Goal: Task Accomplishment & Management: Manage account settings

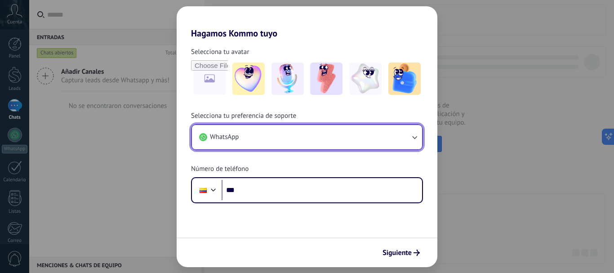
click at [373, 141] on button "WhatsApp" at bounding box center [307, 137] width 230 height 24
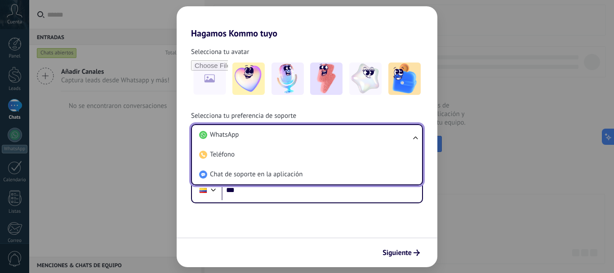
click at [373, 141] on li "WhatsApp" at bounding box center [305, 135] width 219 height 20
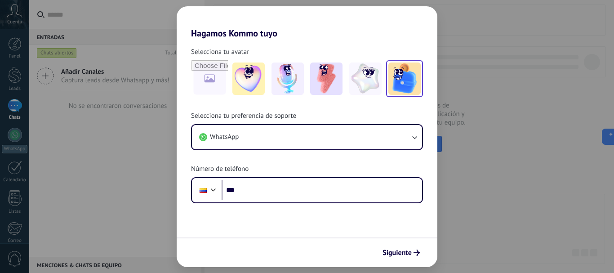
click at [409, 84] on img at bounding box center [405, 79] width 32 height 32
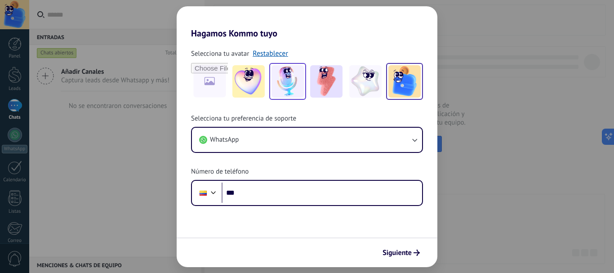
click at [292, 81] on img at bounding box center [288, 81] width 32 height 32
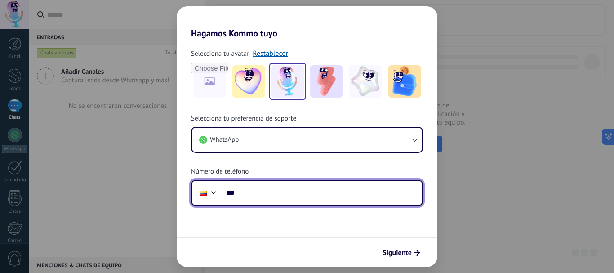
click at [293, 193] on input "***" at bounding box center [322, 193] width 201 height 21
type input "**********"
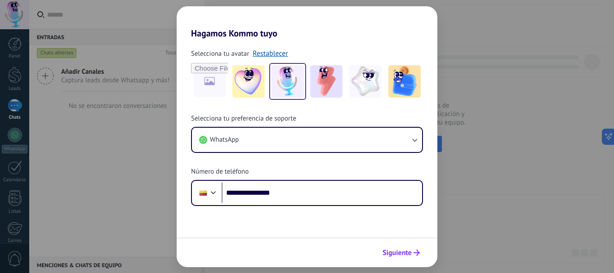
click at [404, 251] on span "Siguiente" at bounding box center [397, 253] width 29 height 6
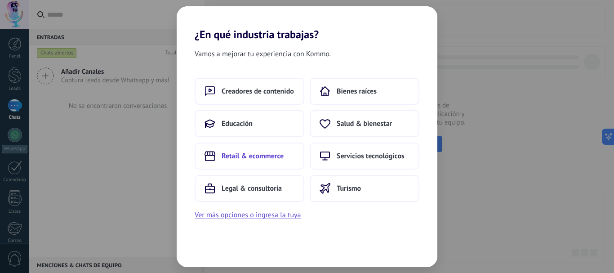
click at [239, 159] on span "Retail & ecommerce" at bounding box center [253, 156] width 62 height 9
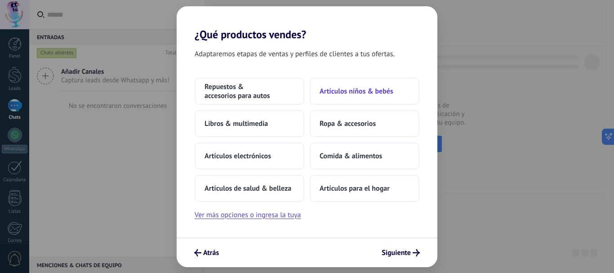
click at [331, 95] on span "Artículos niños & bebés" at bounding box center [357, 91] width 74 height 9
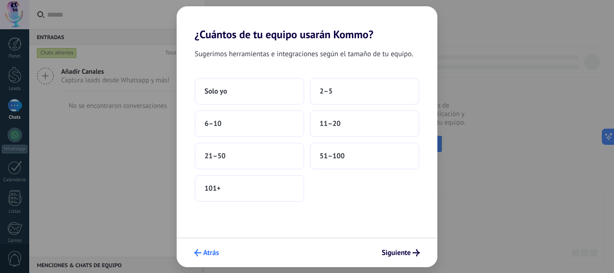
click at [203, 250] on span "Atrás" at bounding box center [211, 253] width 16 height 6
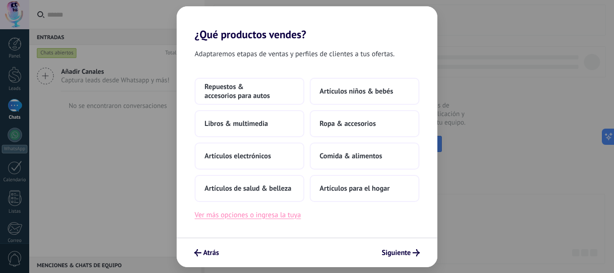
click at [233, 218] on button "Ver más opciones o ingresa la tuya" at bounding box center [248, 215] width 106 height 12
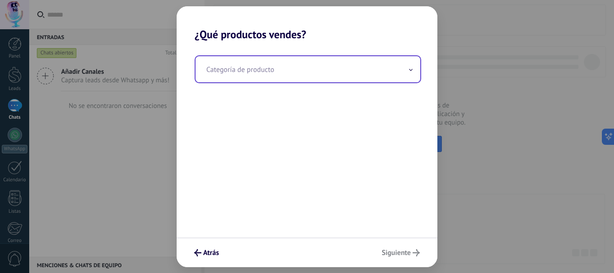
click at [246, 73] on input "text" at bounding box center [308, 69] width 225 height 26
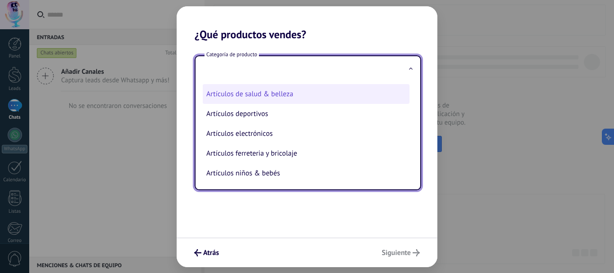
click at [248, 92] on li "Artículos de salud & belleza" at bounding box center [306, 94] width 207 height 20
type input "**********"
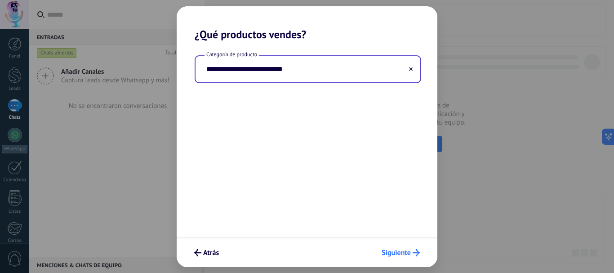
click at [395, 250] on span "Siguiente" at bounding box center [396, 253] width 29 height 6
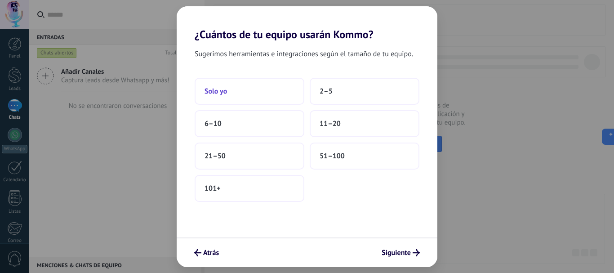
click at [255, 93] on button "Solo yo" at bounding box center [250, 91] width 110 height 27
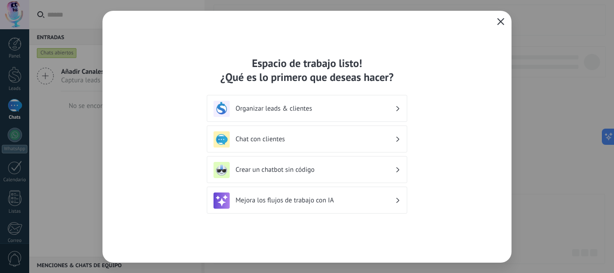
click at [365, 109] on h3 "Organizar leads & clientes" at bounding box center [316, 108] width 160 height 9
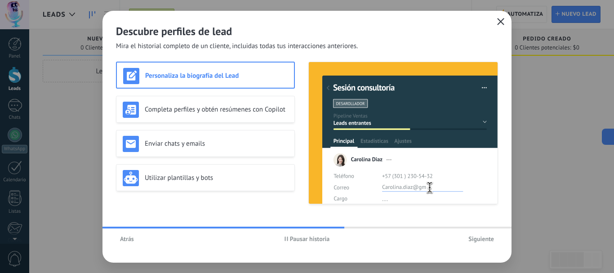
click at [202, 76] on h3 "Personaliza la biografía del Lead" at bounding box center [216, 75] width 143 height 9
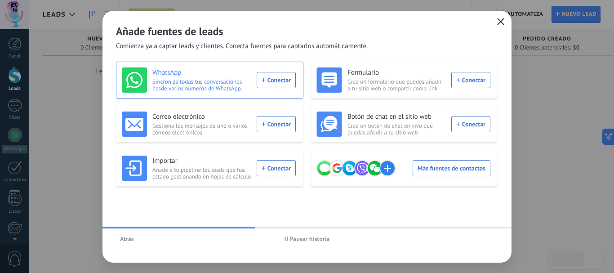
click at [279, 81] on div "WhatsApp Sincroniza todas tus conversaciones desde varios números de WhatsApp. …" at bounding box center [209, 79] width 174 height 25
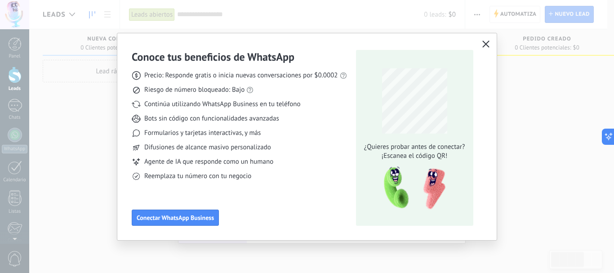
click at [484, 42] on use "button" at bounding box center [486, 43] width 7 height 7
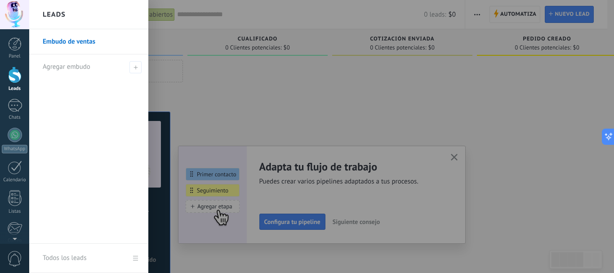
click at [14, 76] on div at bounding box center [14, 75] width 13 height 17
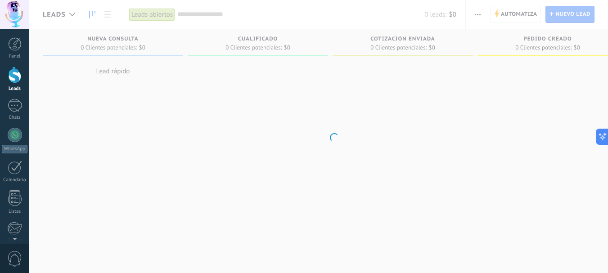
click at [14, 76] on div at bounding box center [14, 75] width 13 height 17
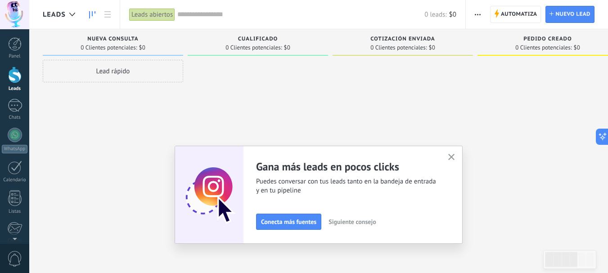
click at [453, 156] on use "button" at bounding box center [451, 157] width 7 height 7
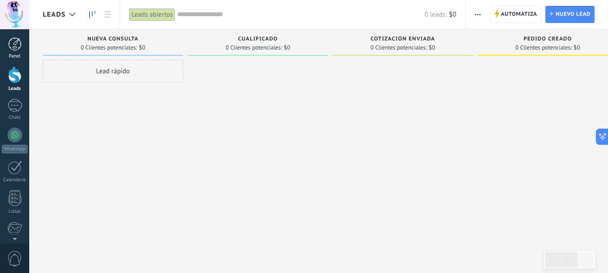
click at [12, 51] on link "Panel" at bounding box center [14, 48] width 29 height 22
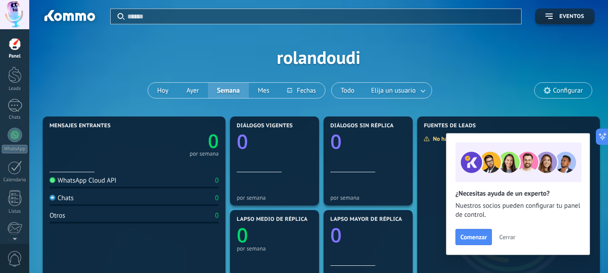
click at [501, 234] on span "Cerrar" at bounding box center [507, 237] width 16 height 6
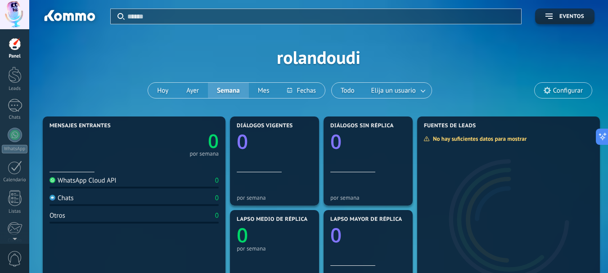
click at [552, 89] on span "Configurar" at bounding box center [562, 90] width 57 height 15
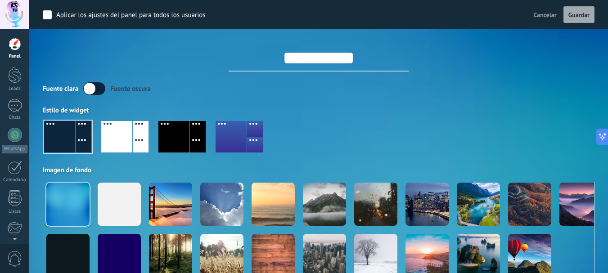
click at [323, 209] on div at bounding box center [324, 204] width 43 height 43
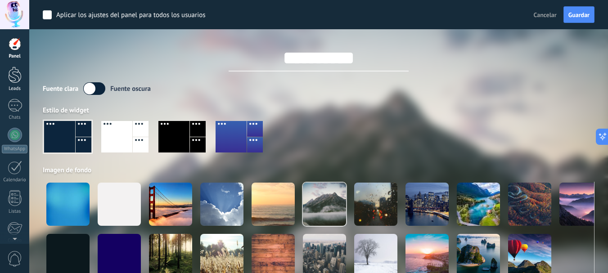
click at [12, 77] on div at bounding box center [14, 75] width 13 height 17
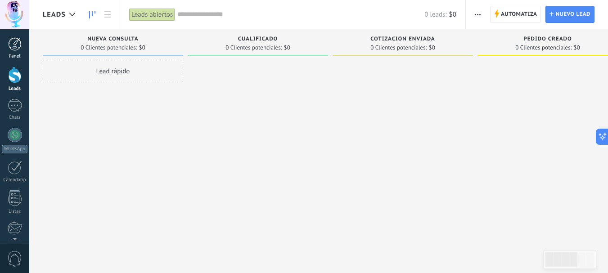
click at [8, 51] on link "Panel" at bounding box center [14, 48] width 29 height 22
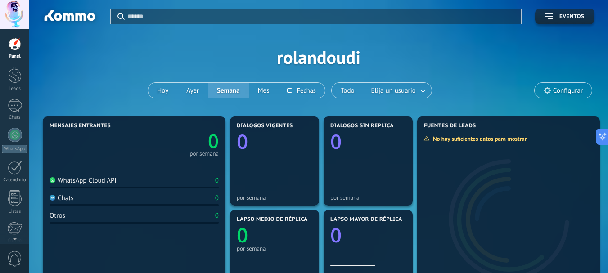
click at [549, 85] on span "Configurar" at bounding box center [562, 90] width 57 height 15
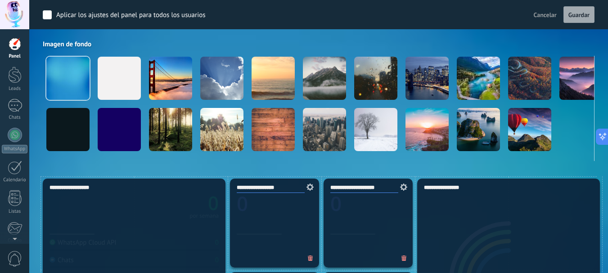
scroll to position [14, 0]
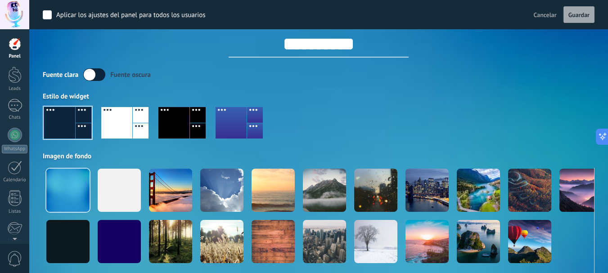
click at [98, 71] on label at bounding box center [94, 74] width 22 height 13
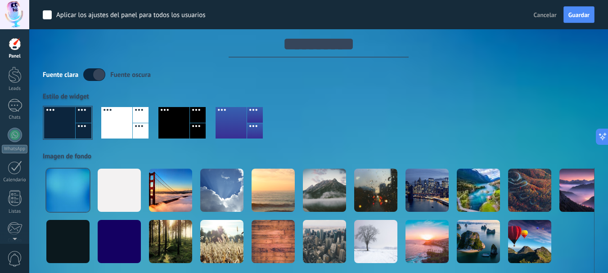
click at [97, 71] on label at bounding box center [94, 74] width 22 height 13
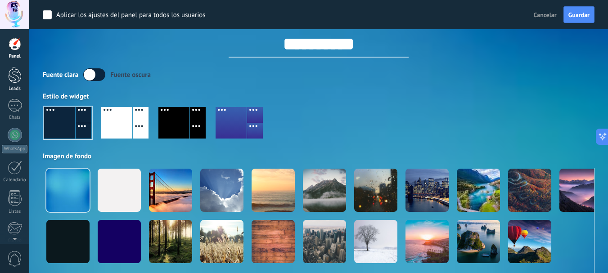
click at [13, 73] on div at bounding box center [14, 75] width 13 height 17
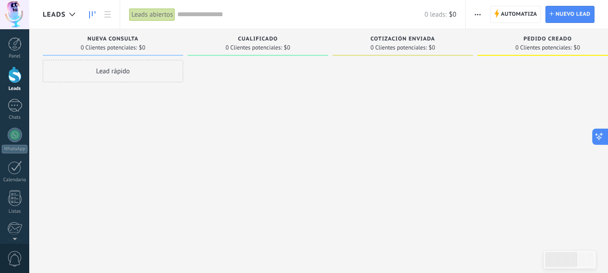
click at [599, 135] on icon at bounding box center [598, 136] width 9 height 9
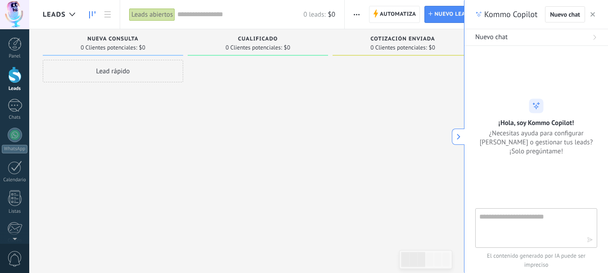
click at [454, 138] on button at bounding box center [457, 137] width 13 height 16
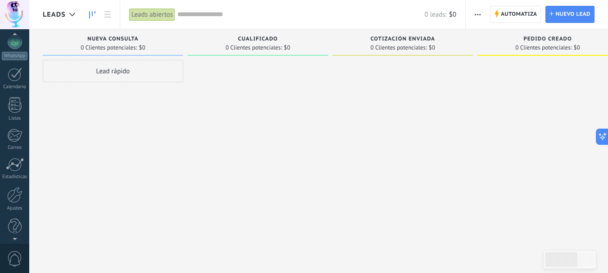
scroll to position [101, 0]
click at [16, 193] on div at bounding box center [14, 187] width 15 height 16
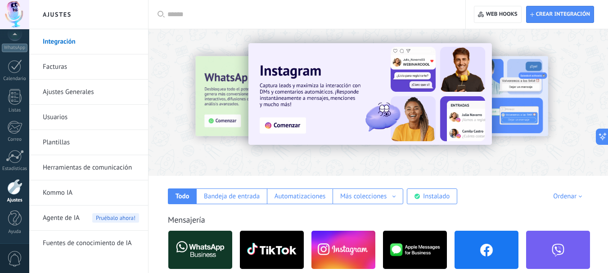
click at [53, 66] on link "Facturas" at bounding box center [91, 66] width 96 height 25
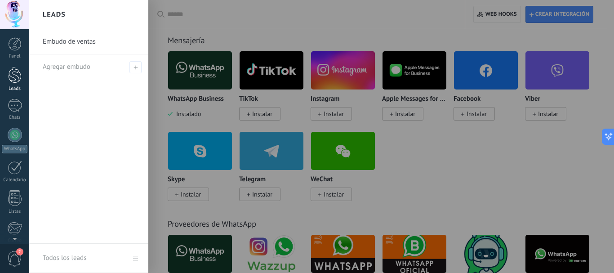
click at [20, 77] on div at bounding box center [14, 75] width 13 height 17
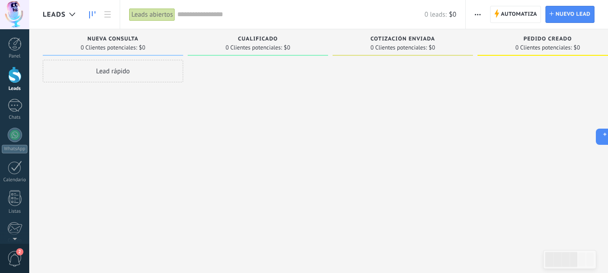
click at [114, 71] on div "Lead rápido" at bounding box center [113, 71] width 140 height 22
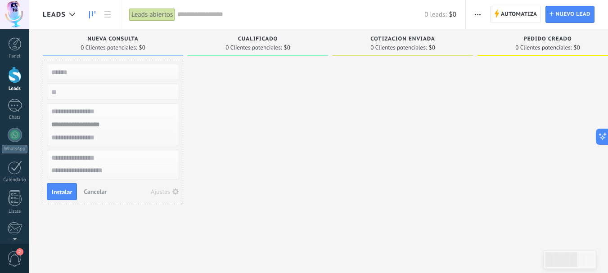
click at [331, 92] on div "Cualificado 0 Clientes potenciales: $0" at bounding box center [260, 122] width 145 height 186
click at [62, 12] on span "Leads" at bounding box center [54, 14] width 23 height 9
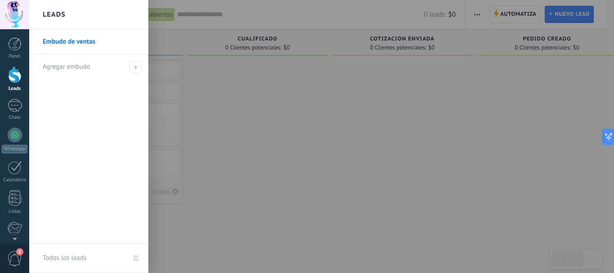
click at [66, 40] on link "Embudo de ventas" at bounding box center [91, 41] width 97 height 25
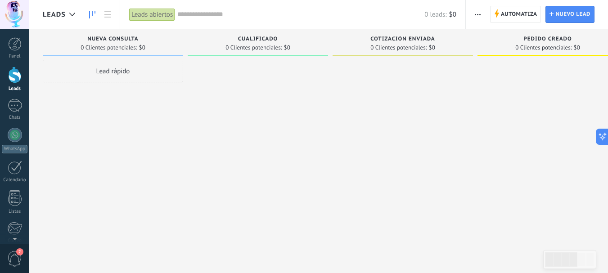
click at [143, 16] on div "Leads abiertos" at bounding box center [152, 14] width 46 height 13
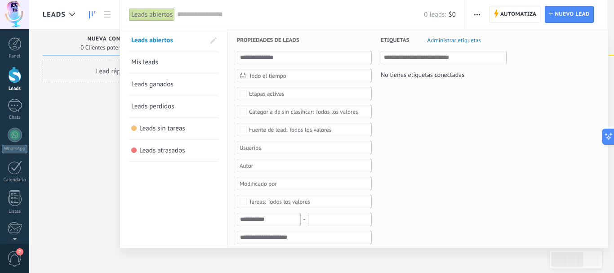
click at [143, 16] on div "Leads abiertos" at bounding box center [152, 14] width 46 height 13
click at [92, 122] on div at bounding box center [307, 136] width 614 height 273
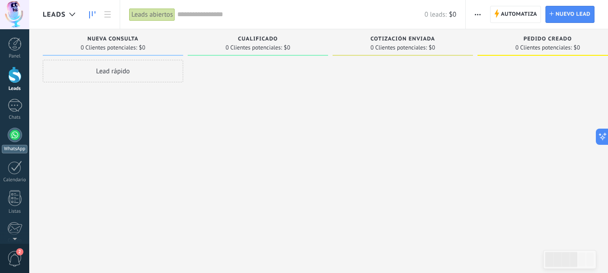
click at [17, 149] on div "WhatsApp" at bounding box center [15, 149] width 26 height 9
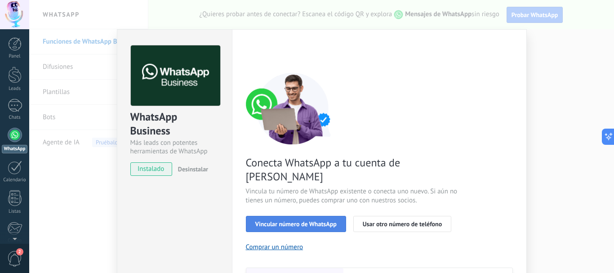
click at [290, 216] on button "Vincular número de WhatsApp" at bounding box center [296, 224] width 100 height 16
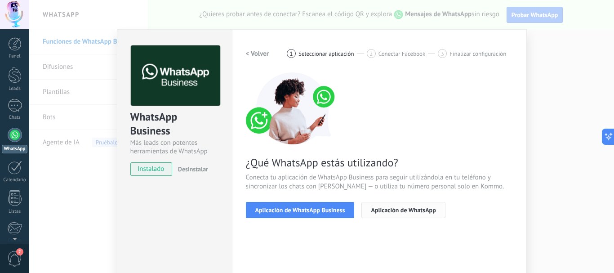
click at [400, 207] on span "Aplicación de WhatsApp" at bounding box center [403, 210] width 65 height 6
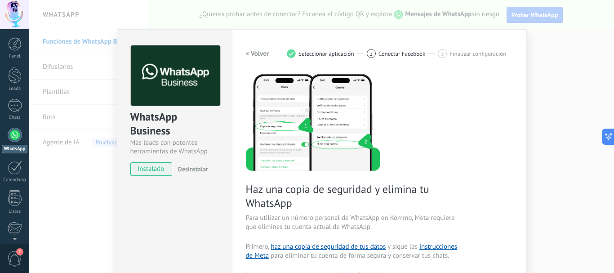
click at [137, 169] on span "instalado" at bounding box center [151, 168] width 41 height 13
click at [152, 172] on span "instalado" at bounding box center [151, 168] width 41 height 13
click at [13, 146] on div "WhatsApp" at bounding box center [15, 149] width 26 height 9
click at [14, 104] on div at bounding box center [15, 105] width 14 height 13
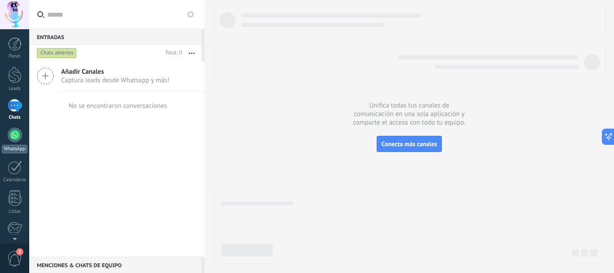
click at [15, 139] on div at bounding box center [15, 135] width 14 height 14
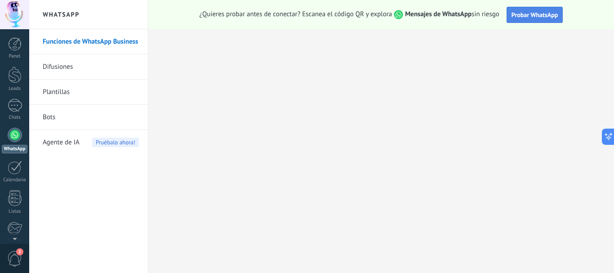
click at [542, 15] on span "Probar WhatsApp" at bounding box center [535, 15] width 47 height 8
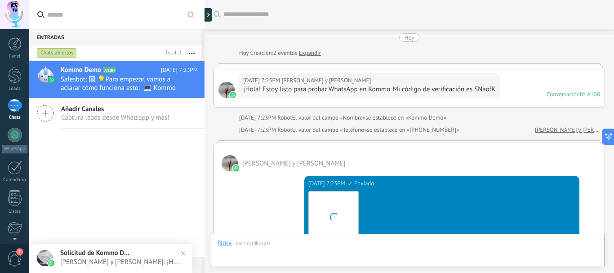
scroll to position [332, 0]
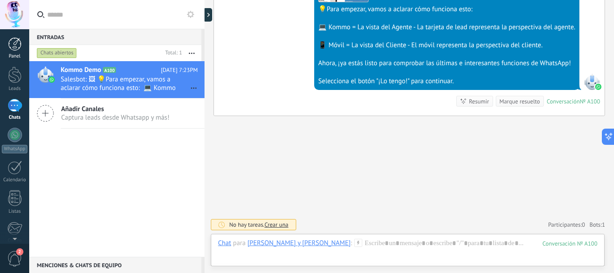
click at [14, 46] on div at bounding box center [14, 43] width 13 height 13
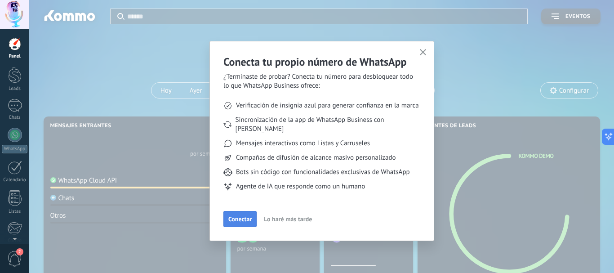
click at [244, 216] on span "Conectar" at bounding box center [239, 219] width 23 height 6
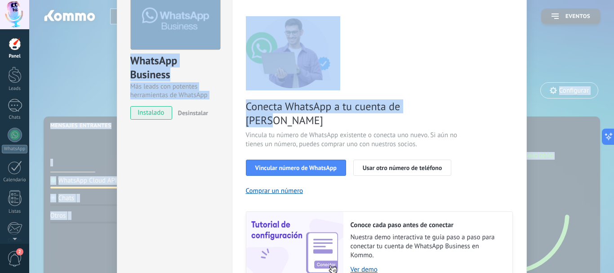
scroll to position [126, 0]
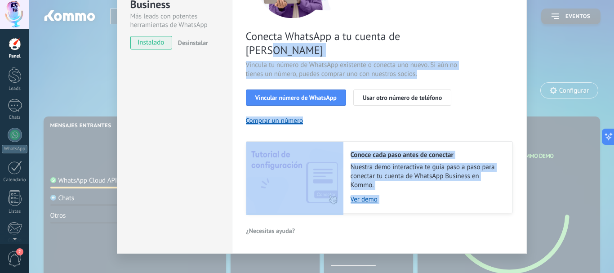
drag, startPoint x: 498, startPoint y: 156, endPoint x: 500, endPoint y: 250, distance: 93.6
click at [500, 250] on div "WhatsApp Business Más leads con potentes herramientas de WhatsApp instalado Des…" at bounding box center [321, 136] width 585 height 273
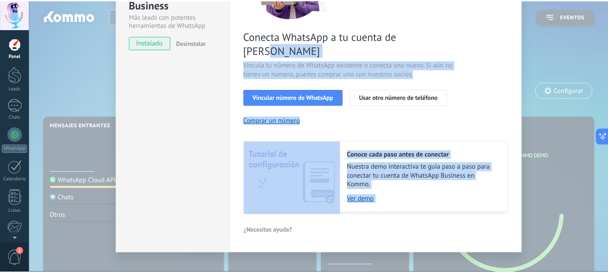
scroll to position [0, 0]
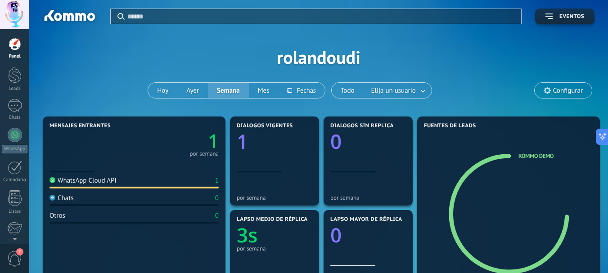
click at [16, 46] on div at bounding box center [14, 43] width 13 height 13
click at [214, 144] on text "1" at bounding box center [213, 141] width 11 height 26
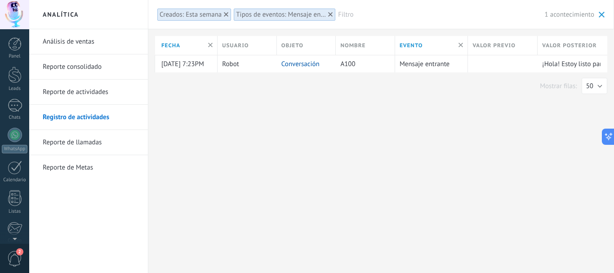
click at [14, 35] on div "© 2025 derechos reservados | Términos de uso Soporte técnico DARWIN ROLANDO NOR…" at bounding box center [14, 136] width 29 height 273
click at [18, 83] on div at bounding box center [14, 75] width 13 height 17
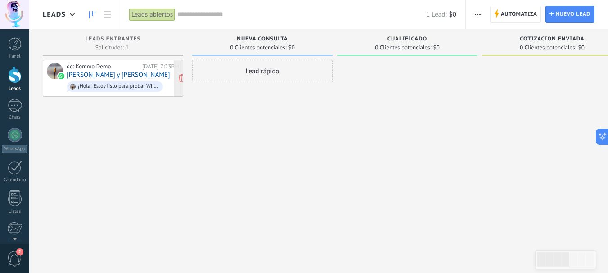
click at [86, 88] on div "¡Hola! Estoy listo para probar WhatsApp en Kommo. Mi código de verificación es …" at bounding box center [118, 86] width 81 height 6
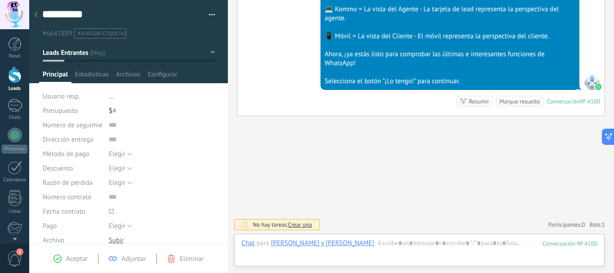
scroll to position [13, 0]
click at [83, 72] on span "Estadísticas" at bounding box center [92, 76] width 34 height 13
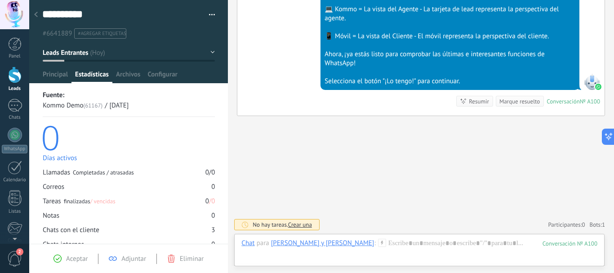
click at [14, 13] on div at bounding box center [14, 14] width 29 height 29
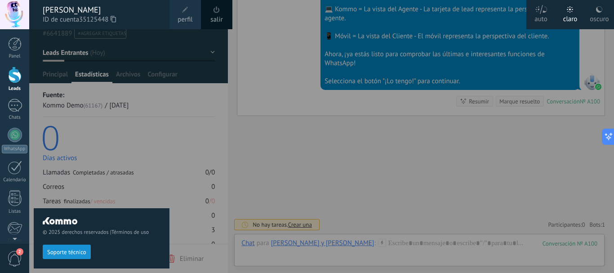
click at [179, 19] on span "perfil" at bounding box center [185, 20] width 15 height 10
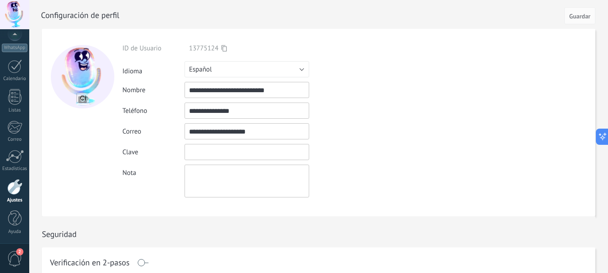
click at [218, 154] on input "textbox" at bounding box center [246, 152] width 125 height 16
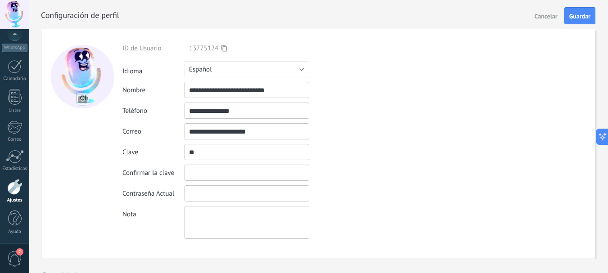
type input "*"
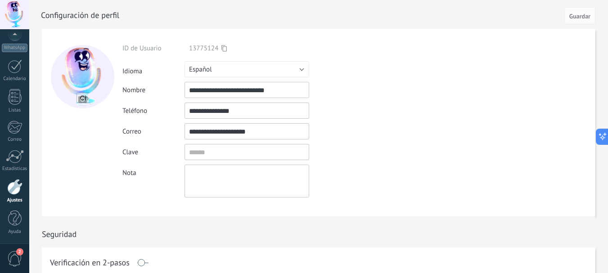
click at [215, 173] on textarea at bounding box center [246, 181] width 125 height 33
click at [578, 15] on span "Guardar" at bounding box center [579, 16] width 21 height 6
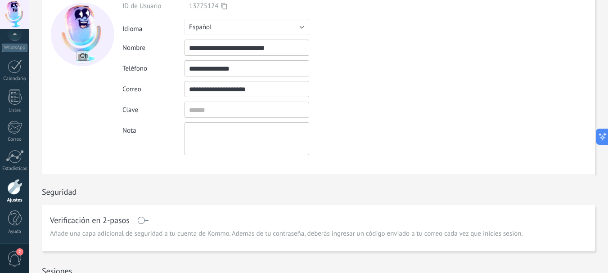
scroll to position [51, 0]
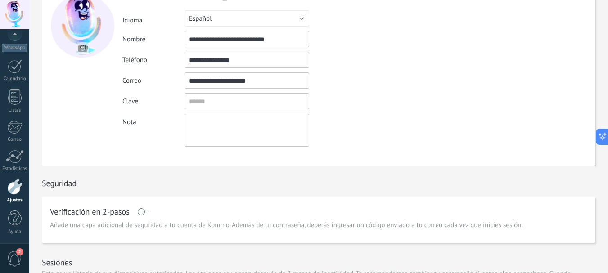
click at [202, 129] on textarea at bounding box center [246, 130] width 125 height 33
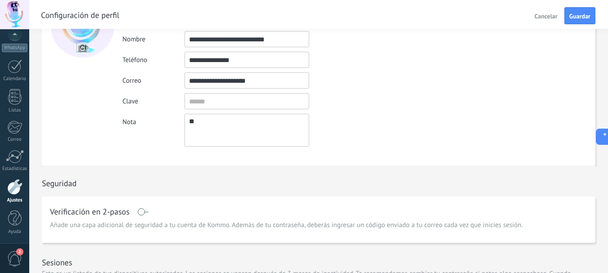
type textarea "*"
type textarea "*******"
click at [587, 18] on span "Guardar" at bounding box center [579, 16] width 21 height 6
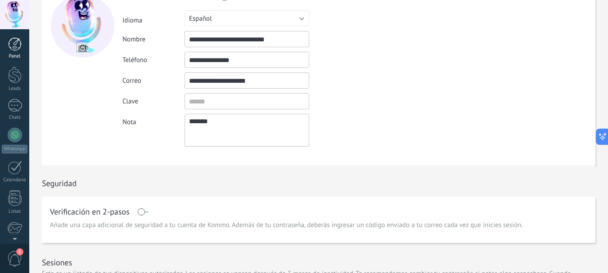
click at [17, 44] on div at bounding box center [14, 43] width 13 height 13
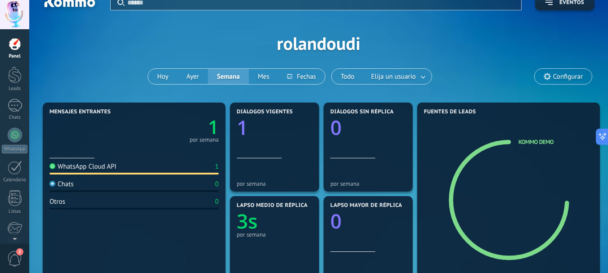
scroll to position [4, 0]
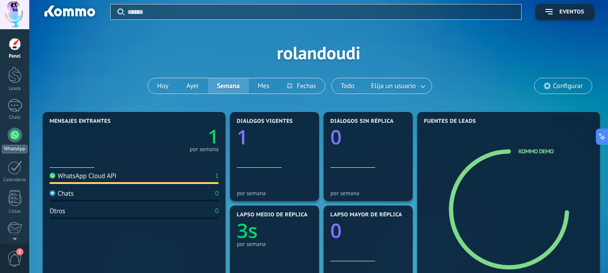
click at [19, 138] on div at bounding box center [15, 135] width 14 height 14
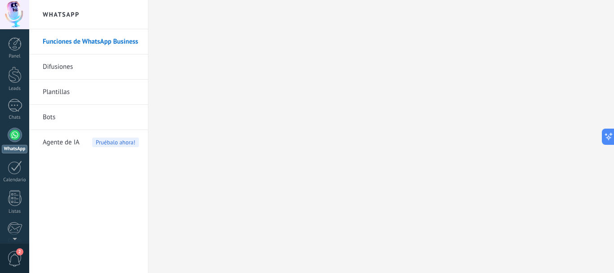
click at [115, 38] on link "Funciones de WhatsApp Business" at bounding box center [91, 41] width 96 height 25
click at [63, 14] on h2 "WhatsApp" at bounding box center [88, 14] width 96 height 29
click at [17, 137] on div at bounding box center [15, 135] width 14 height 14
click at [18, 136] on div at bounding box center [15, 135] width 14 height 14
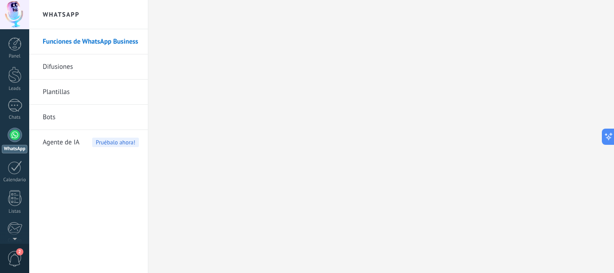
click at [18, 136] on div at bounding box center [15, 135] width 14 height 14
click at [14, 108] on div "1" at bounding box center [15, 105] width 14 height 13
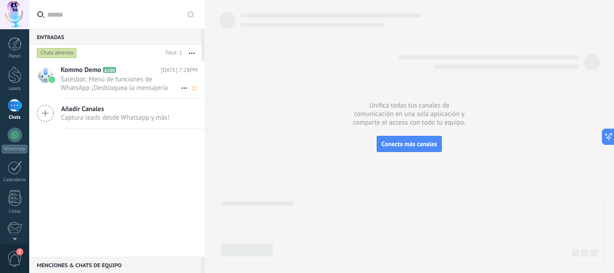
click at [111, 83] on span "Salesbot: Menú de funciones de WhatsApp ¡Desbloquea la mensajería mejorada en W…" at bounding box center [121, 83] width 120 height 17
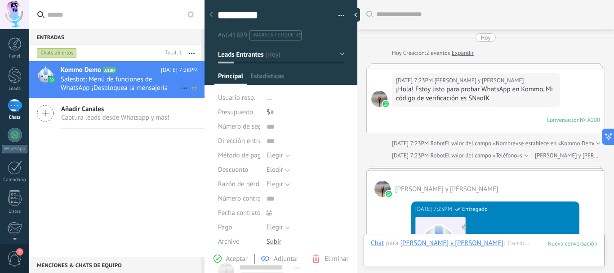
scroll to position [516, 0]
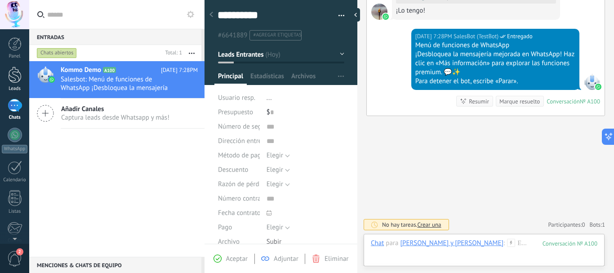
click at [15, 77] on div at bounding box center [14, 75] width 13 height 17
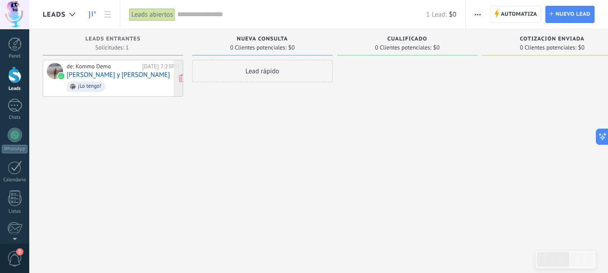
click at [94, 85] on div "¡Lo tengo!" at bounding box center [89, 86] width 23 height 6
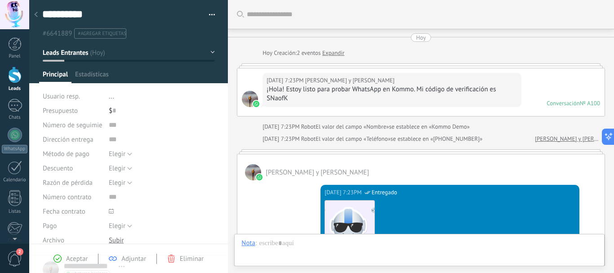
scroll to position [13, 0]
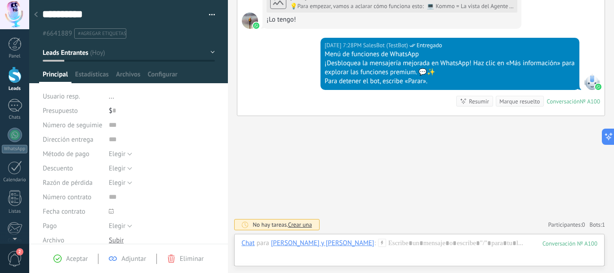
click at [478, 101] on div "Resumir" at bounding box center [479, 101] width 20 height 9
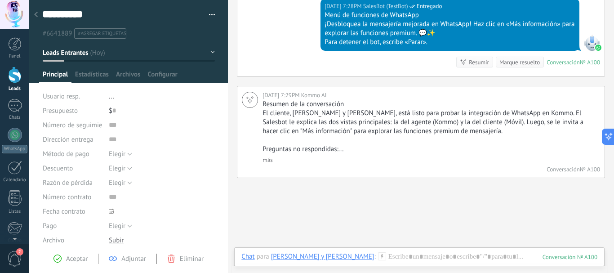
scroll to position [523, 0]
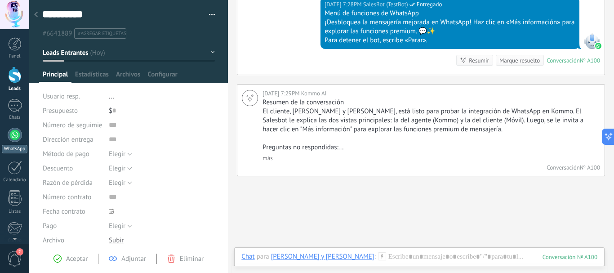
click at [18, 139] on div at bounding box center [15, 135] width 14 height 14
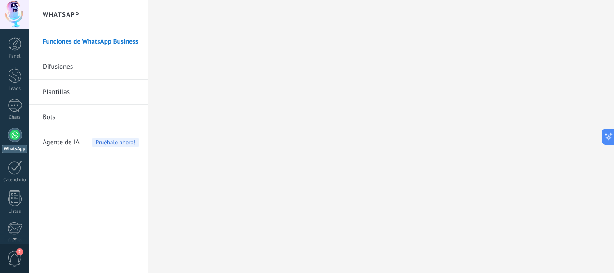
click at [106, 44] on link "Funciones de WhatsApp Business" at bounding box center [91, 41] width 96 height 25
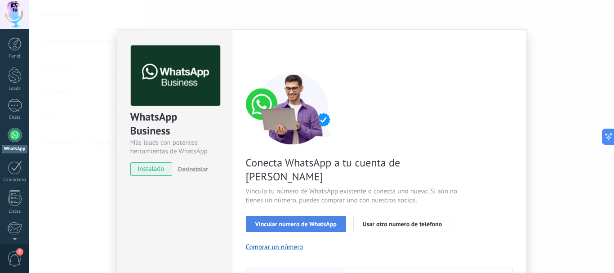
click at [308, 221] on span "Vincular número de WhatsApp" at bounding box center [295, 224] width 81 height 6
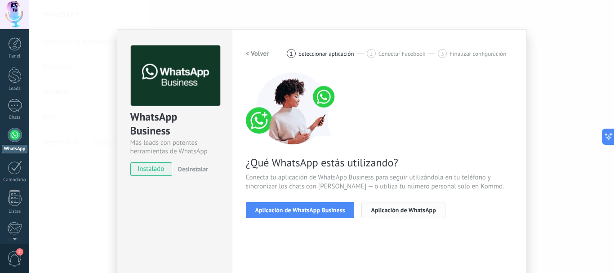
click at [382, 208] on span "Aplicación de WhatsApp" at bounding box center [403, 210] width 65 height 6
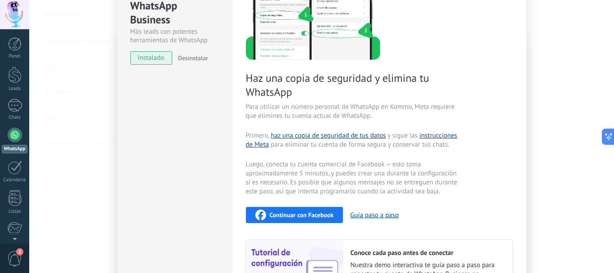
scroll to position [123, 0]
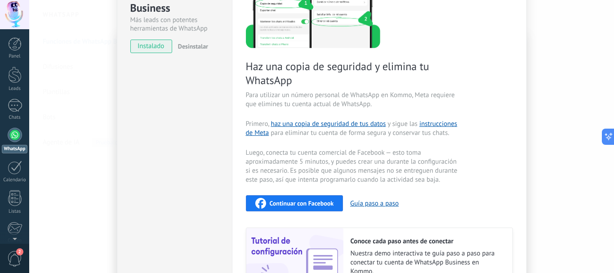
click at [299, 203] on span "Continuar con Facebook" at bounding box center [302, 203] width 64 height 6
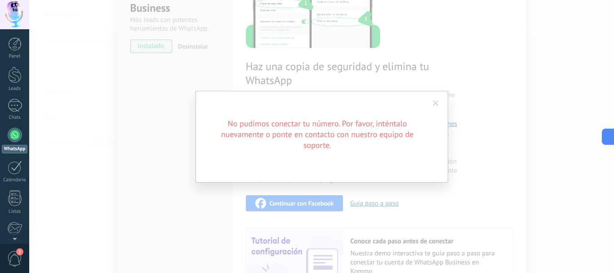
click at [434, 104] on span at bounding box center [436, 103] width 6 height 6
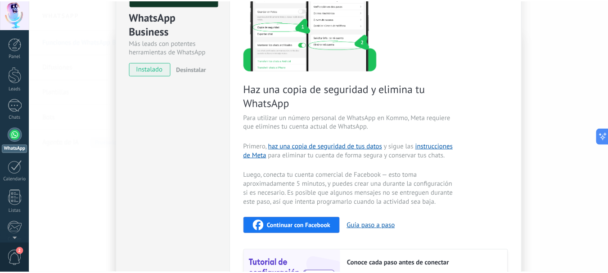
scroll to position [113, 0]
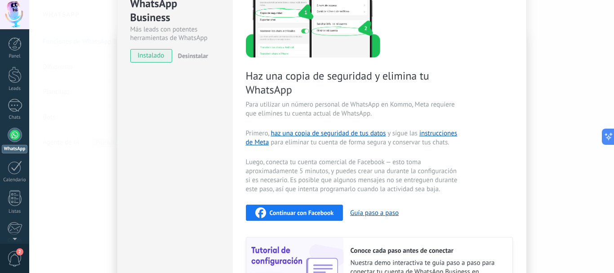
click at [317, 214] on span "Continuar con Facebook" at bounding box center [302, 213] width 64 height 6
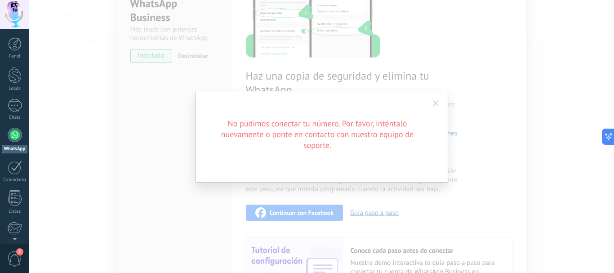
click at [435, 104] on span at bounding box center [436, 103] width 6 height 6
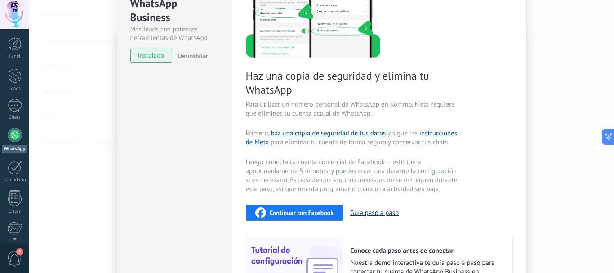
click at [371, 215] on button "Guía paso a paso" at bounding box center [374, 213] width 49 height 9
click at [12, 43] on div at bounding box center [14, 43] width 13 height 13
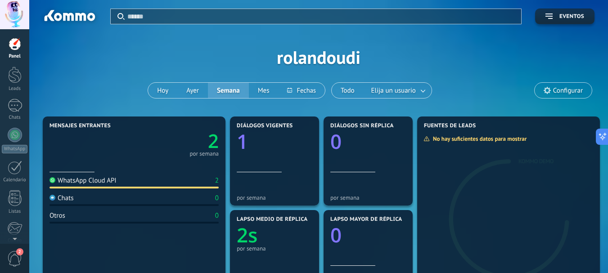
click at [111, 181] on div "WhatsApp Cloud API" at bounding box center [82, 180] width 67 height 9
click at [85, 169] on div "Mensajes entrantes 2 por semana" at bounding box center [133, 147] width 169 height 49
click at [204, 147] on icon "2" at bounding box center [176, 138] width 85 height 19
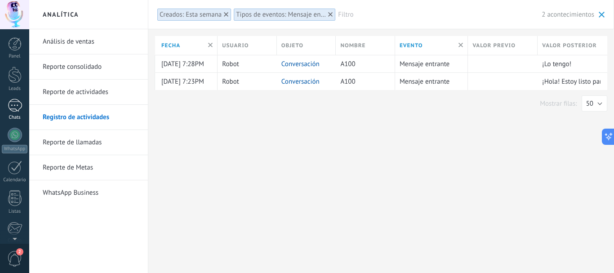
click at [15, 110] on div "1" at bounding box center [15, 105] width 14 height 13
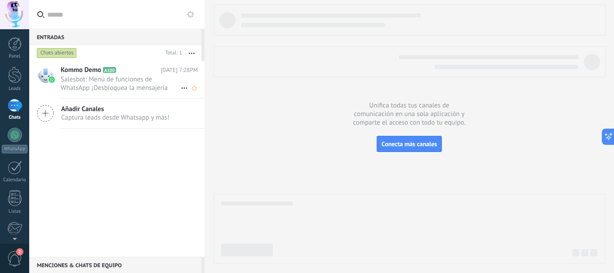
click at [110, 82] on span "Salesbot: Menú de funciones de WhatsApp ¡Desbloquea la mensajería mejorada en W…" at bounding box center [121, 83] width 120 height 17
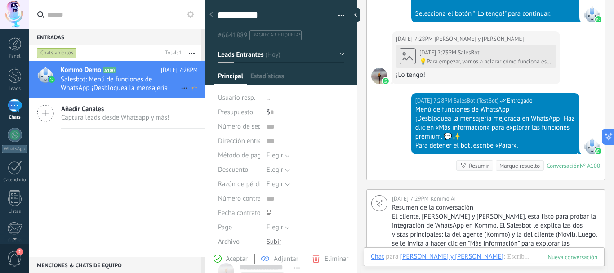
scroll to position [13, 0]
click at [13, 81] on div at bounding box center [14, 75] width 13 height 17
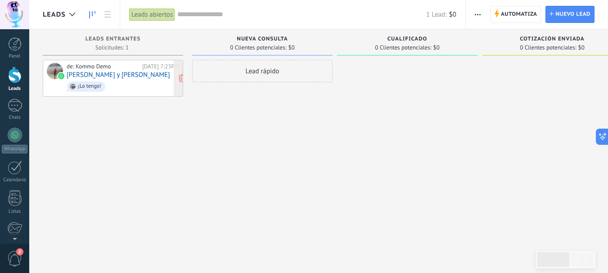
click at [136, 83] on span "¡Lo tengo!" at bounding box center [123, 87] width 112 height 14
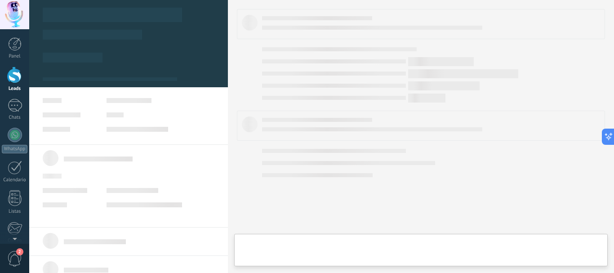
type textarea "**********"
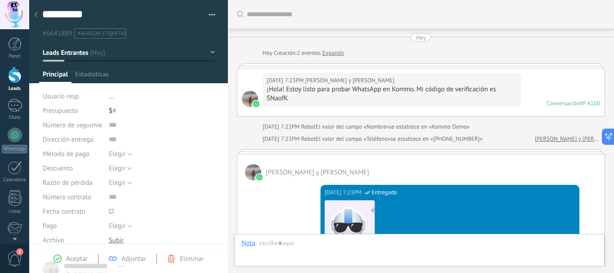
scroll to position [582, 0]
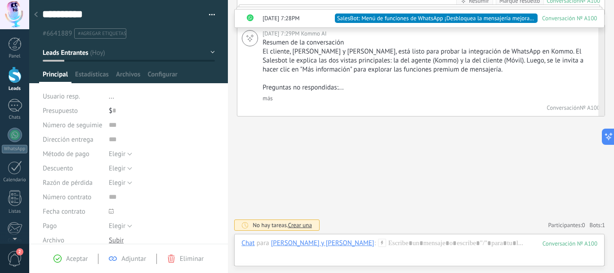
click at [267, 98] on link "más" at bounding box center [268, 98] width 10 height 8
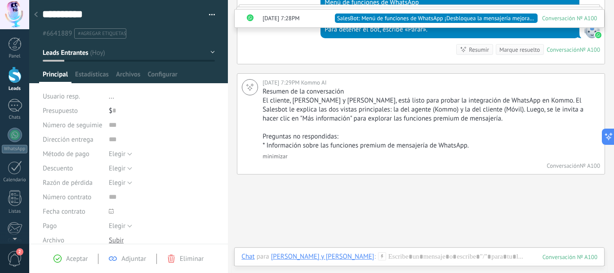
scroll to position [591, 0]
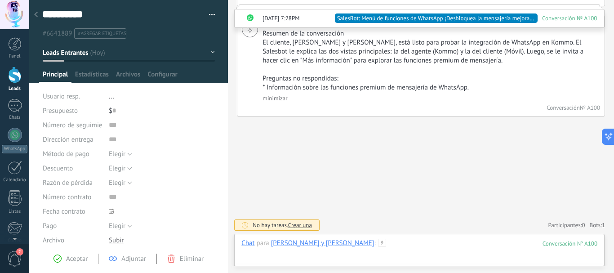
click at [372, 245] on div at bounding box center [419, 252] width 356 height 27
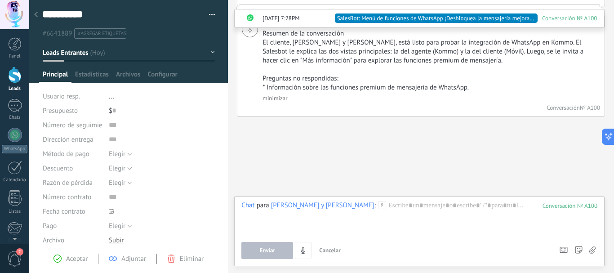
click at [111, 34] on span "#agregar etiquetas" at bounding box center [102, 34] width 48 height 6
click at [19, 75] on div at bounding box center [14, 75] width 13 height 17
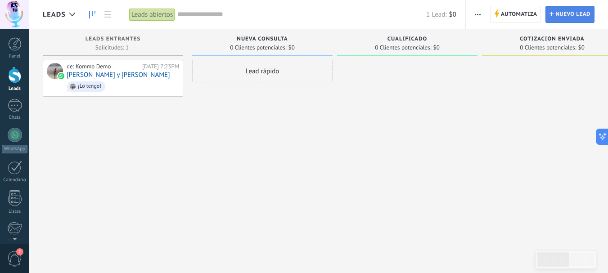
click at [563, 15] on span "Nuevo lead" at bounding box center [572, 14] width 35 height 16
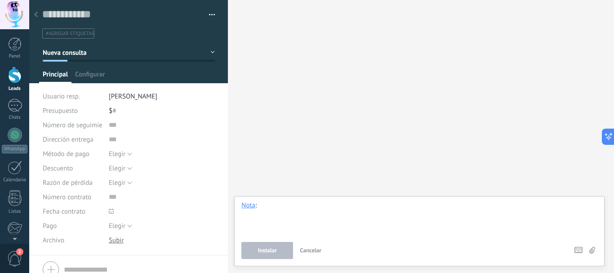
click at [299, 209] on div at bounding box center [419, 218] width 356 height 34
click at [273, 250] on span "Instalar" at bounding box center [267, 250] width 19 height 6
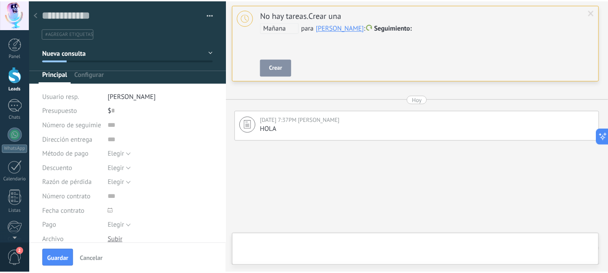
scroll to position [25, 0]
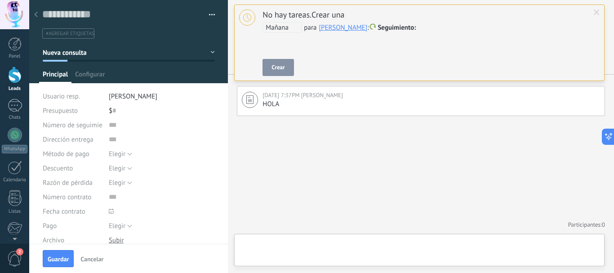
click at [36, 16] on use at bounding box center [36, 14] width 4 height 5
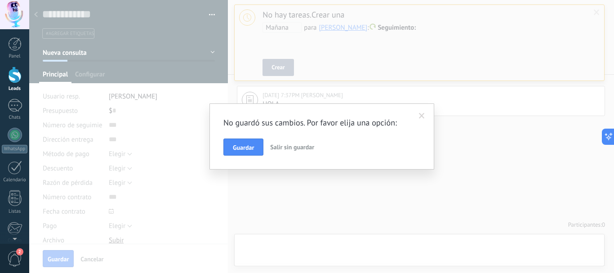
click at [284, 147] on span "Salir sin guardar" at bounding box center [292, 147] width 44 height 8
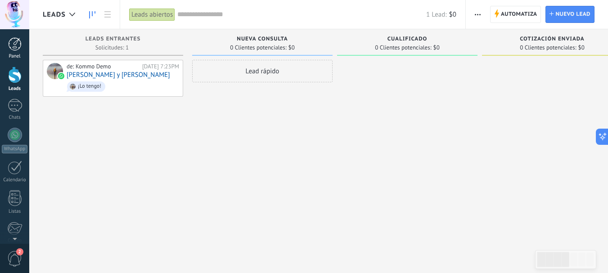
click at [18, 49] on div at bounding box center [14, 43] width 13 height 13
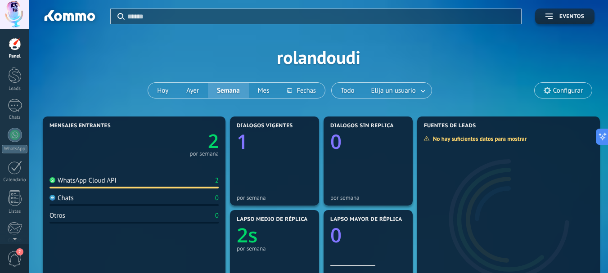
click at [16, 8] on div at bounding box center [14, 14] width 29 height 29
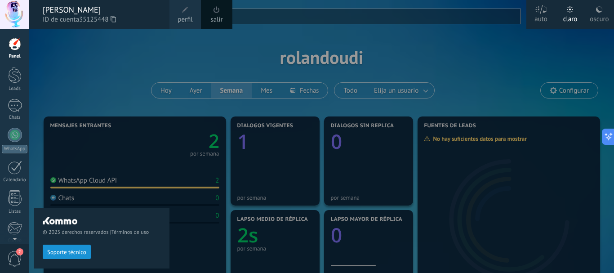
click at [75, 15] on span "ID de cuenta 35125448" at bounding box center [102, 20] width 118 height 10
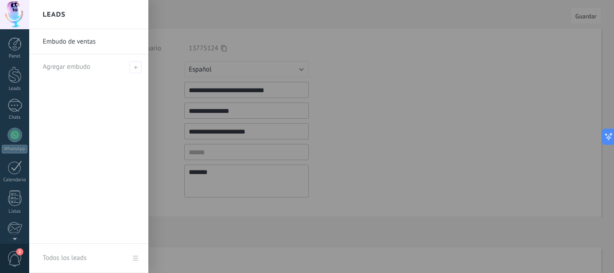
click at [74, 37] on link "Embudo de ventas" at bounding box center [91, 41] width 97 height 25
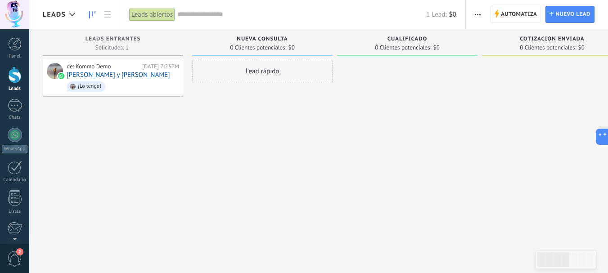
click at [247, 71] on div "Lead rápido" at bounding box center [262, 71] width 140 height 22
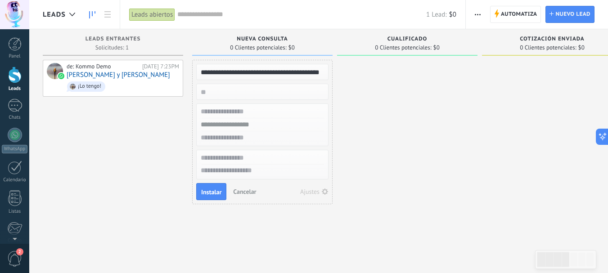
scroll to position [0, 3]
type input "**********"
click at [218, 193] on span "Instalar" at bounding box center [211, 192] width 20 height 6
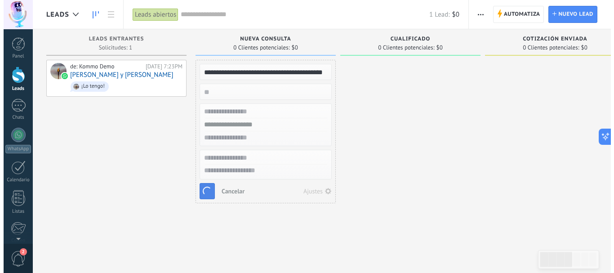
scroll to position [0, 0]
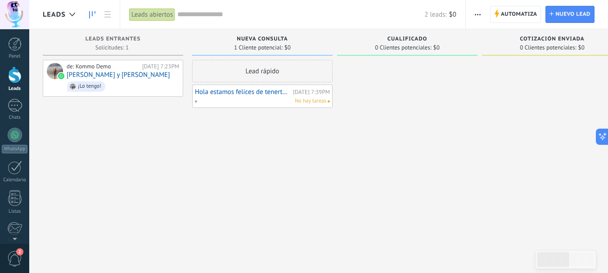
click at [298, 95] on div "Hola estamos felices de tenerte con nosotros Hoy 7:39PM" at bounding box center [262, 92] width 135 height 8
drag, startPoint x: 326, startPoint y: 97, endPoint x: 292, endPoint y: 89, distance: 35.5
click at [290, 89] on link "Hola estamos felices de tenerte con nosotros" at bounding box center [243, 92] width 96 height 8
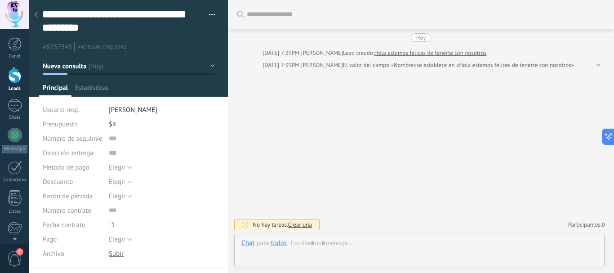
scroll to position [27, 0]
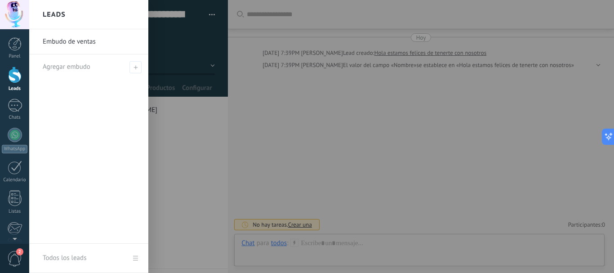
click at [69, 38] on link "Embudo de ventas" at bounding box center [91, 41] width 97 height 25
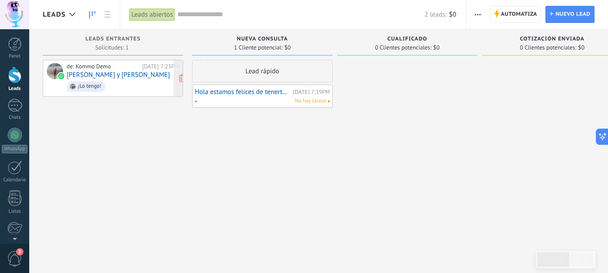
drag, startPoint x: 223, startPoint y: 90, endPoint x: 94, endPoint y: 87, distance: 129.1
click at [94, 87] on div "¡Lo tengo!" at bounding box center [89, 86] width 23 height 6
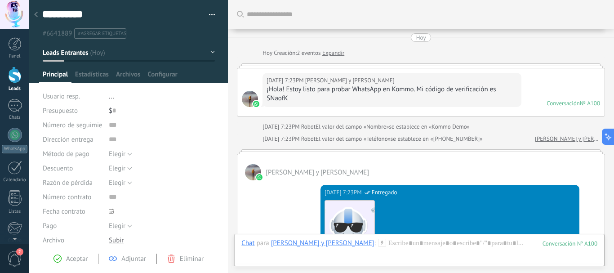
scroll to position [582, 0]
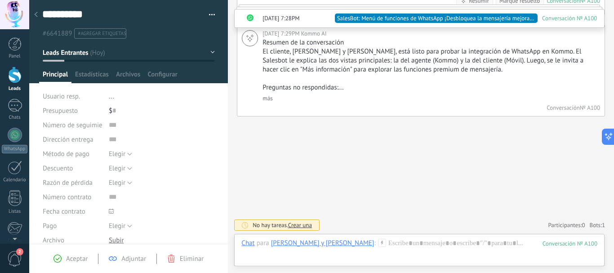
click at [301, 225] on span "Crear una" at bounding box center [300, 225] width 24 height 8
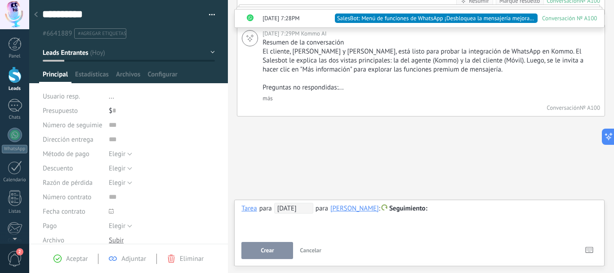
click at [313, 248] on span "Cancelar" at bounding box center [311, 250] width 22 height 8
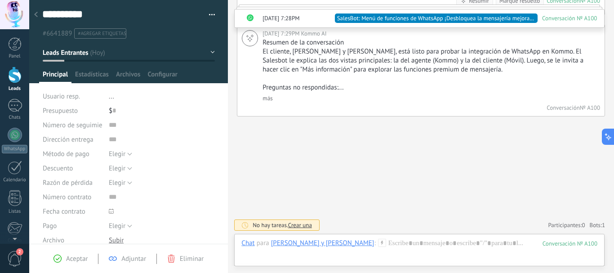
click at [16, 79] on div at bounding box center [14, 75] width 13 height 17
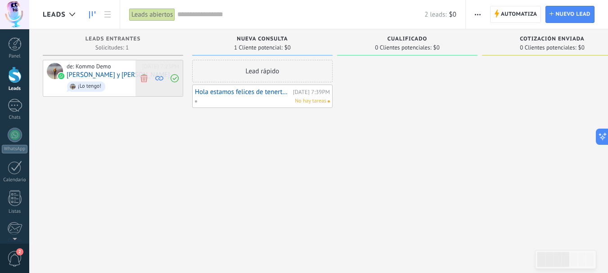
click at [146, 80] on use at bounding box center [143, 78] width 7 height 8
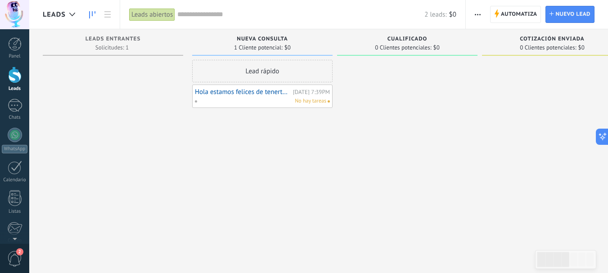
click at [260, 70] on div "Lead rápido" at bounding box center [262, 71] width 140 height 22
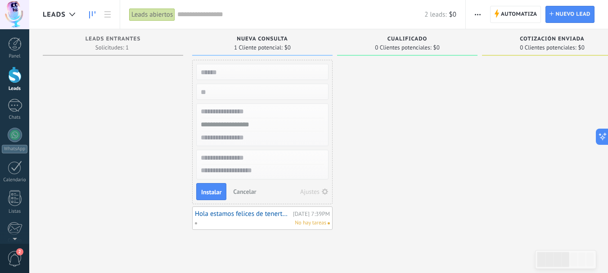
click at [324, 193] on use "button" at bounding box center [325, 191] width 6 height 6
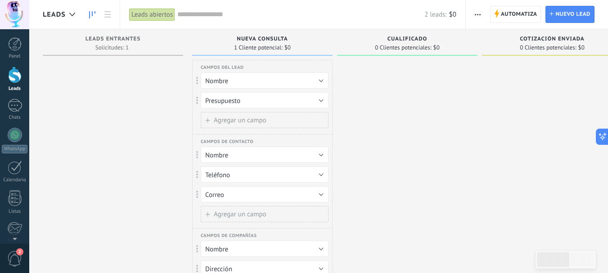
click at [443, 123] on div at bounding box center [407, 207] width 140 height 295
click at [106, 39] on span "Leads Entrantes" at bounding box center [112, 39] width 55 height 6
click at [138, 62] on use at bounding box center [136, 60] width 5 height 5
click at [144, 61] on span "1" at bounding box center [143, 60] width 3 height 5
click at [104, 39] on span "Leads Entrantes" at bounding box center [112, 39] width 55 height 6
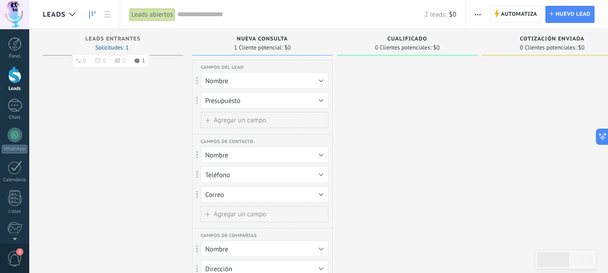
click at [106, 45] on span "Solicitudes: 1 0 0 0 1 0 0 0 1" at bounding box center [111, 47] width 33 height 5
click at [16, 111] on div "1" at bounding box center [15, 105] width 14 height 13
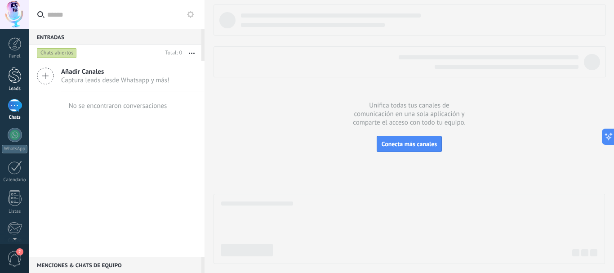
click at [16, 79] on div at bounding box center [14, 75] width 13 height 17
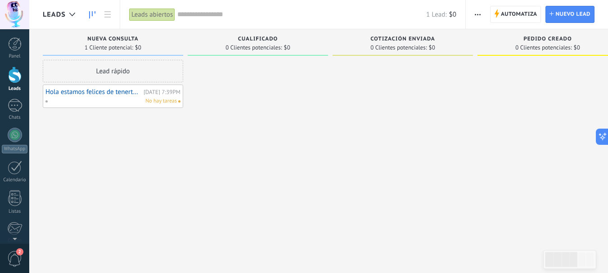
click at [107, 92] on link "Hola estamos felices de tenerte con nosotros" at bounding box center [93, 92] width 96 height 8
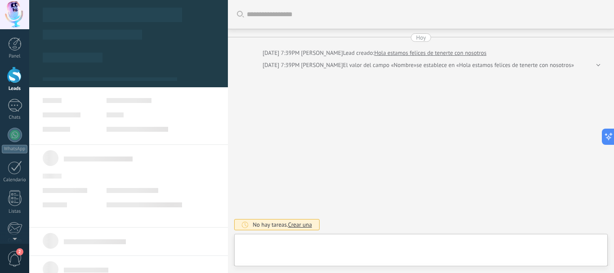
type textarea "**********"
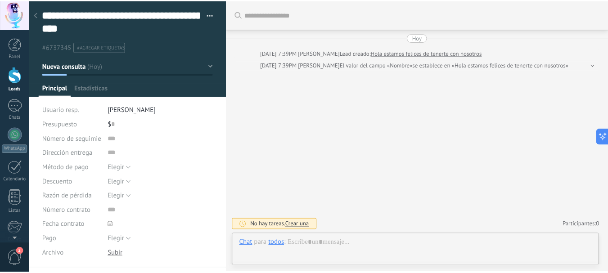
scroll to position [27, 0]
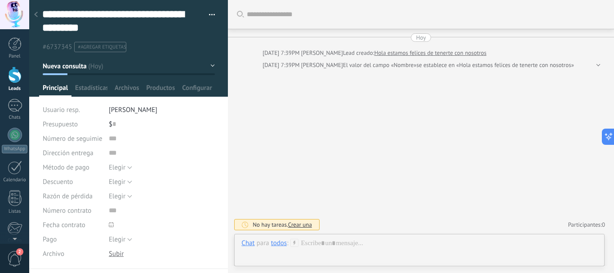
click at [453, 51] on link "Hola estamos felices de tenerte con nosotros" at bounding box center [431, 53] width 112 height 9
click at [416, 66] on span "El valor del campo «Nombre»" at bounding box center [379, 65] width 73 height 9
click at [416, 65] on span "El valor del campo «Nombre»" at bounding box center [379, 65] width 73 height 9
click at [446, 54] on link "Hola estamos felices de tenerte con nosotros" at bounding box center [431, 53] width 112 height 9
click at [91, 88] on span "Estadísticas" at bounding box center [91, 90] width 32 height 13
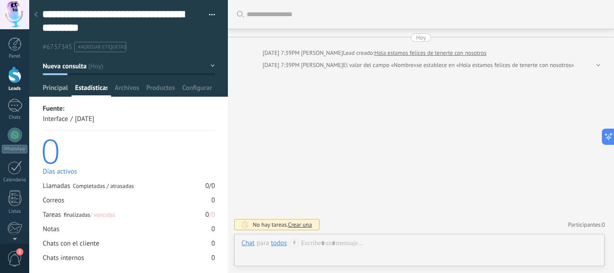
click at [63, 89] on span "Principal" at bounding box center [55, 90] width 25 height 13
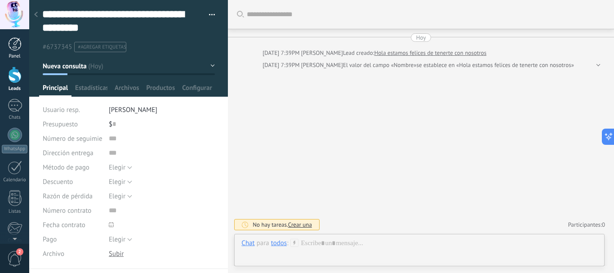
click at [12, 39] on div at bounding box center [14, 43] width 13 height 13
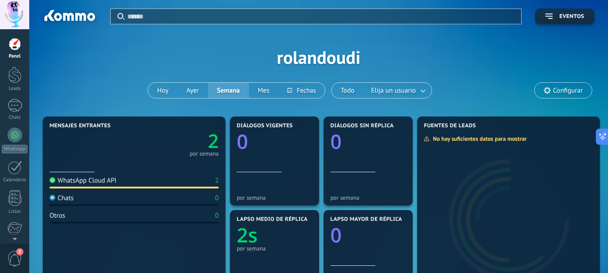
click at [83, 181] on div "WhatsApp Cloud API" at bounding box center [82, 180] width 67 height 9
click at [213, 141] on text "2" at bounding box center [213, 141] width 11 height 26
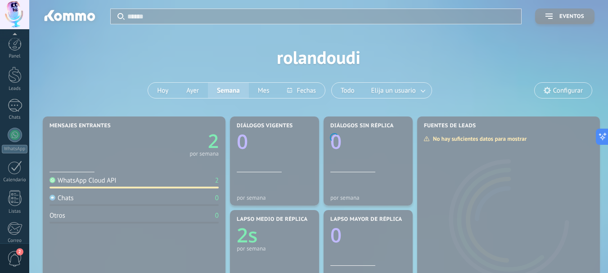
scroll to position [101, 0]
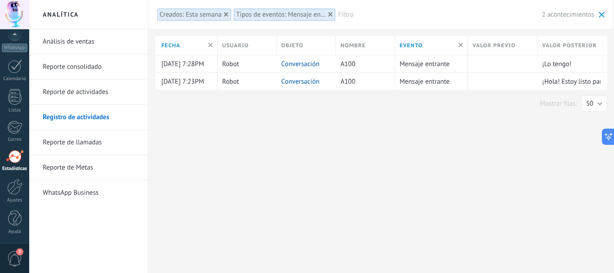
click at [601, 13] on span at bounding box center [602, 15] width 6 height 6
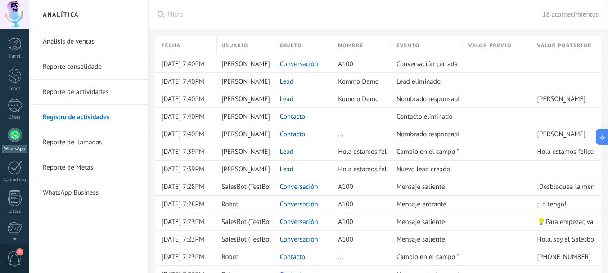
click at [13, 142] on div at bounding box center [15, 135] width 14 height 14
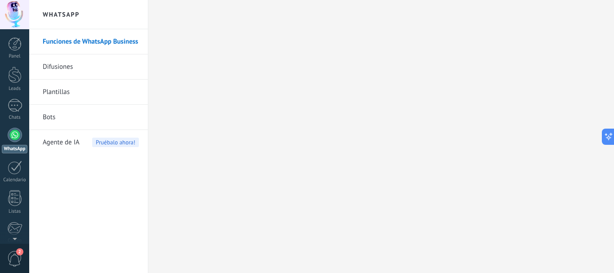
click at [55, 67] on link "Difusiones" at bounding box center [91, 66] width 96 height 25
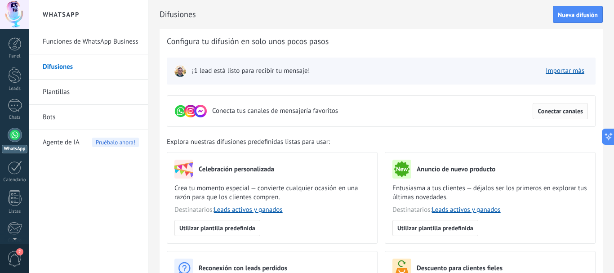
click at [561, 108] on span "Conectar canales" at bounding box center [560, 111] width 45 height 6
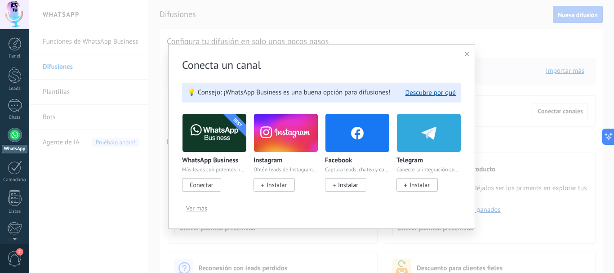
click at [346, 187] on span "Instalar" at bounding box center [348, 185] width 20 height 8
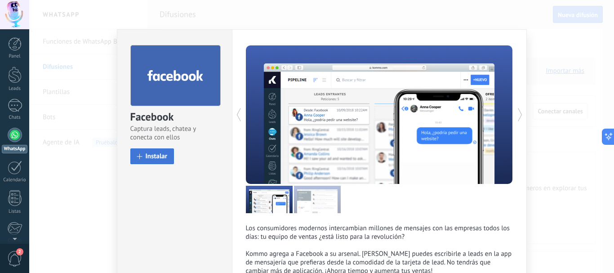
click at [140, 153] on button "Instalar" at bounding box center [152, 156] width 44 height 16
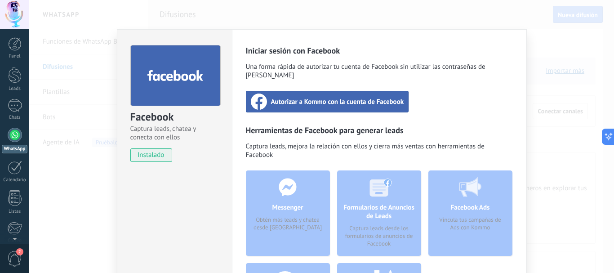
click at [335, 97] on span "Autorizar a Kommo con la cuenta de Facebook" at bounding box center [337, 101] width 133 height 9
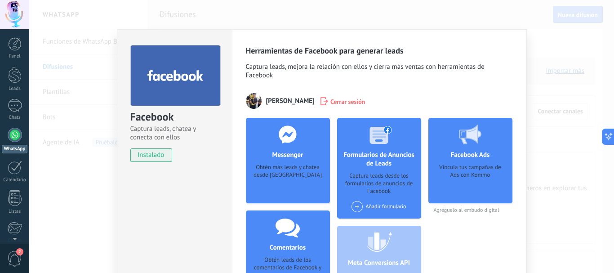
click at [475, 243] on div "Facebook Ads Vincula tus campañas de Ads con Kommo Agréguelo al embudo digital" at bounding box center [471, 218] width 84 height 201
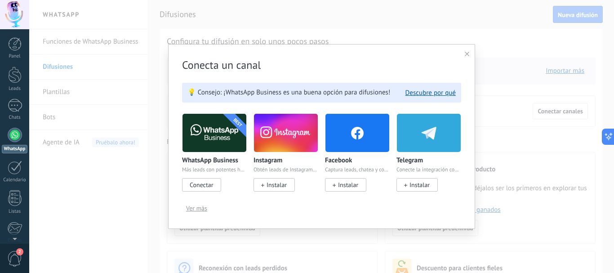
click at [52, 71] on div "Conecta un canal 💡 Consejo: ¡WhatsApp Business es una buena opción para difusio…" at bounding box center [321, 136] width 585 height 273
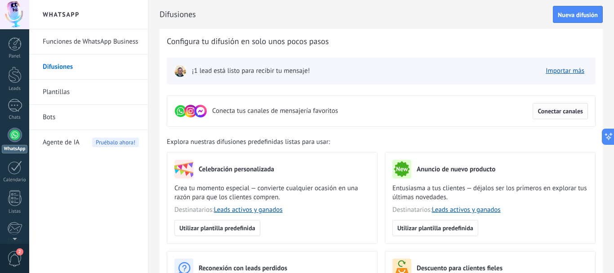
click at [574, 114] on span "Conectar canales" at bounding box center [560, 111] width 45 height 6
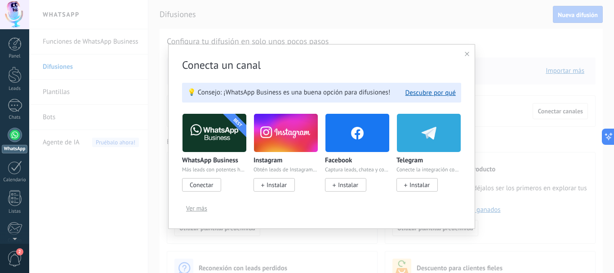
click at [279, 185] on span "Instalar" at bounding box center [277, 185] width 20 height 8
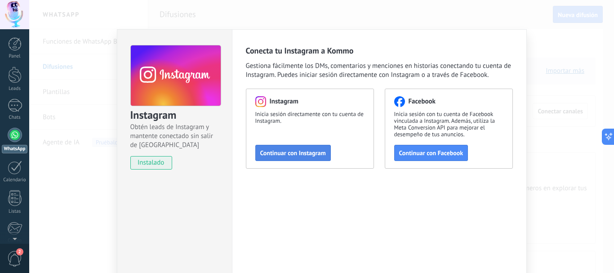
click at [299, 155] on span "Continuar con Instagram" at bounding box center [293, 153] width 66 height 6
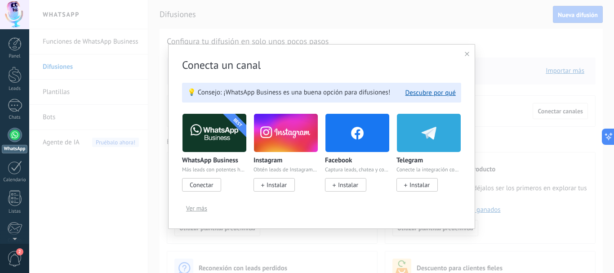
click at [468, 54] on icon at bounding box center [467, 54] width 4 height 4
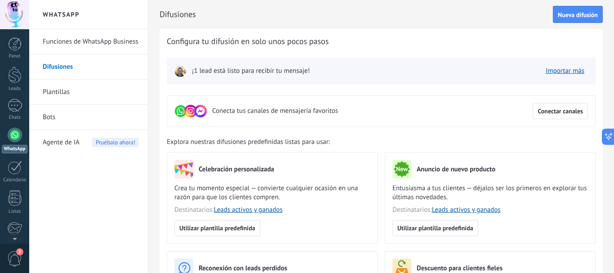
click at [57, 90] on link "Plantillas" at bounding box center [91, 92] width 96 height 25
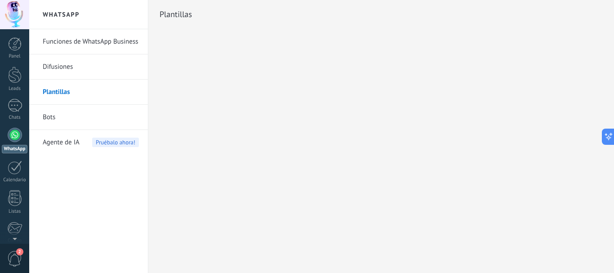
click at [53, 118] on link "Bots" at bounding box center [91, 117] width 96 height 25
click at [16, 104] on div "1" at bounding box center [15, 105] width 14 height 13
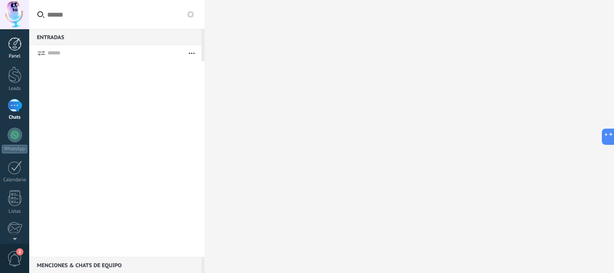
click at [14, 46] on div at bounding box center [14, 43] width 13 height 13
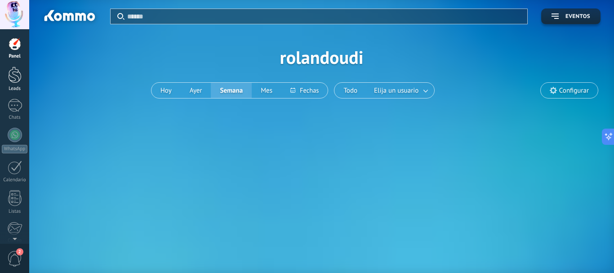
click at [17, 82] on div at bounding box center [14, 75] width 13 height 17
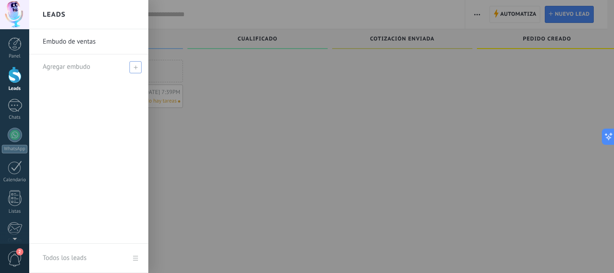
click at [66, 66] on span "Agregar embudo" at bounding box center [67, 67] width 48 height 9
type input "**********"
click at [136, 68] on span at bounding box center [137, 67] width 8 height 6
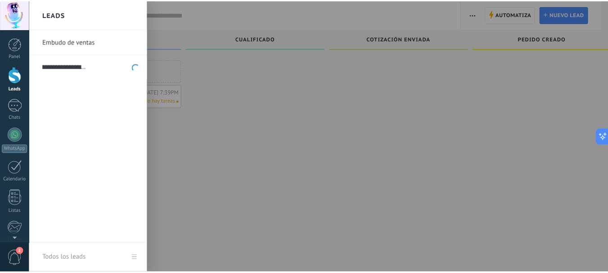
scroll to position [0, 0]
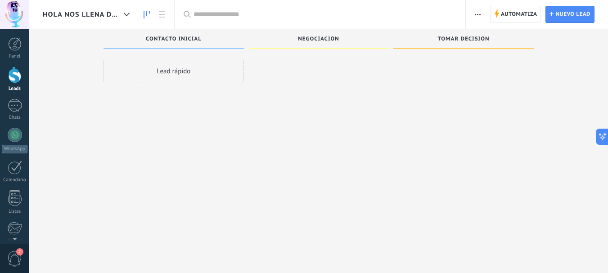
click at [101, 17] on span "Hola nos llena de emoción tenerte con nosotros" at bounding box center [81, 14] width 77 height 9
click at [129, 14] on use at bounding box center [127, 15] width 6 height 4
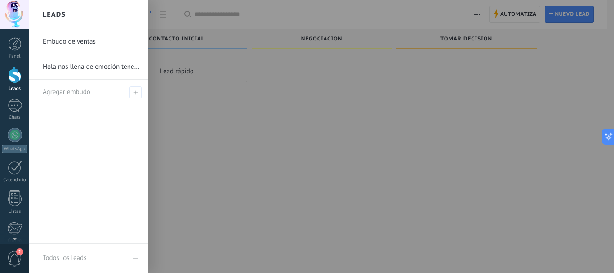
click at [83, 70] on link "Hola nos llena de emoción tenerte con nosotros" at bounding box center [91, 66] width 97 height 25
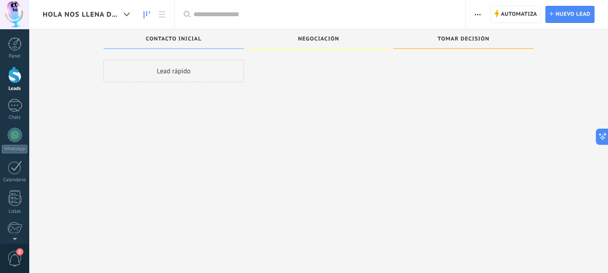
click at [166, 71] on div "Lead rápido" at bounding box center [173, 71] width 140 height 22
click at [184, 71] on div "Lead rápido" at bounding box center [173, 71] width 140 height 22
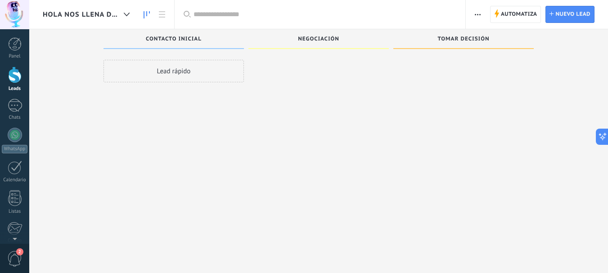
click at [184, 71] on div "Lead rápido" at bounding box center [173, 71] width 140 height 22
click at [318, 40] on span "Negociación" at bounding box center [318, 39] width 41 height 6
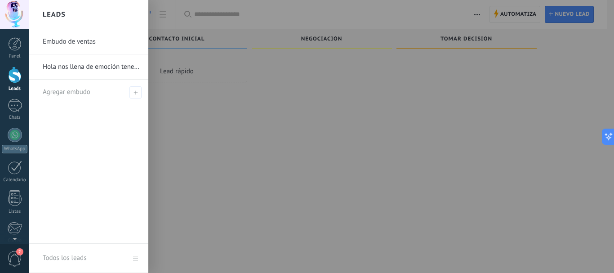
click at [83, 41] on link "Embudo de ventas" at bounding box center [91, 41] width 97 height 25
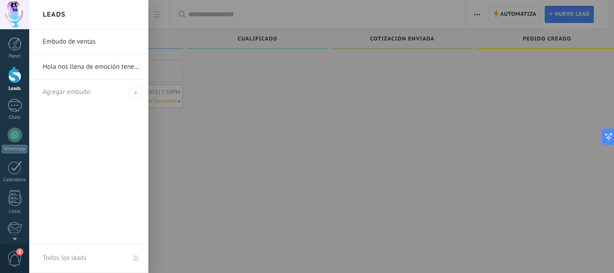
click at [124, 63] on link "Hola nos llena de emoción tenerte con nosotros" at bounding box center [91, 66] width 97 height 25
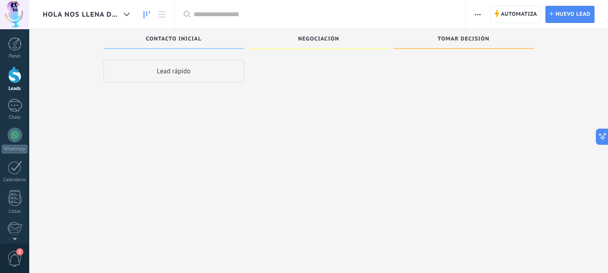
click at [157, 75] on div "Lead rápido" at bounding box center [173, 71] width 140 height 22
click at [209, 11] on input "text" at bounding box center [324, 14] width 263 height 9
click at [164, 16] on icon at bounding box center [162, 14] width 6 height 6
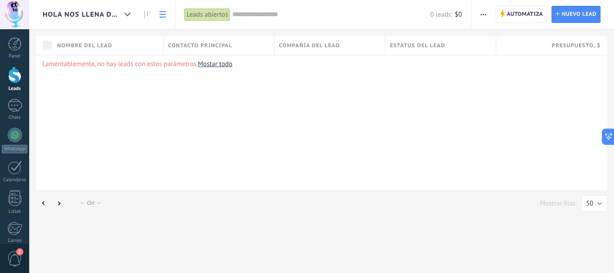
click at [214, 66] on div "Nombre del lead Contacto principal Compañía del lead Estatus del lead" at bounding box center [321, 113] width 585 height 154
click at [214, 66] on link "Mostar todo" at bounding box center [215, 64] width 35 height 9
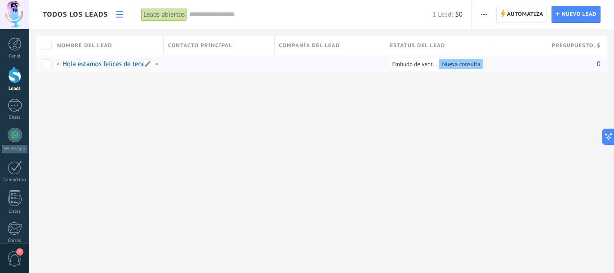
click at [155, 66] on span at bounding box center [155, 64] width 10 height 8
click at [148, 107] on div "Todos los leads Automatiza Nueva difusión Imprimir Ajustes de la lista Importar…" at bounding box center [321, 136] width 585 height 273
click at [174, 63] on div at bounding box center [217, 63] width 107 height 17
click at [179, 65] on span at bounding box center [179, 63] width 9 height 9
click at [203, 85] on div "Todos los leads Automatiza Nueva difusión Imprimir Ajustes de la lista Importar…" at bounding box center [321, 51] width 585 height 102
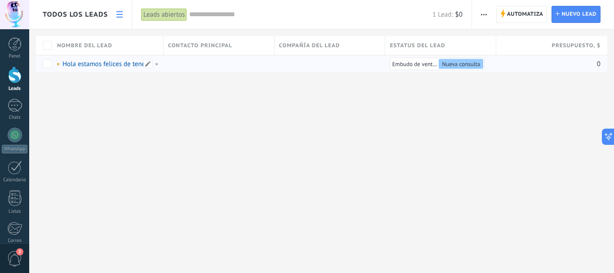
click at [157, 64] on span at bounding box center [155, 64] width 10 height 8
click at [59, 65] on span at bounding box center [58, 64] width 2 height 2
click at [73, 64] on link "Hola estamos felices de tenerte con nosotros" at bounding box center [128, 64] width 130 height 9
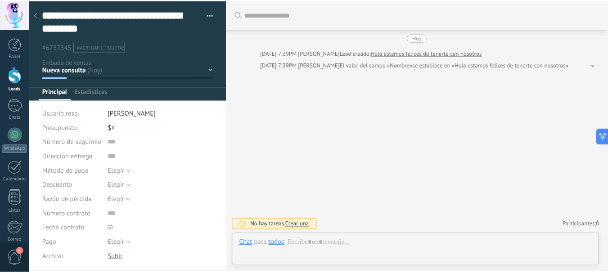
scroll to position [27, 0]
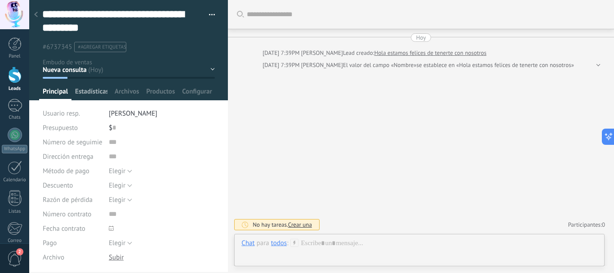
click at [103, 90] on span "Estadísticas" at bounding box center [91, 93] width 32 height 13
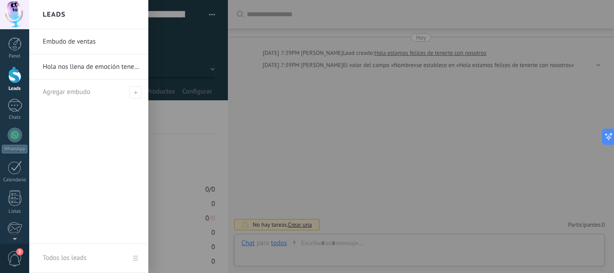
click at [88, 65] on link "Hola nos llena de emoción tenerte con nosotros" at bounding box center [91, 66] width 97 height 25
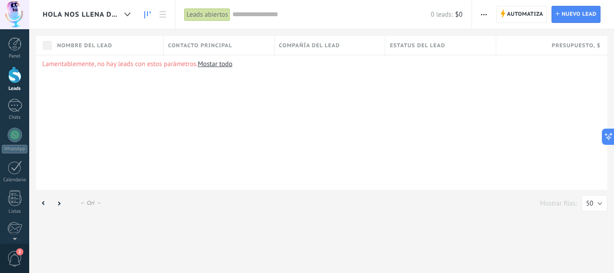
click at [145, 14] on use at bounding box center [147, 14] width 6 height 7
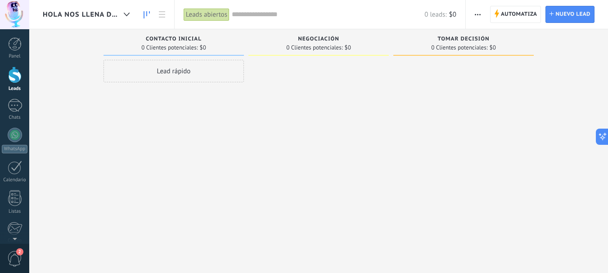
click at [170, 73] on div "Lead rápido" at bounding box center [173, 71] width 140 height 22
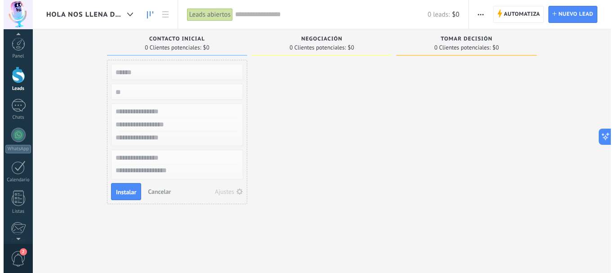
scroll to position [1, 0]
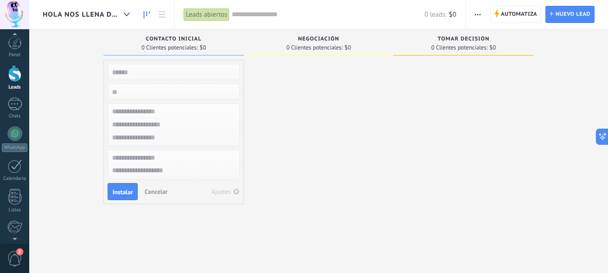
click at [17, 255] on span "2" at bounding box center [14, 259] width 15 height 16
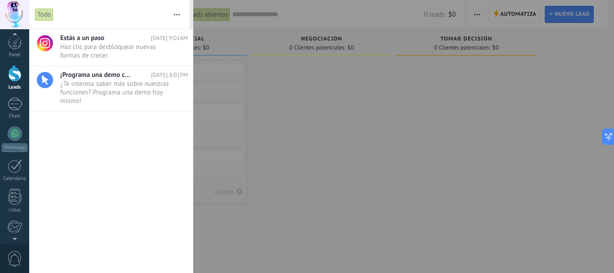
scroll to position [0, 0]
click at [112, 86] on span "¿Te interesa saber más sobre nuestras funciones? Programa una demo hoy mismo! •…" at bounding box center [115, 92] width 111 height 25
click at [122, 48] on span "Haz clic para desbloquear nuevas formas de crecer. •••" at bounding box center [115, 51] width 111 height 17
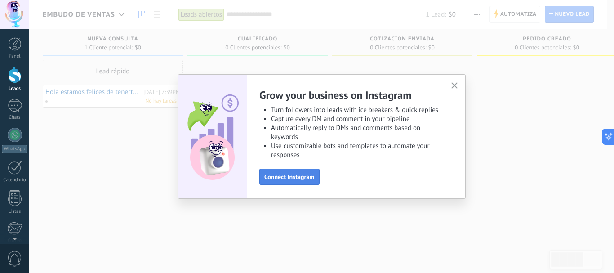
click at [282, 176] on span "Connect Instagram" at bounding box center [289, 177] width 50 height 6
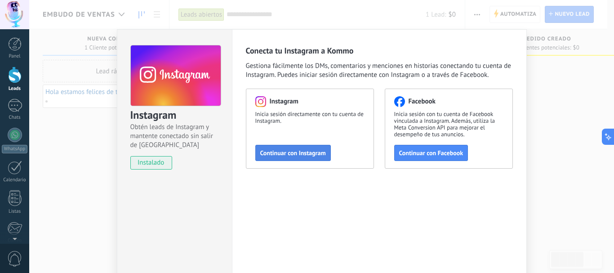
click at [290, 156] on span "Continuar con Instagram" at bounding box center [293, 153] width 66 height 6
click at [430, 155] on span "Continuar con Facebook" at bounding box center [431, 153] width 64 height 6
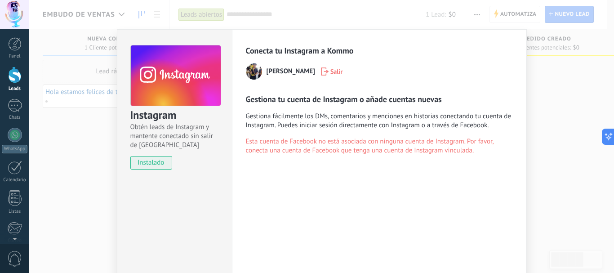
click at [343, 72] on span "Salir" at bounding box center [337, 71] width 12 height 6
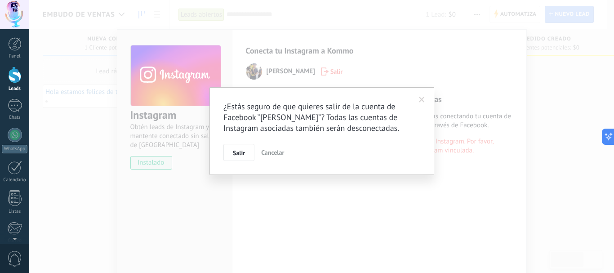
click at [275, 156] on span "Cancelar" at bounding box center [272, 152] width 23 height 8
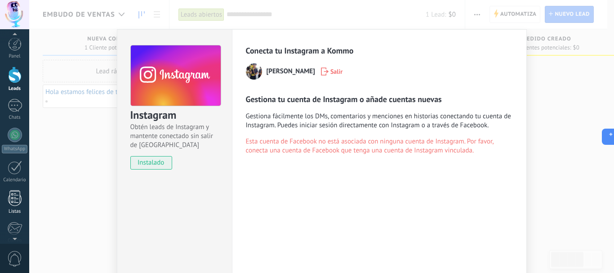
scroll to position [1, 0]
click at [12, 109] on div at bounding box center [15, 104] width 14 height 13
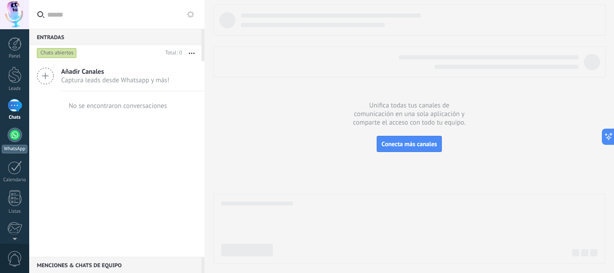
click at [18, 138] on div at bounding box center [15, 135] width 14 height 14
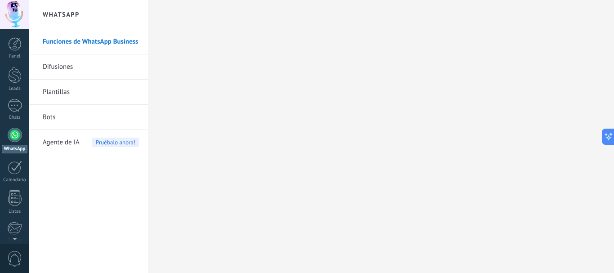
click at [102, 144] on span "Pruébalo ahora!" at bounding box center [115, 142] width 47 height 9
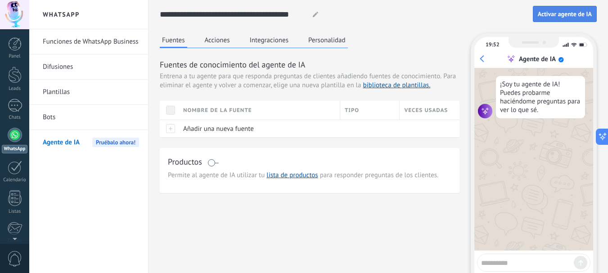
click at [572, 16] on span "Activar agente de IA" at bounding box center [564, 14] width 54 height 6
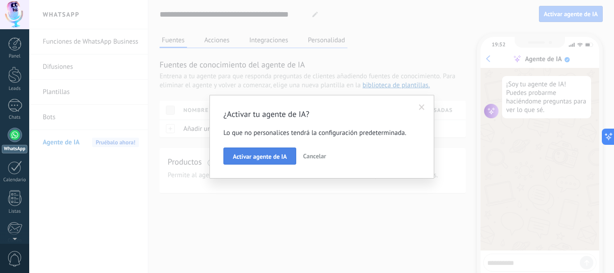
click at [254, 156] on span "Activar agente de IA" at bounding box center [260, 156] width 54 height 6
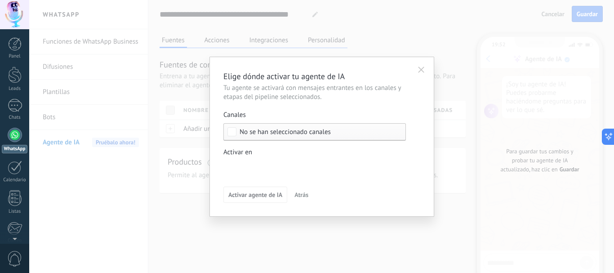
click at [272, 132] on span "No se han seleccionado canales" at bounding box center [285, 132] width 91 height 7
click at [272, 132] on div "Seleccionar todo" at bounding box center [264, 132] width 48 height 9
click at [421, 68] on icon "button" at bounding box center [421, 70] width 6 height 6
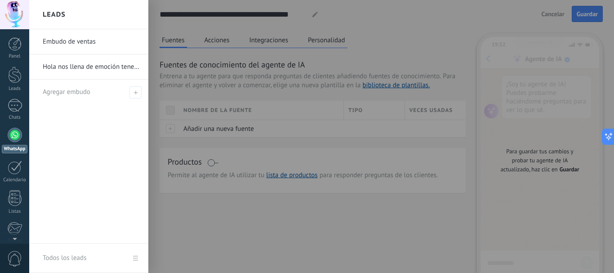
click at [79, 41] on link "Embudo de ventas" at bounding box center [91, 41] width 97 height 25
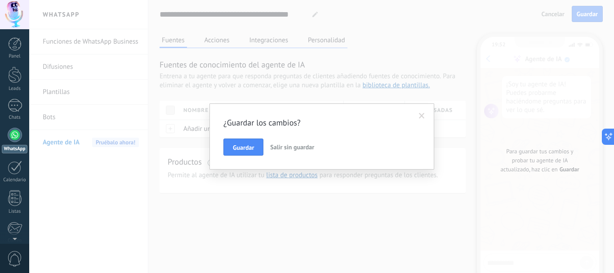
click at [287, 146] on span "Salir sin guardar" at bounding box center [292, 147] width 44 height 8
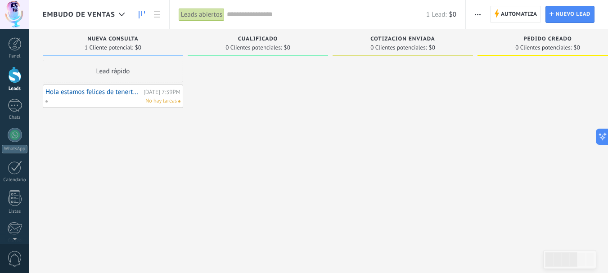
click at [153, 104] on span "No hay tareas" at bounding box center [160, 101] width 31 height 8
click at [104, 95] on link "Hola estamos felices de tenerte con nosotros" at bounding box center [93, 92] width 96 height 8
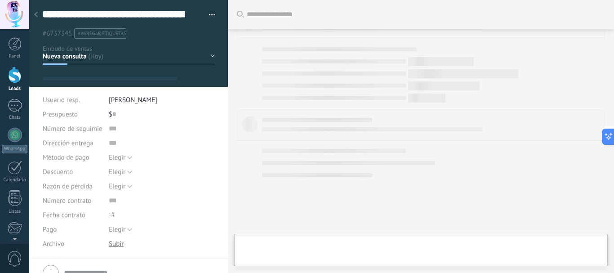
type textarea "**********"
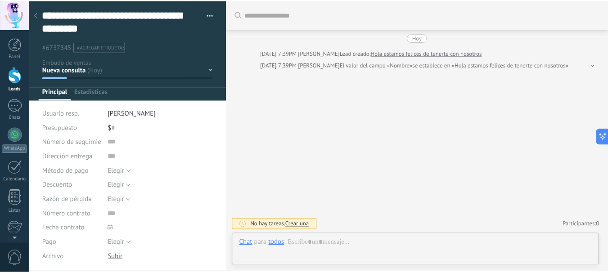
scroll to position [27, 0]
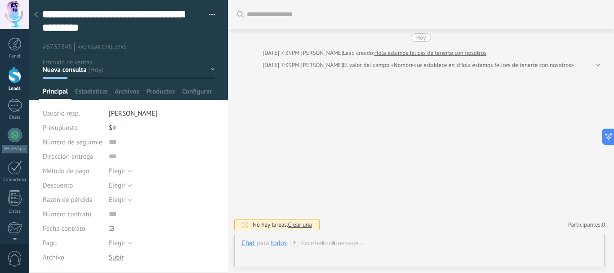
click at [209, 16] on span "button" at bounding box center [212, 16] width 6 height 2
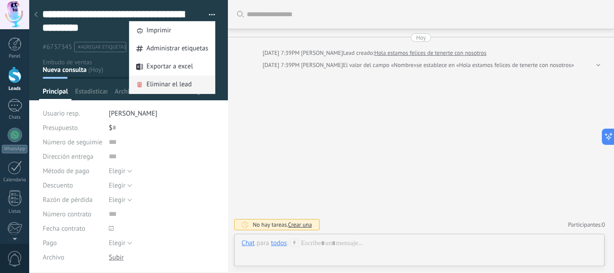
click at [158, 83] on span "Eliminar el lead" at bounding box center [169, 85] width 45 height 18
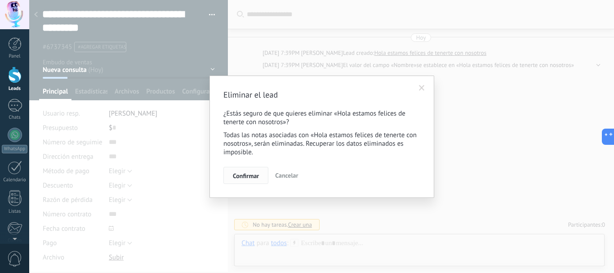
click at [244, 173] on span "Confirmar" at bounding box center [246, 176] width 26 height 6
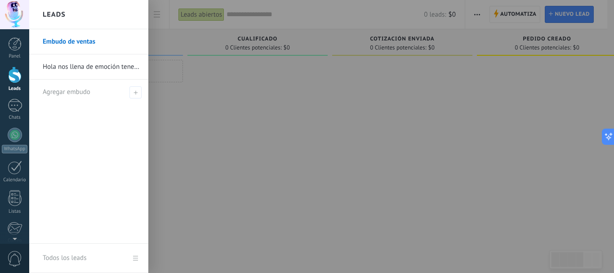
click at [86, 65] on link "Hola nos llena de emoción tenerte con nosotros" at bounding box center [91, 66] width 97 height 25
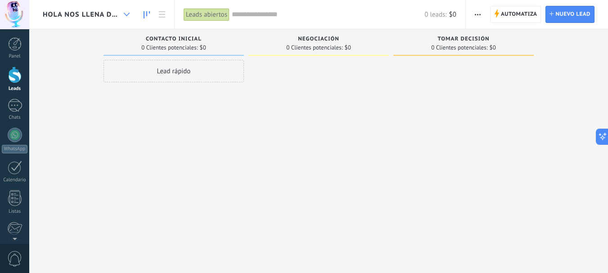
click at [128, 15] on icon at bounding box center [127, 15] width 6 height 4
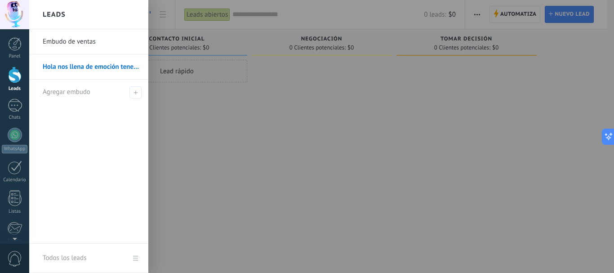
click at [134, 259] on link "Todos los leads" at bounding box center [88, 258] width 119 height 29
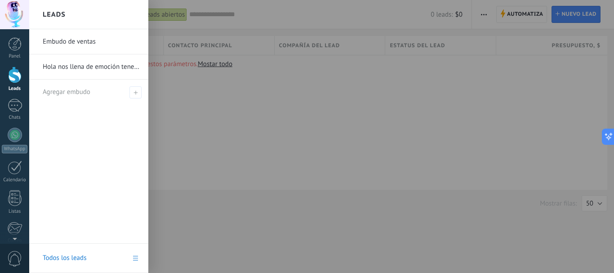
click at [74, 65] on link "Hola nos llena de emoción tenerte con nosotros" at bounding box center [91, 66] width 97 height 25
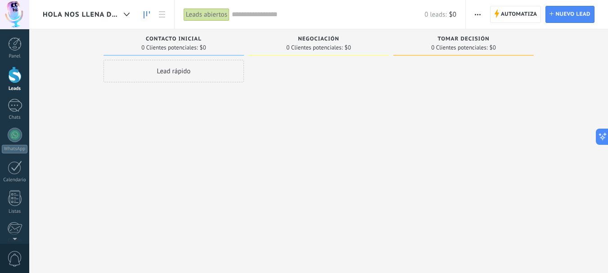
click at [480, 12] on span "button" at bounding box center [477, 14] width 6 height 17
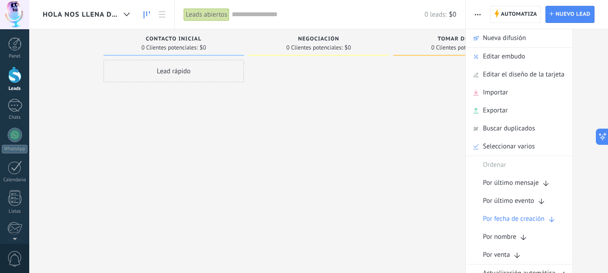
click at [84, 9] on div "Hola nos llena de emoción tenerte con nosotros" at bounding box center [88, 14] width 91 height 29
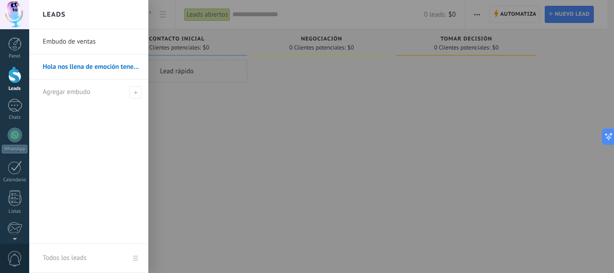
click at [56, 16] on h2 "Leads" at bounding box center [54, 14] width 23 height 28
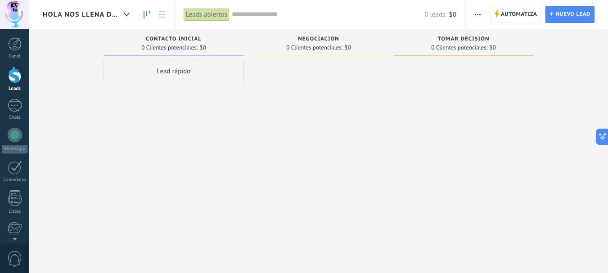
click at [56, 16] on span "Hola nos llena de emoción tenerte con nosotros" at bounding box center [81, 14] width 77 height 9
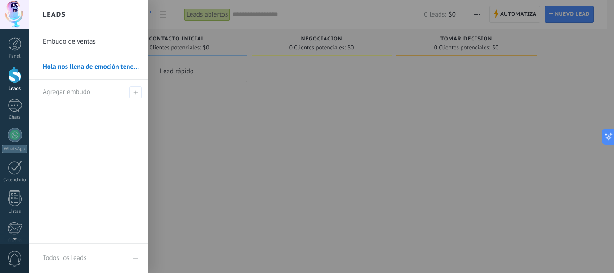
click at [68, 43] on link "Embudo de ventas" at bounding box center [91, 41] width 97 height 25
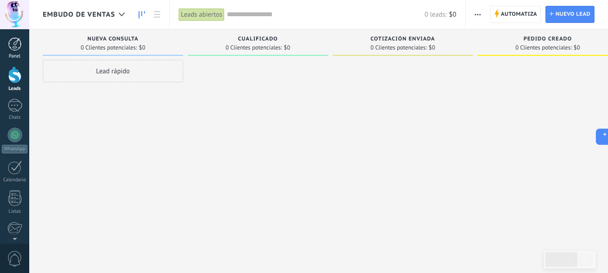
click at [13, 51] on link "Panel" at bounding box center [14, 48] width 29 height 22
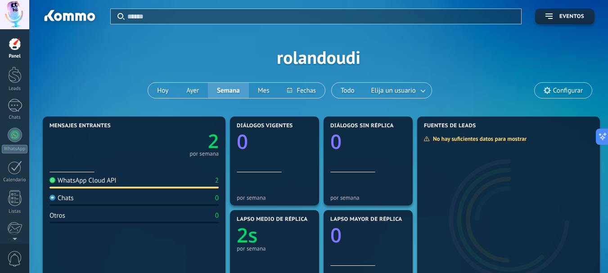
click at [567, 89] on span "Configurar" at bounding box center [568, 91] width 30 height 8
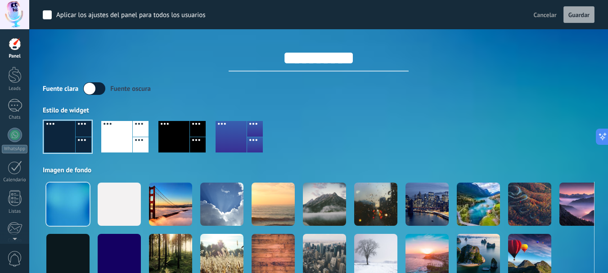
click at [17, 49] on div at bounding box center [14, 43] width 13 height 13
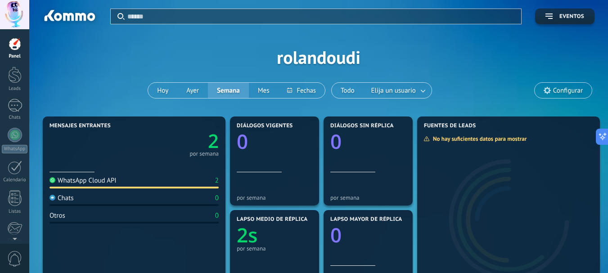
click at [575, 89] on span "Configurar" at bounding box center [568, 91] width 30 height 8
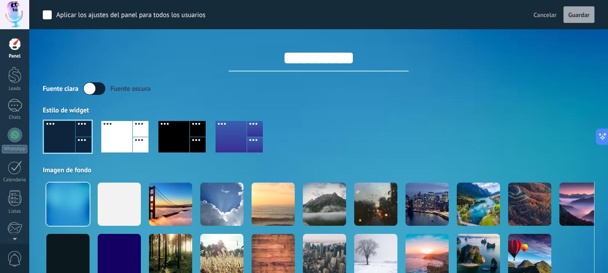
click at [18, 12] on div at bounding box center [14, 14] width 29 height 29
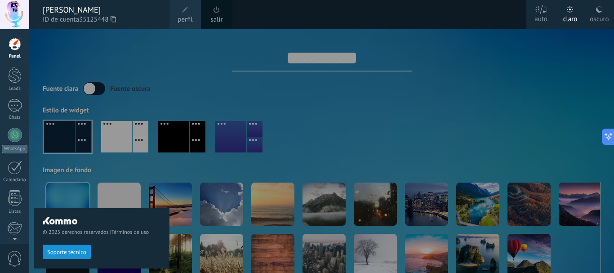
click at [18, 12] on div at bounding box center [14, 14] width 29 height 29
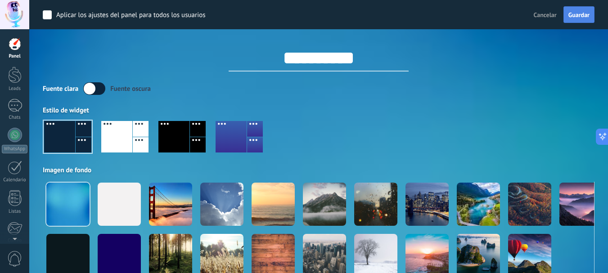
click at [575, 16] on span "Guardar" at bounding box center [578, 15] width 21 height 6
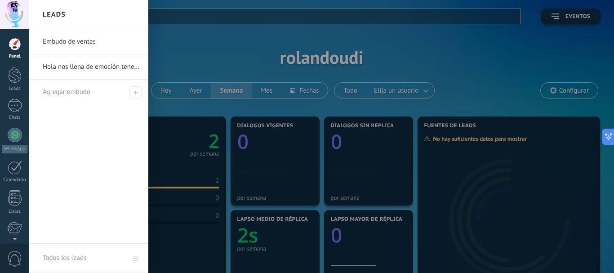
click at [63, 65] on link "Hola nos llena de emoción tenerte con nosotros" at bounding box center [91, 66] width 97 height 25
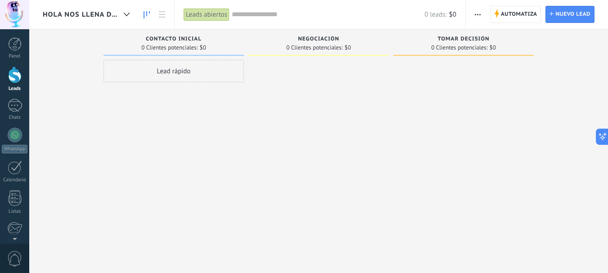
click at [165, 70] on div "Lead rápido" at bounding box center [173, 71] width 140 height 22
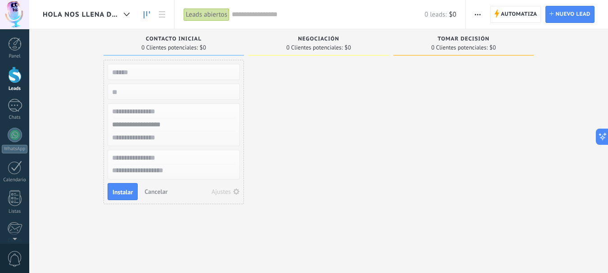
click at [230, 191] on div "Ajustes" at bounding box center [220, 191] width 19 height 6
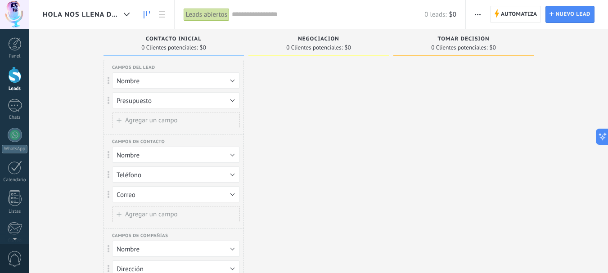
click at [251, 15] on input "text" at bounding box center [328, 14] width 192 height 9
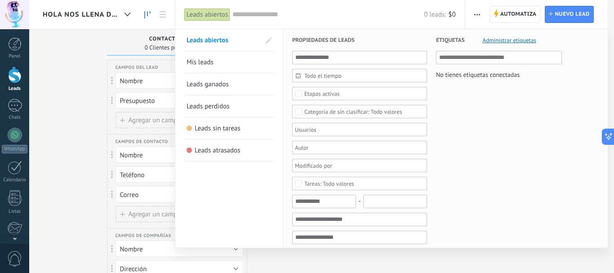
click at [251, 15] on input "text" at bounding box center [328, 14] width 192 height 9
click at [48, 103] on div at bounding box center [307, 136] width 614 height 273
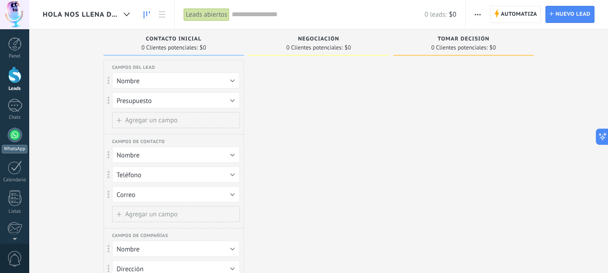
click at [17, 138] on div at bounding box center [15, 135] width 14 height 14
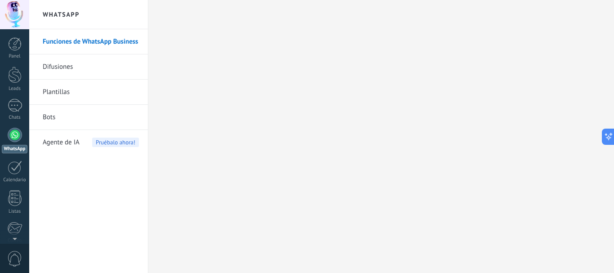
click at [61, 64] on link "Difusiones" at bounding box center [91, 66] width 96 height 25
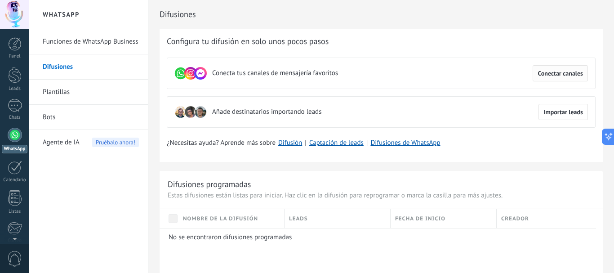
click at [568, 78] on button "Conectar canales" at bounding box center [560, 73] width 55 height 16
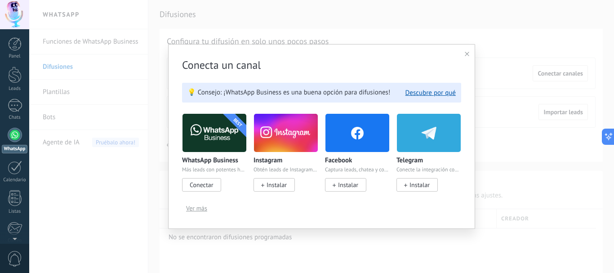
click at [199, 208] on span "Ver más" at bounding box center [196, 208] width 21 height 6
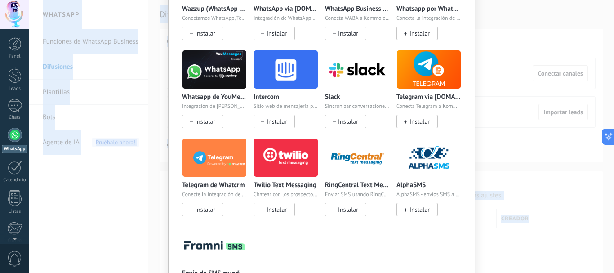
scroll to position [411, 0]
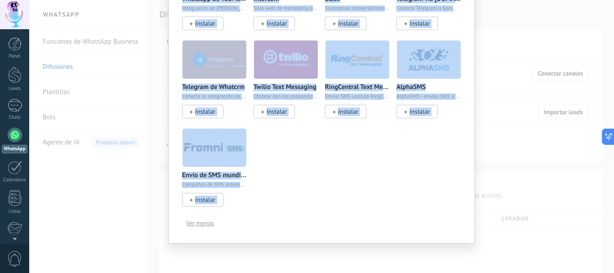
drag, startPoint x: 473, startPoint y: 241, endPoint x: 465, endPoint y: 230, distance: 12.9
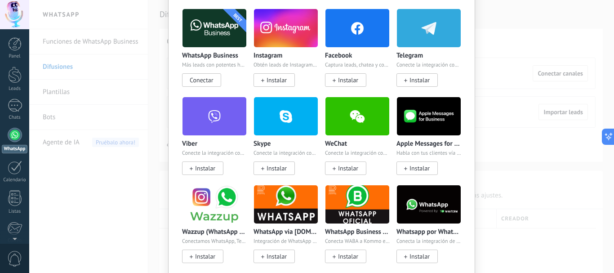
scroll to position [108, 0]
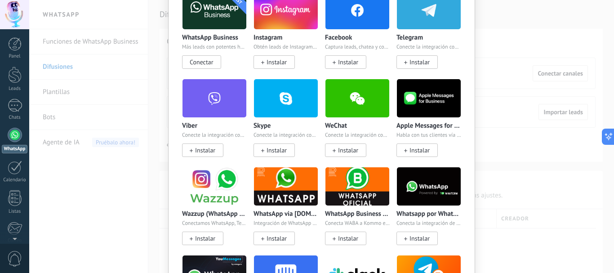
click at [425, 189] on img at bounding box center [429, 187] width 64 height 44
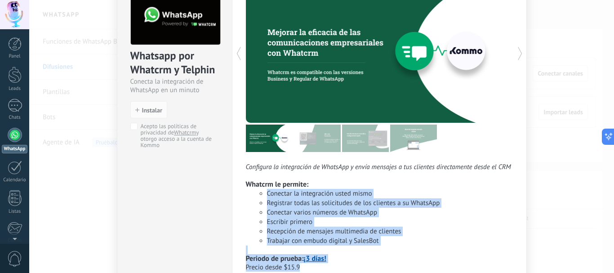
scroll to position [120, 0]
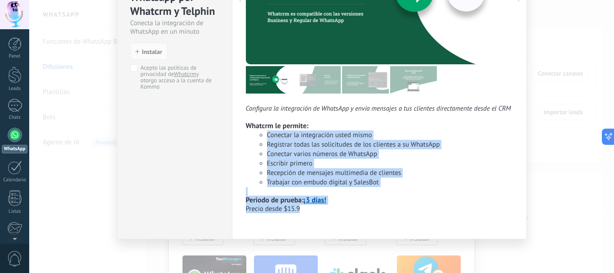
drag, startPoint x: 483, startPoint y: 244, endPoint x: 477, endPoint y: 265, distance: 21.8
click at [477, 265] on div "Whatsapp por Whatcrm y Telphin Conecta la integración de WhatsApp en un minuto …" at bounding box center [321, 136] width 585 height 273
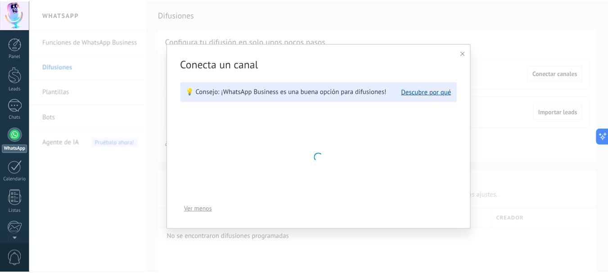
scroll to position [0, 0]
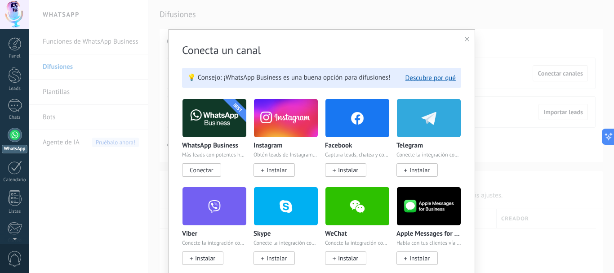
click at [424, 210] on img at bounding box center [429, 206] width 64 height 44
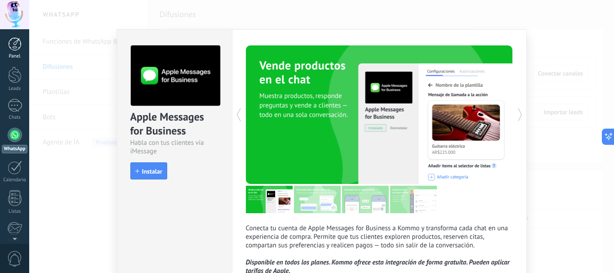
click at [15, 49] on div at bounding box center [14, 43] width 13 height 13
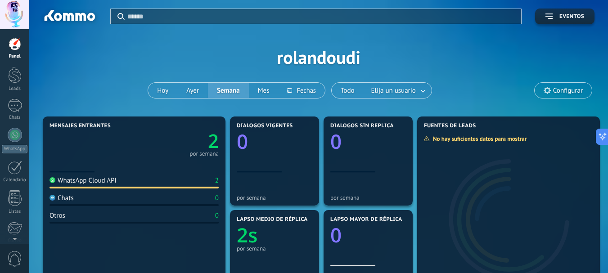
click at [106, 181] on div "WhatsApp Cloud API" at bounding box center [82, 180] width 67 height 9
click at [212, 147] on text "2" at bounding box center [213, 141] width 11 height 26
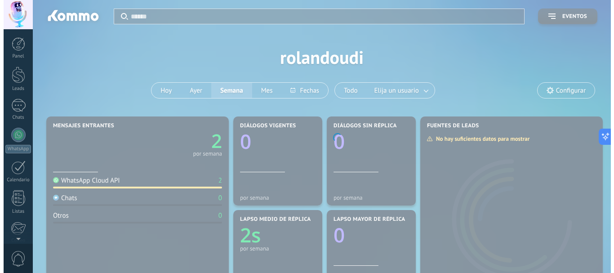
scroll to position [101, 0]
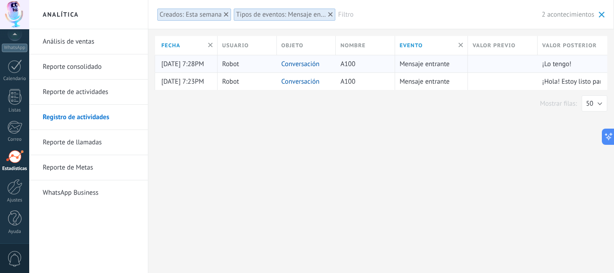
click at [304, 62] on link "Conversación" at bounding box center [301, 64] width 38 height 9
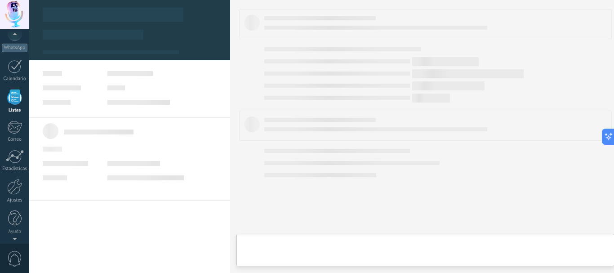
scroll to position [56, 0]
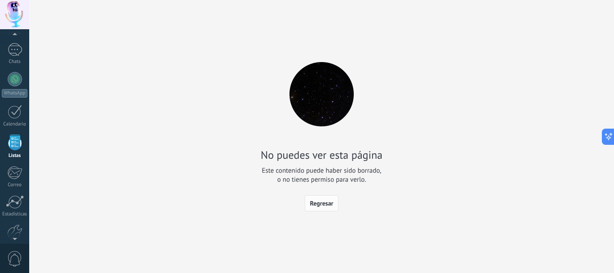
click at [315, 206] on span "Regresar" at bounding box center [321, 203] width 23 height 6
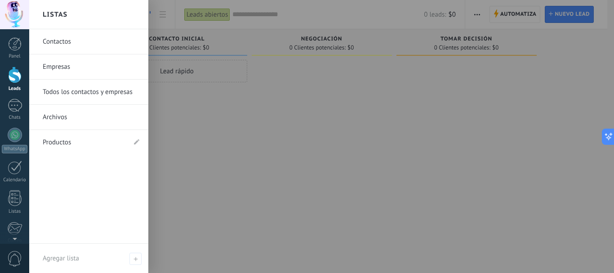
click at [61, 40] on link "Contactos" at bounding box center [91, 41] width 97 height 25
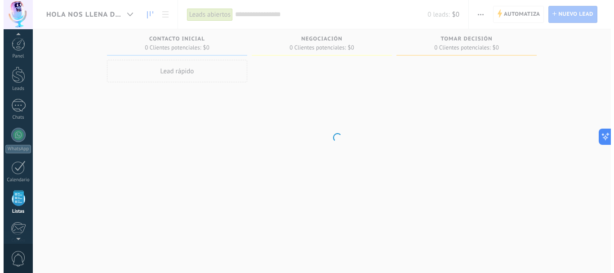
scroll to position [56, 0]
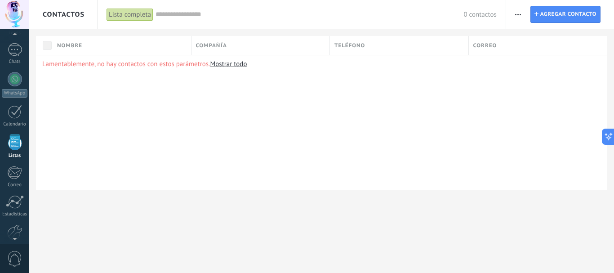
click at [226, 65] on link "Mostrar todo" at bounding box center [228, 64] width 37 height 9
click at [122, 14] on div "Lista completa" at bounding box center [130, 14] width 47 height 13
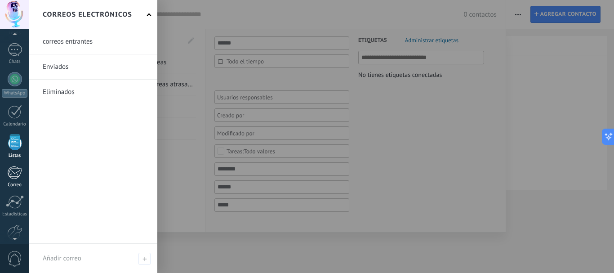
click at [18, 174] on div at bounding box center [14, 172] width 15 height 13
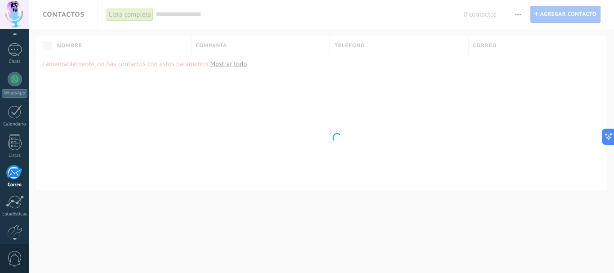
scroll to position [87, 0]
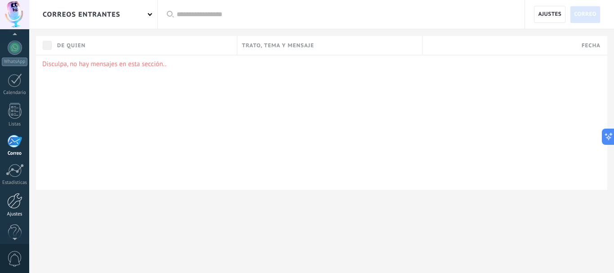
click at [18, 203] on div at bounding box center [14, 201] width 15 height 16
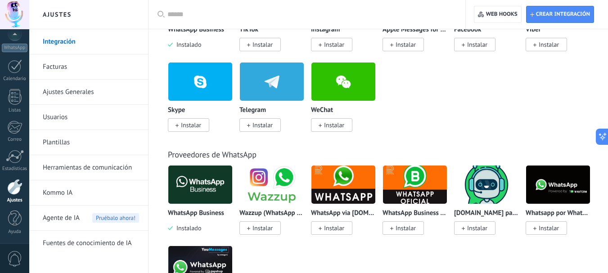
scroll to position [263, 0]
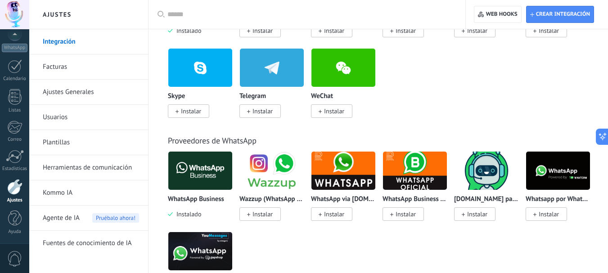
click at [289, 172] on img at bounding box center [272, 171] width 64 height 44
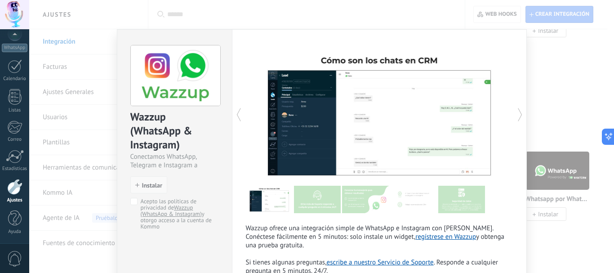
click at [147, 184] on span "Instalar" at bounding box center [152, 185] width 20 height 6
click at [152, 178] on button "Instalar" at bounding box center [148, 184] width 37 height 17
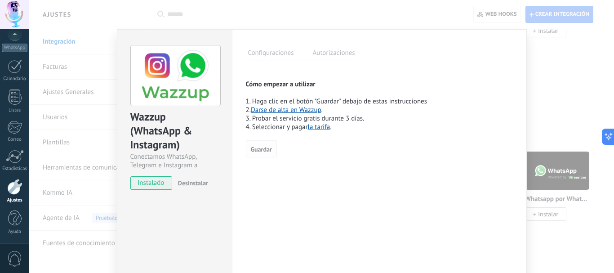
click at [256, 147] on span "Guardar" at bounding box center [261, 149] width 21 height 6
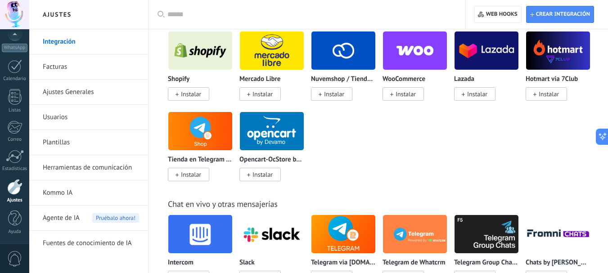
scroll to position [0, 0]
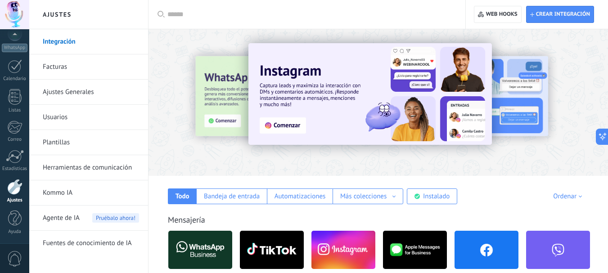
click at [222, 121] on div at bounding box center [157, 102] width 197 height 81
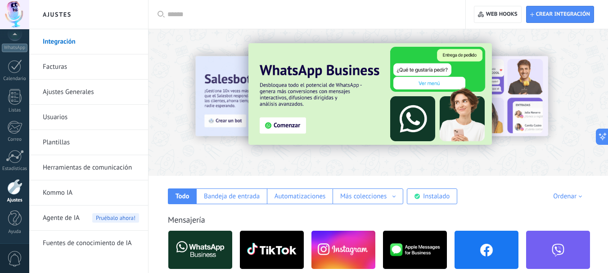
click at [215, 120] on div at bounding box center [157, 102] width 197 height 81
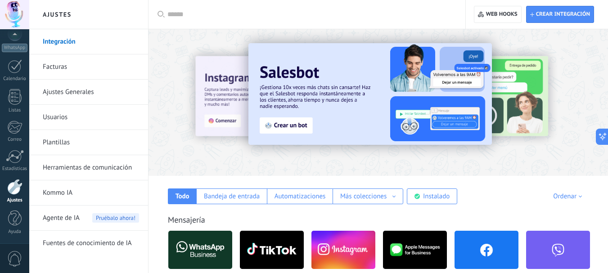
click at [216, 119] on div at bounding box center [157, 102] width 197 height 81
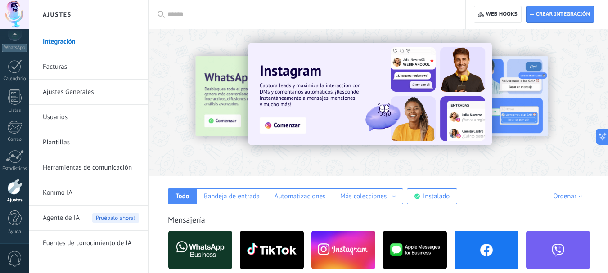
click at [272, 250] on img at bounding box center [272, 250] width 64 height 44
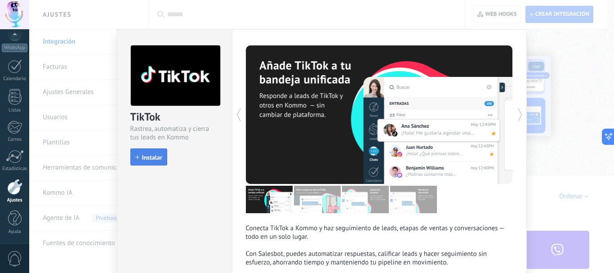
click at [144, 157] on span "Instalar" at bounding box center [152, 157] width 20 height 6
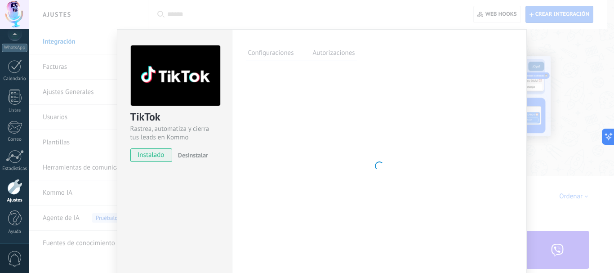
drag, startPoint x: 144, startPoint y: 161, endPoint x: 145, endPoint y: 154, distance: 6.4
click at [144, 158] on span "instalado" at bounding box center [151, 154] width 41 height 13
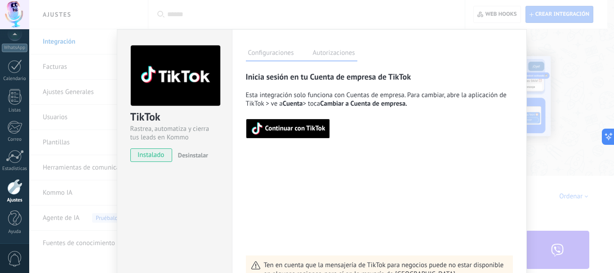
click at [288, 128] on span "Continuar con TikTok" at bounding box center [295, 128] width 60 height 6
click at [13, 223] on div at bounding box center [14, 218] width 13 height 16
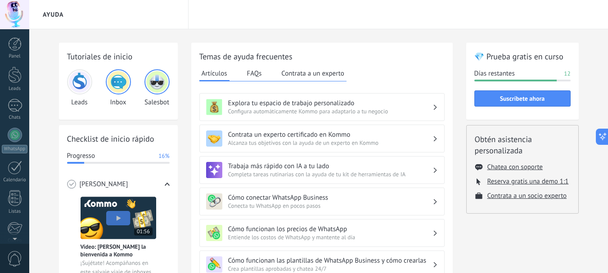
click at [14, 36] on div "Panel Leads Chats WhatsApp Clientes" at bounding box center [29, 136] width 58 height 214
click at [14, 52] on link "Panel" at bounding box center [14, 48] width 29 height 22
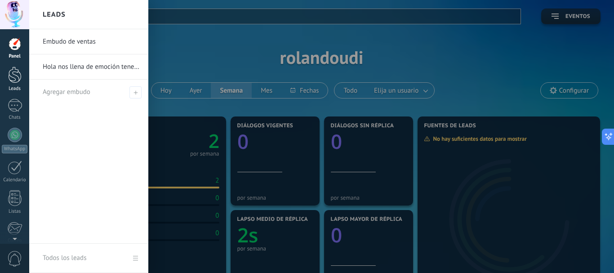
click at [15, 72] on div at bounding box center [14, 75] width 13 height 17
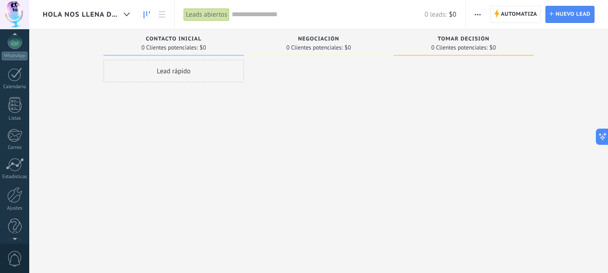
scroll to position [101, 0]
click at [11, 186] on div at bounding box center [14, 187] width 15 height 16
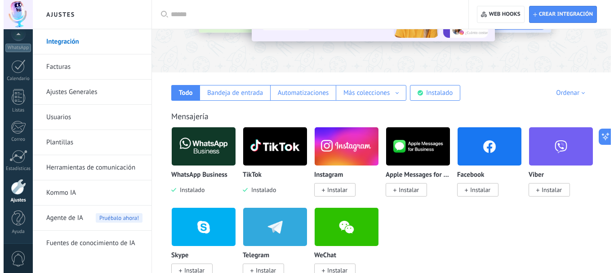
scroll to position [138, 0]
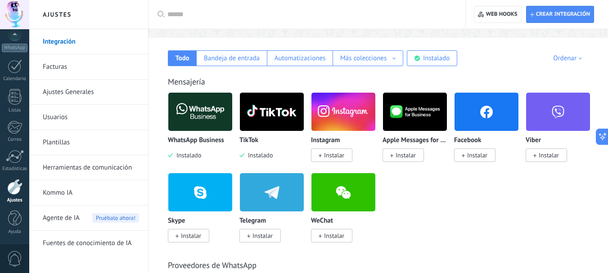
click at [483, 154] on span "Instalar" at bounding box center [477, 155] width 20 height 8
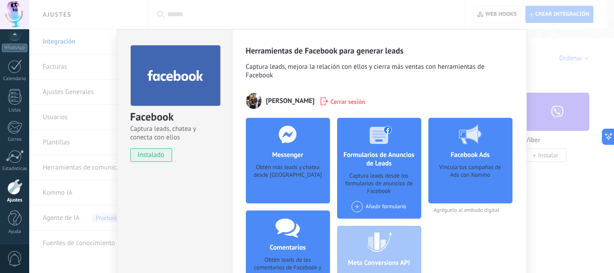
click at [144, 155] on span "instalado" at bounding box center [151, 154] width 41 height 13
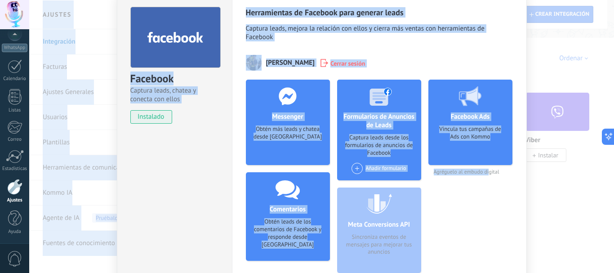
scroll to position [105, 0]
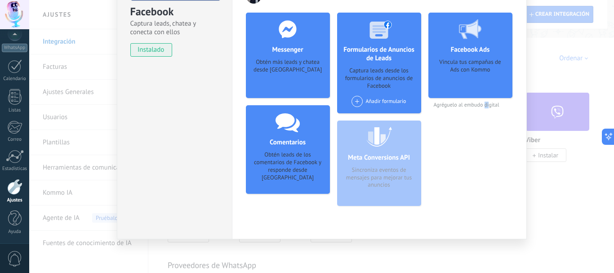
drag, startPoint x: 488, startPoint y: 230, endPoint x: 484, endPoint y: 271, distance: 40.7
click at [484, 271] on div "Facebook Captura leads, chatea y conecta con ellos instalado Desinstalar Herram…" at bounding box center [321, 136] width 585 height 273
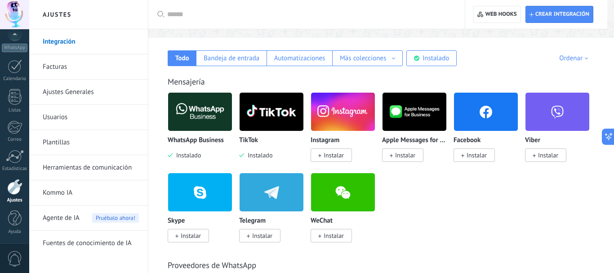
scroll to position [0, 0]
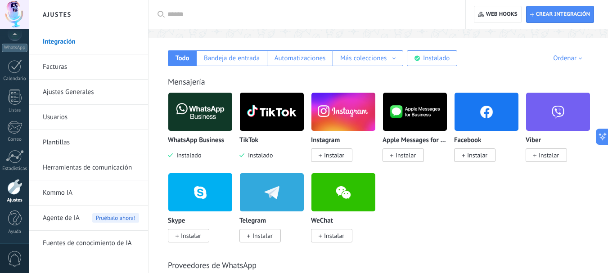
click at [478, 159] on span "Instalar" at bounding box center [477, 155] width 20 height 8
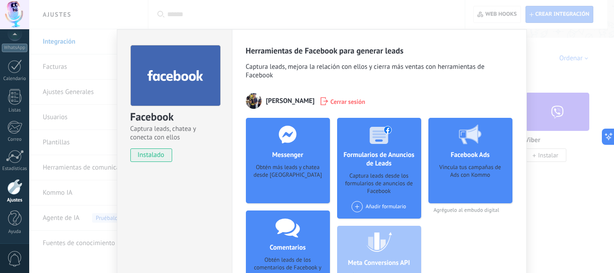
click at [154, 156] on span "instalado" at bounding box center [151, 154] width 41 height 13
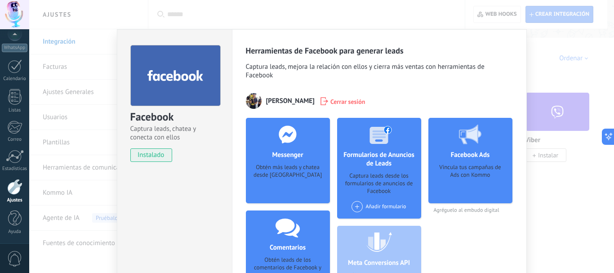
click at [154, 156] on span "instalado" at bounding box center [151, 154] width 41 height 13
click at [366, 99] on span "Cerrar sesión" at bounding box center [348, 101] width 35 height 9
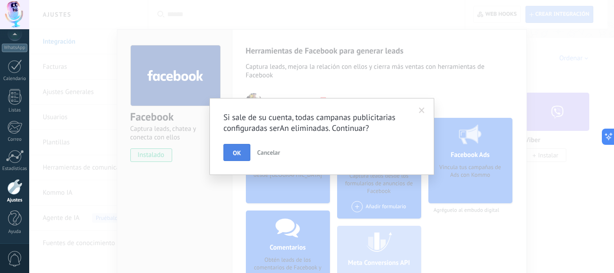
click at [236, 153] on span "OK" at bounding box center [237, 153] width 8 height 6
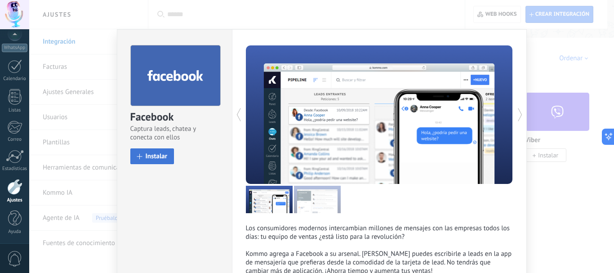
click at [151, 160] on span "Instalar" at bounding box center [157, 156] width 22 height 7
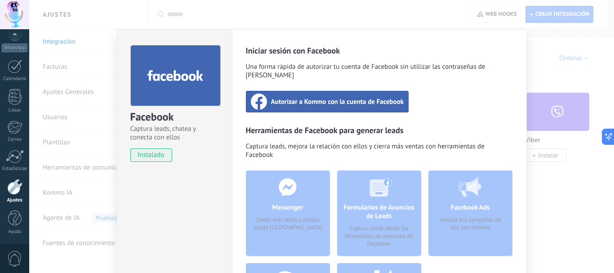
click at [309, 97] on span "Autorizar a Kommo con la cuenta de Facebook" at bounding box center [337, 101] width 133 height 9
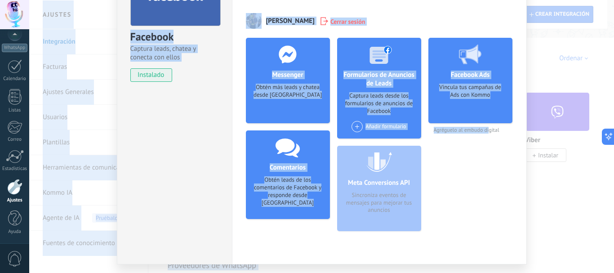
scroll to position [105, 0]
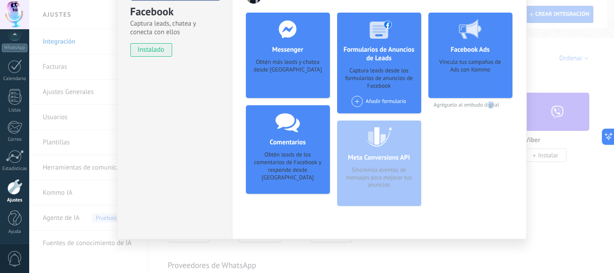
click at [492, 229] on div "Herramientas de Facebook para generar leads Captura leads, mejora la relación c…" at bounding box center [379, 81] width 295 height 315
click at [478, 146] on div "Facebook Ads Vincula tus campañas de Ads con Kommo Agréguelo al embudo digital" at bounding box center [471, 113] width 84 height 201
click at [463, 67] on div "Vincula tus campañas de Ads con Kommo" at bounding box center [471, 75] width 70 height 34
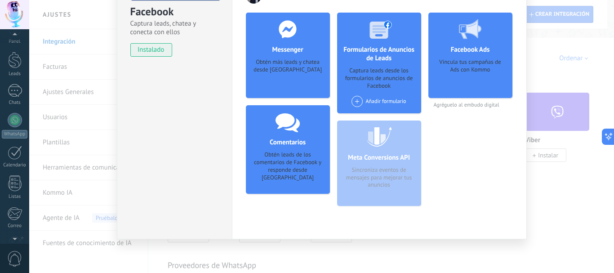
scroll to position [0, 0]
click at [16, 34] on div "© 2025 derechos reservados | Términos de uso Soporte técnico auto claro oscuro …" at bounding box center [14, 136] width 29 height 273
click at [18, 139] on div at bounding box center [15, 135] width 14 height 14
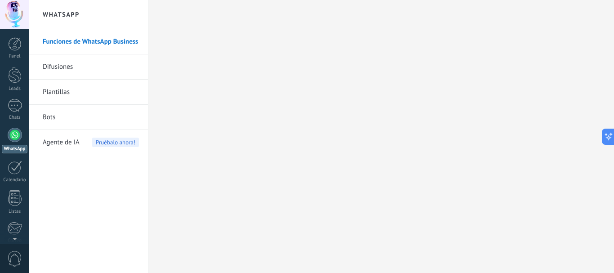
click at [54, 67] on link "Difusiones" at bounding box center [91, 66] width 96 height 25
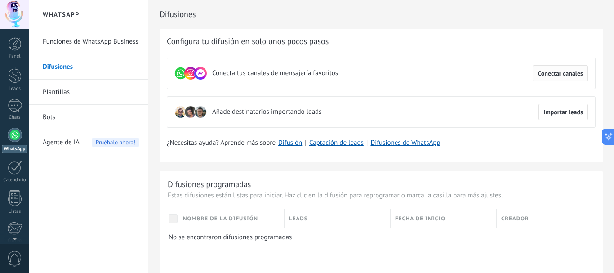
click at [563, 76] on span "Conectar canales" at bounding box center [560, 73] width 45 height 6
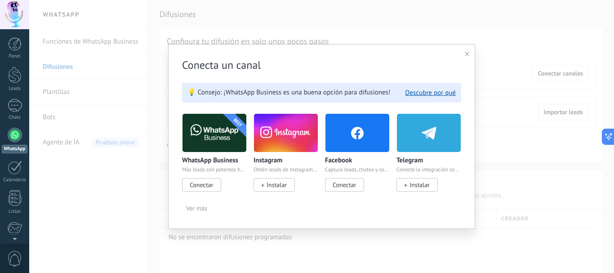
click at [349, 186] on span "Conectar" at bounding box center [344, 185] width 23 height 8
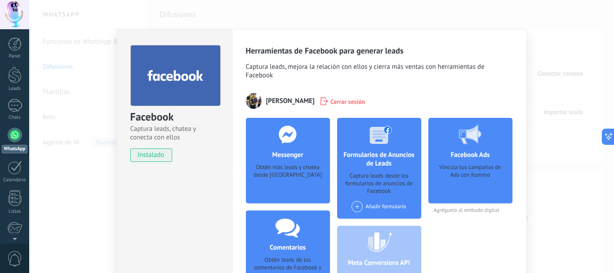
click at [287, 162] on div "Messenger Obtén más leads y chatea desde Kommo Agregar página" at bounding box center [288, 160] width 84 height 85
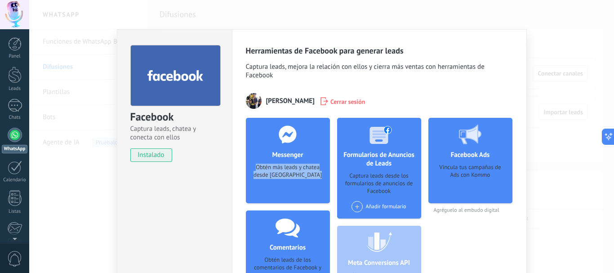
click at [18, 134] on div at bounding box center [15, 135] width 14 height 14
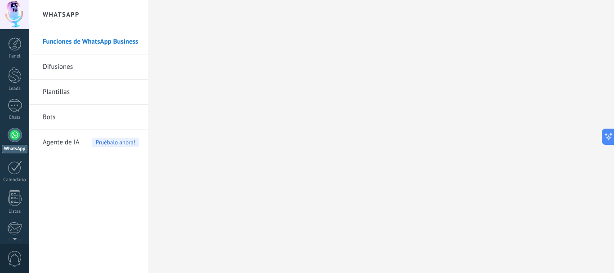
click at [58, 64] on link "Difusiones" at bounding box center [91, 66] width 96 height 25
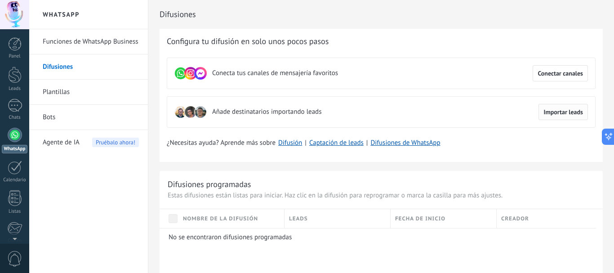
click at [565, 113] on span "Importar leads" at bounding box center [564, 112] width 40 height 6
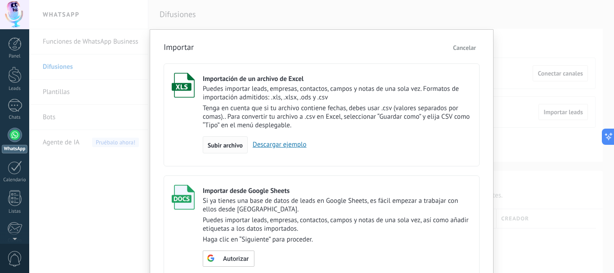
click at [225, 144] on span "Subir archivo" at bounding box center [225, 145] width 35 height 6
click at [0, 0] on input "Importación de un archivo de Excel Puedes importar leads, empresas, contactos, …" at bounding box center [0, 0] width 0 height 0
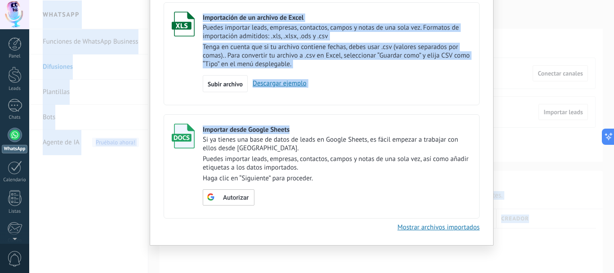
scroll to position [63, 0]
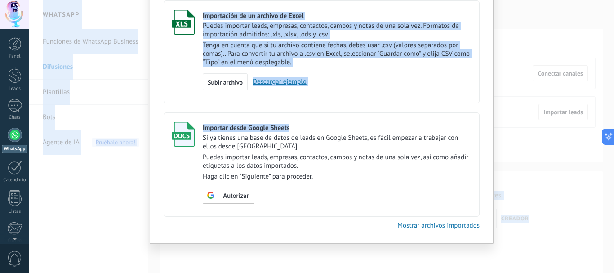
drag, startPoint x: 479, startPoint y: 185, endPoint x: 485, endPoint y: 280, distance: 95.5
click at [485, 273] on html ".abccls-1,.abccls-2{fill-rule:evenodd}.abccls-2{fill:#fff} .abfcls-1{fill:none}…" at bounding box center [307, 136] width 614 height 273
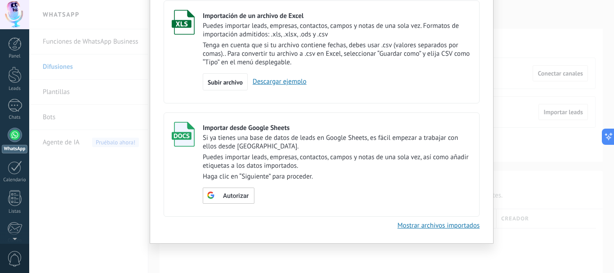
click at [361, 192] on div "Autorizar" at bounding box center [337, 196] width 269 height 16
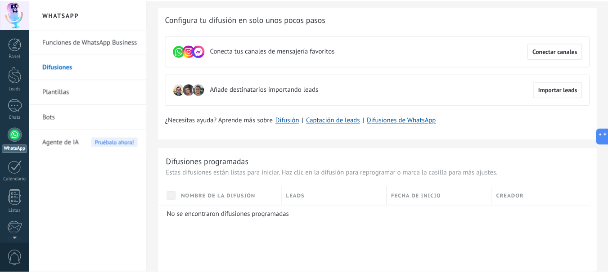
scroll to position [0, 0]
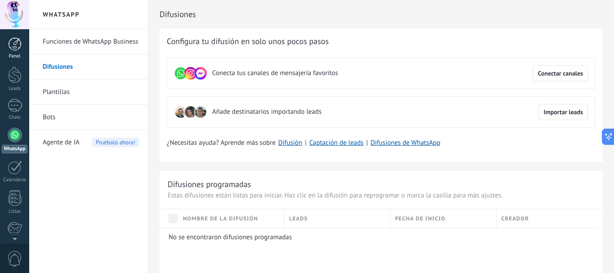
click at [15, 47] on div at bounding box center [14, 43] width 13 height 13
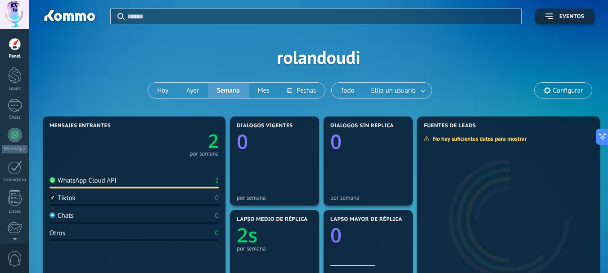
click at [295, 61] on div "Aplicar Eventos [PERSON_NAME][DATE] [DATE] Semana Mes Todo Elija un usuario Con…" at bounding box center [318, 57] width 551 height 114
click at [560, 13] on span "Eventos" at bounding box center [571, 16] width 25 height 6
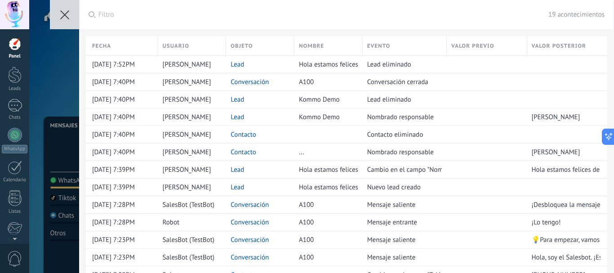
click at [64, 13] on icon at bounding box center [64, 14] width 9 height 9
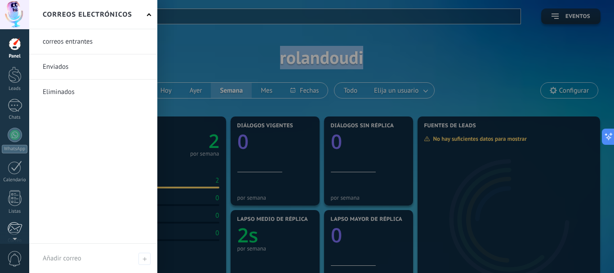
click at [19, 229] on div at bounding box center [14, 228] width 15 height 13
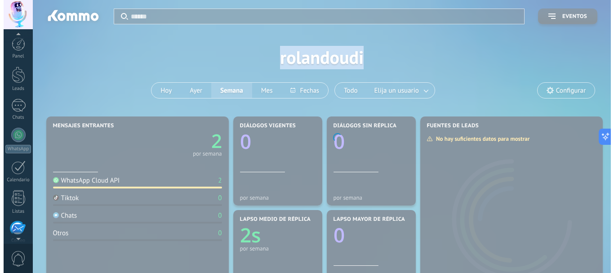
scroll to position [87, 0]
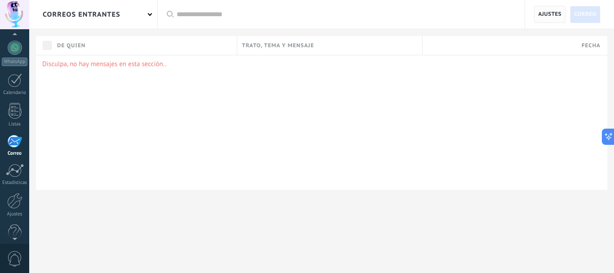
click at [549, 13] on span "Ajustes" at bounding box center [549, 14] width 23 height 16
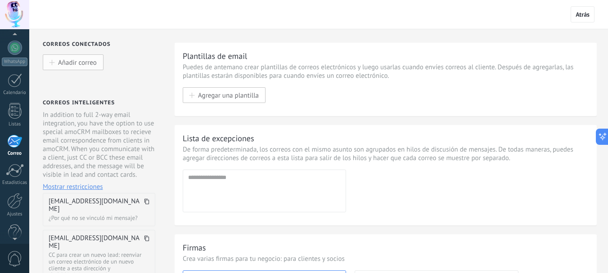
click at [78, 63] on span "Añadir correo" at bounding box center [77, 62] width 39 height 8
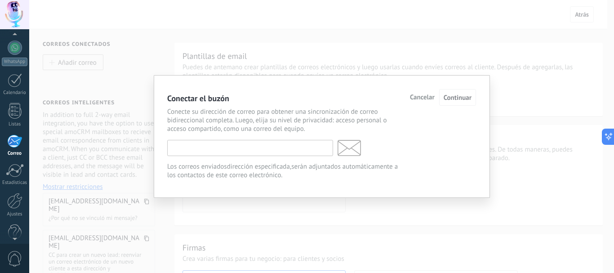
click at [214, 147] on input "text" at bounding box center [250, 148] width 166 height 16
type input "**********"
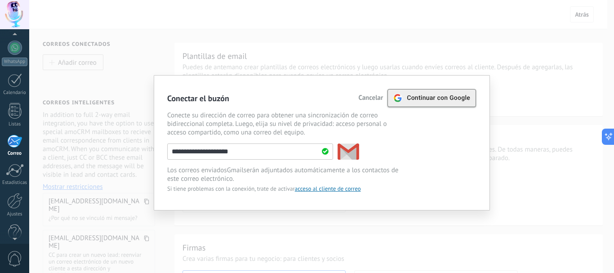
click at [437, 97] on span "Continuar con Google" at bounding box center [438, 97] width 63 height 7
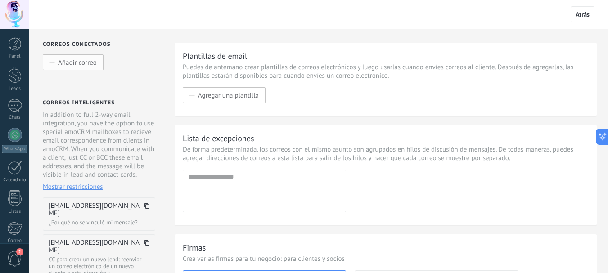
click at [74, 58] on button "Añadir correo" at bounding box center [73, 62] width 61 height 16
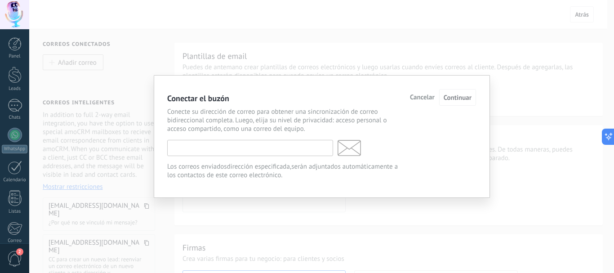
click at [220, 149] on input "text" at bounding box center [250, 148] width 166 height 16
type input "**********"
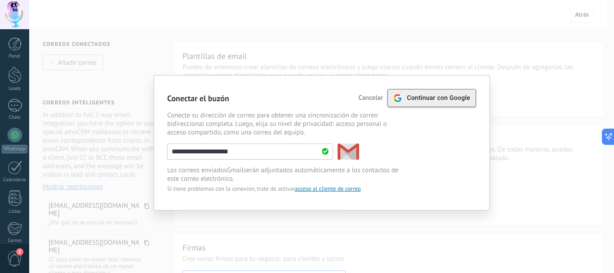
click at [438, 101] on span "Continuar con Google" at bounding box center [438, 97] width 63 height 7
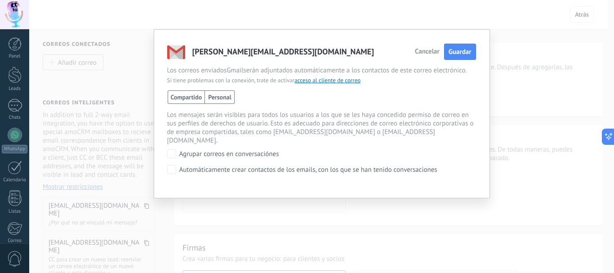
click at [214, 100] on span "Personal" at bounding box center [220, 96] width 30 height 13
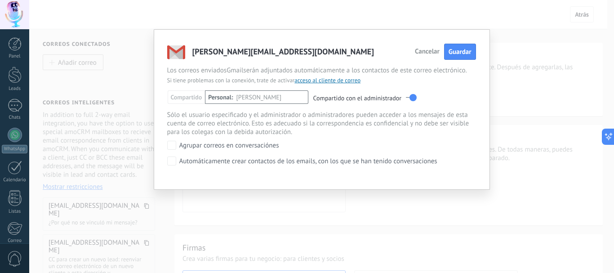
click at [277, 98] on span "[PERSON_NAME]" at bounding box center [259, 97] width 45 height 13
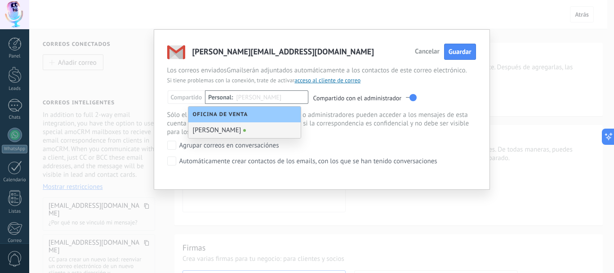
click at [236, 130] on div "[PERSON_NAME]" at bounding box center [244, 130] width 112 height 16
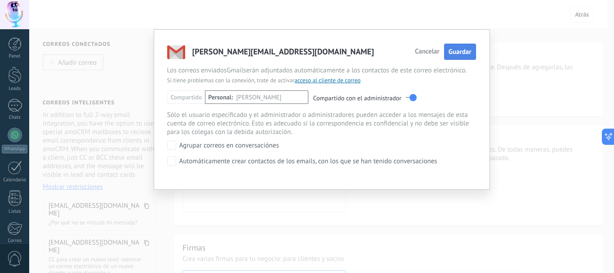
click at [459, 54] on span "Guardar" at bounding box center [460, 52] width 23 height 9
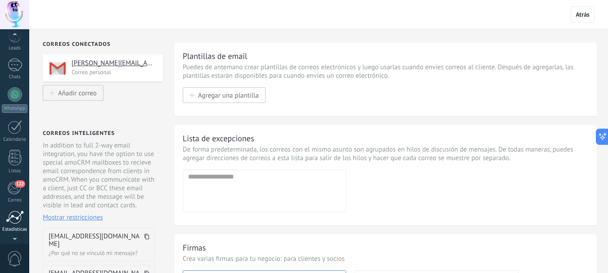
scroll to position [43, 0]
click at [15, 188] on div "122" at bounding box center [14, 185] width 15 height 13
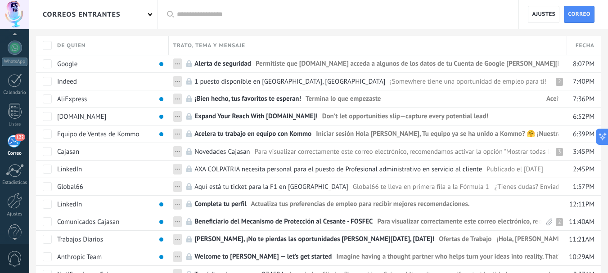
click at [16, 143] on div "122" at bounding box center [14, 140] width 15 height 13
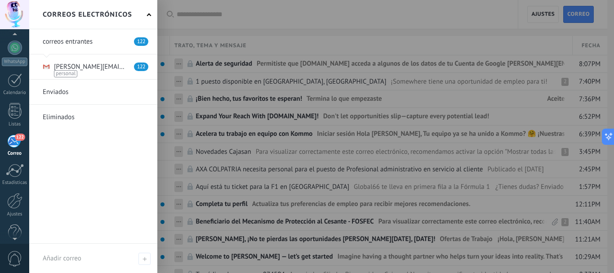
click at [16, 143] on div "122" at bounding box center [14, 140] width 15 height 13
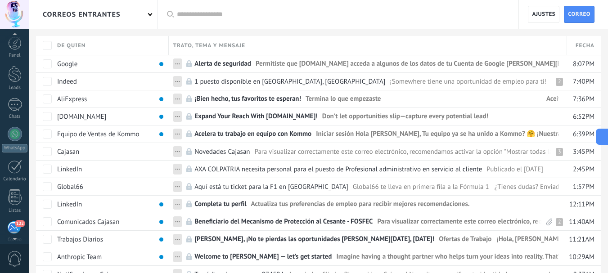
scroll to position [0, 0]
click at [15, 35] on div "Panel Leads Chats WhatsApp Clientes 122" at bounding box center [29, 136] width 58 height 214
click at [15, 46] on div at bounding box center [14, 43] width 13 height 13
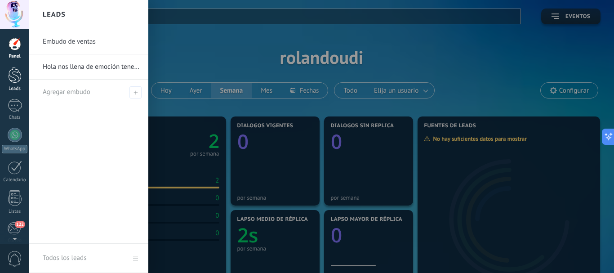
click at [16, 79] on div at bounding box center [14, 75] width 13 height 17
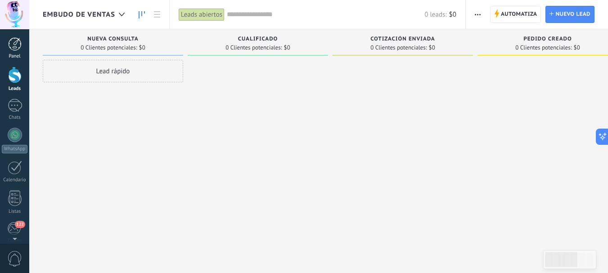
click at [18, 49] on div at bounding box center [14, 43] width 13 height 13
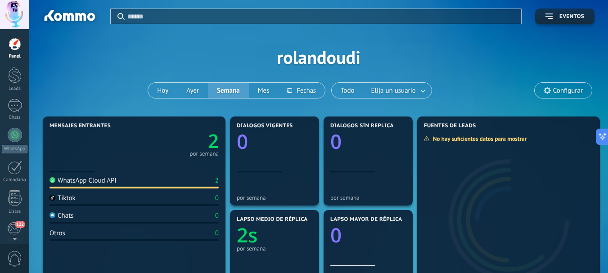
click at [16, 18] on div at bounding box center [14, 14] width 29 height 29
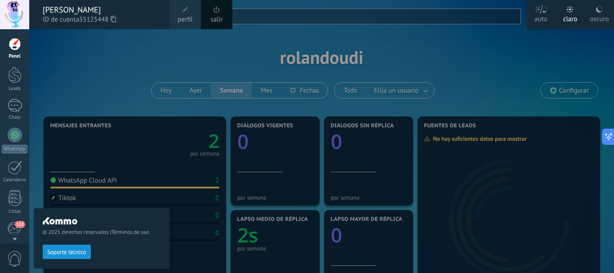
click at [192, 15] on span "perfil" at bounding box center [185, 20] width 15 height 10
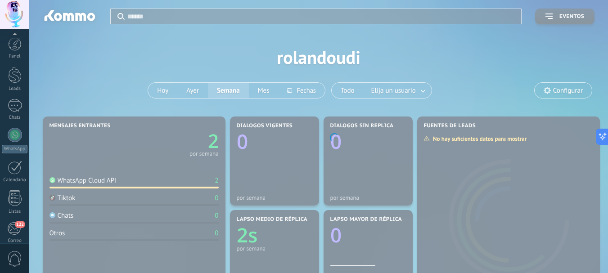
scroll to position [101, 0]
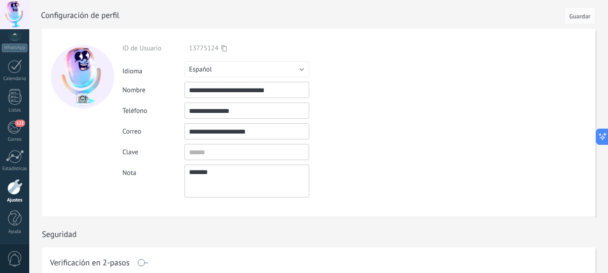
click at [245, 93] on input "**********" at bounding box center [246, 90] width 125 height 16
click at [206, 128] on input "**********" at bounding box center [246, 131] width 125 height 16
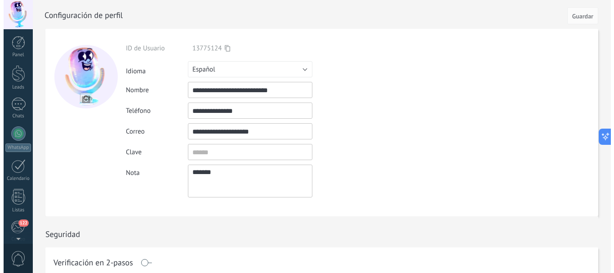
scroll to position [0, 0]
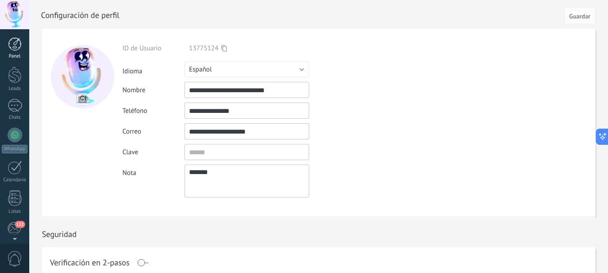
click at [12, 45] on div at bounding box center [14, 43] width 13 height 13
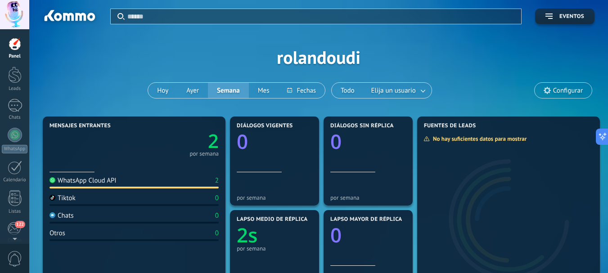
click at [341, 60] on div "Aplicar Eventos [PERSON_NAME][DATE] [DATE] Semana Mes Todo Elija un usuario Con…" at bounding box center [318, 57] width 551 height 114
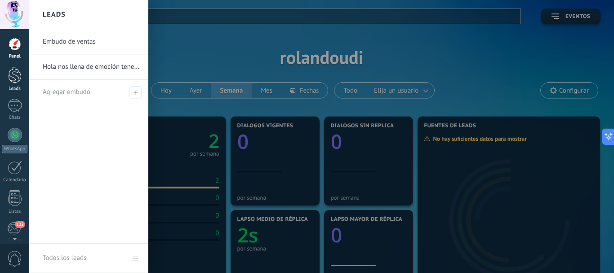
click at [13, 76] on div at bounding box center [14, 75] width 13 height 17
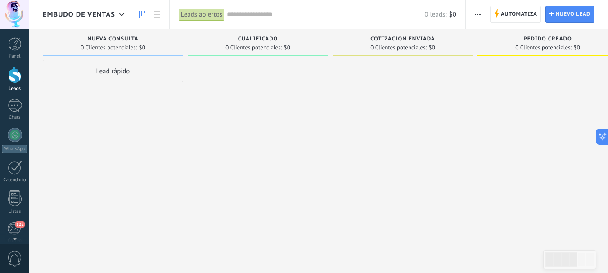
drag, startPoint x: 566, startPoint y: 95, endPoint x: 614, endPoint y: 81, distance: 49.7
click at [608, 81] on html ".abccls-1,.abccls-2{fill-rule:evenodd}.abccls-2{fill:#fff} .abfcls-1{fill:none}…" at bounding box center [304, 136] width 608 height 273
click at [477, 17] on span "button" at bounding box center [477, 14] width 6 height 17
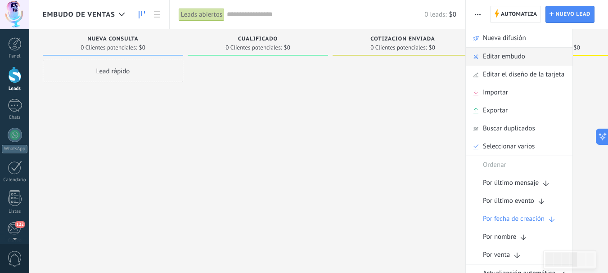
click at [496, 58] on span "Editar embudo" at bounding box center [504, 57] width 42 height 18
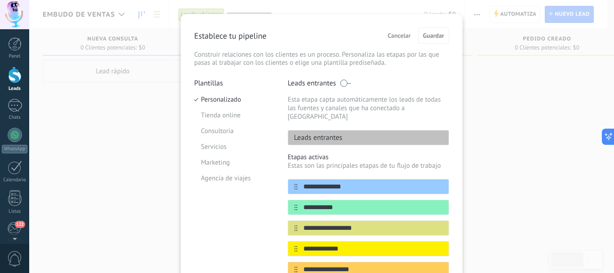
scroll to position [17, 0]
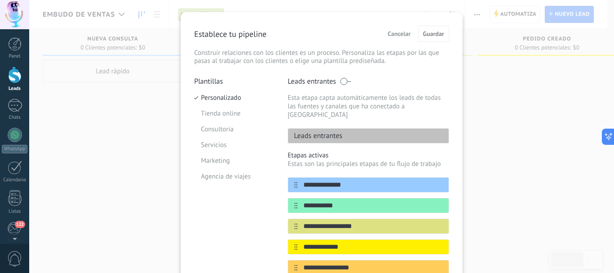
click at [310, 131] on p "Leads entrantes" at bounding box center [315, 135] width 54 height 9
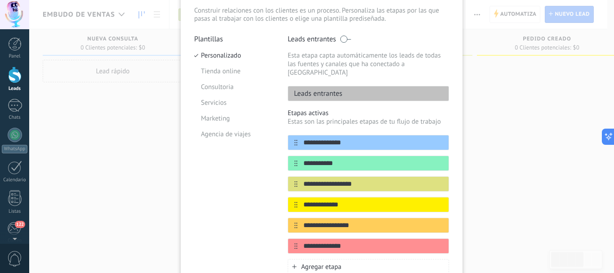
scroll to position [56, 0]
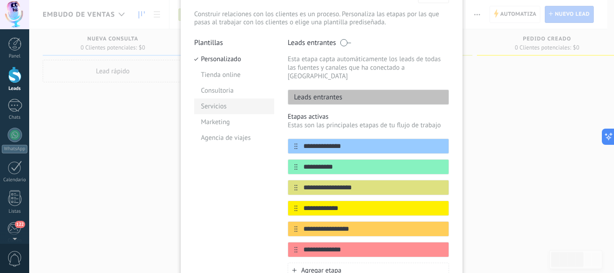
click at [232, 102] on li "Servicios" at bounding box center [234, 106] width 80 height 16
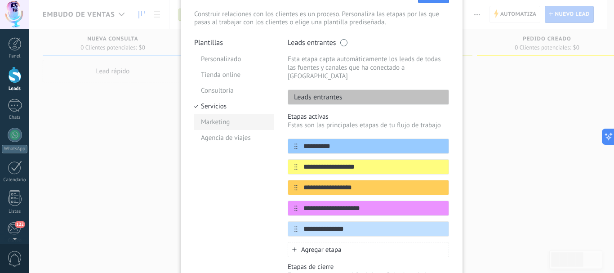
click at [223, 119] on li "Marketing" at bounding box center [234, 122] width 80 height 16
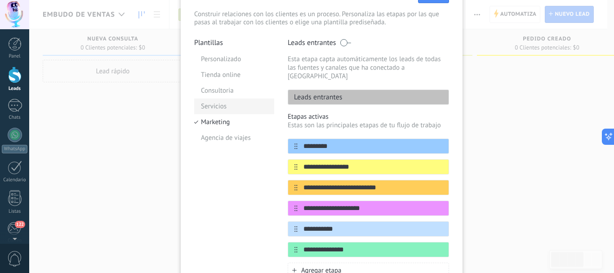
click at [227, 106] on li "Servicios" at bounding box center [234, 106] width 80 height 16
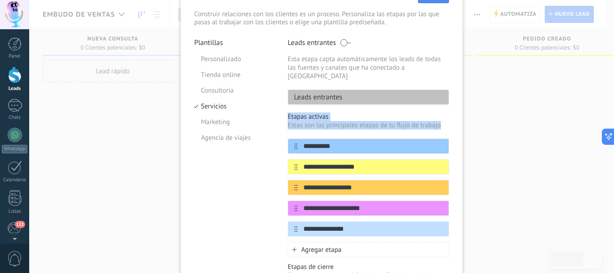
drag, startPoint x: 611, startPoint y: 85, endPoint x: 613, endPoint y: 116, distance: 31.6
click at [613, 116] on div "**********" at bounding box center [321, 136] width 585 height 273
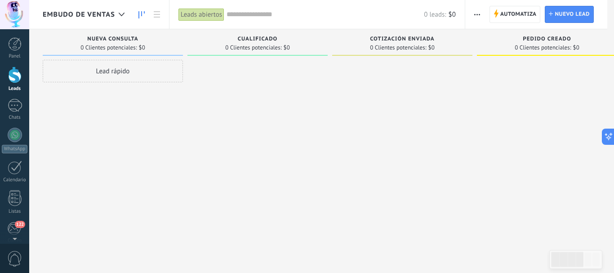
scroll to position [0, 0]
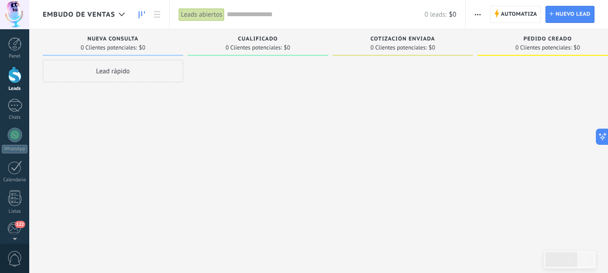
click at [472, 13] on button "button" at bounding box center [477, 14] width 13 height 17
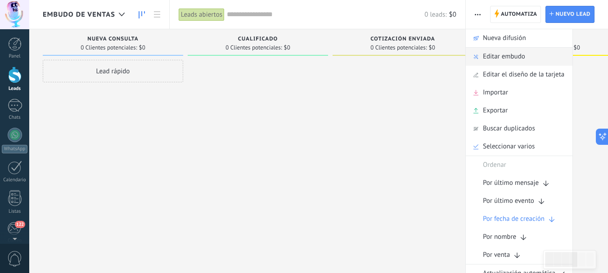
click at [504, 57] on span "Editar embudo" at bounding box center [504, 57] width 42 height 18
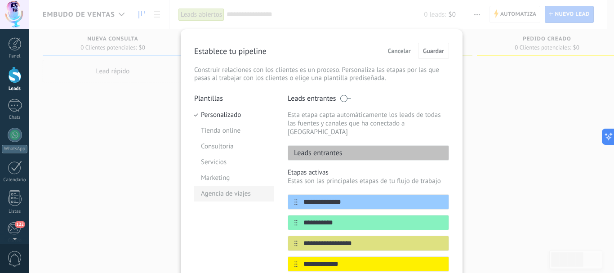
click at [229, 188] on li "Agencia de viajes" at bounding box center [234, 194] width 80 height 16
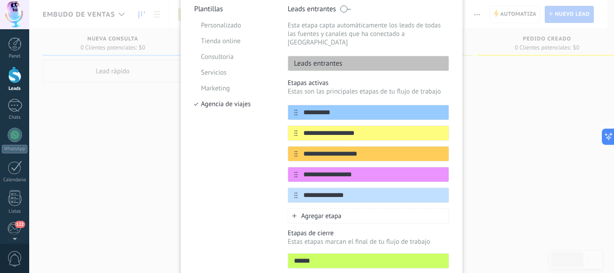
scroll to position [90, 0]
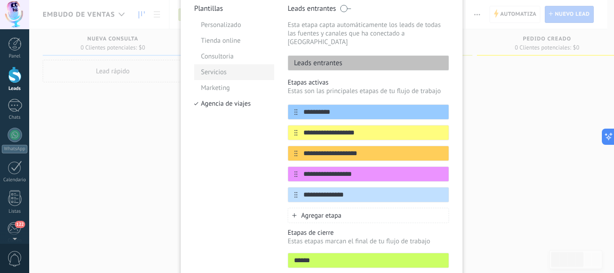
click at [208, 71] on li "Servicios" at bounding box center [234, 72] width 80 height 16
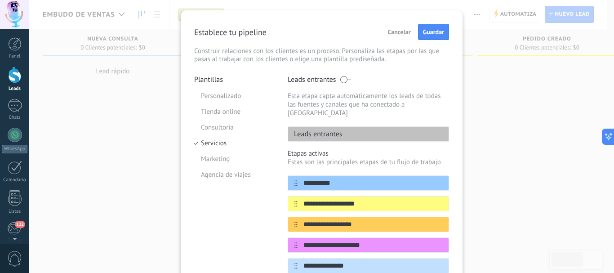
scroll to position [0, 0]
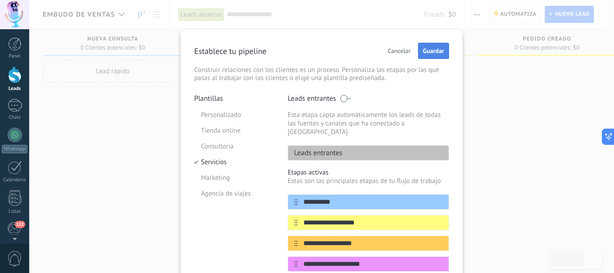
click at [434, 46] on button "Guardar" at bounding box center [433, 51] width 31 height 16
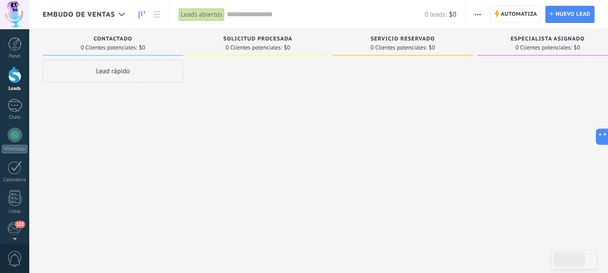
click at [477, 16] on span "button" at bounding box center [477, 14] width 6 height 17
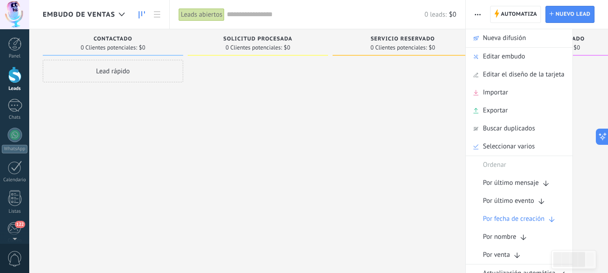
click at [477, 16] on span "button" at bounding box center [477, 14] width 6 height 17
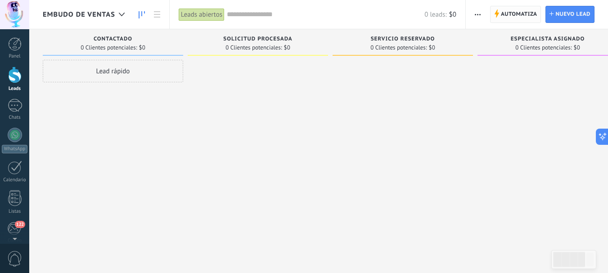
click at [519, 13] on span "Automatiza" at bounding box center [518, 14] width 36 height 16
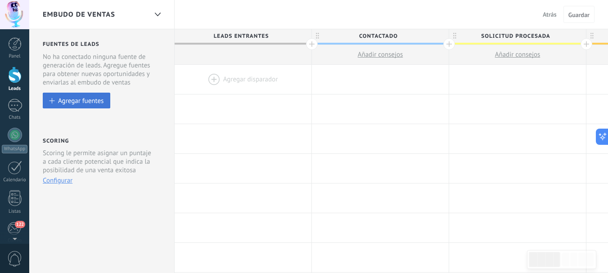
click at [81, 99] on div "Agregar fuentes" at bounding box center [80, 101] width 45 height 8
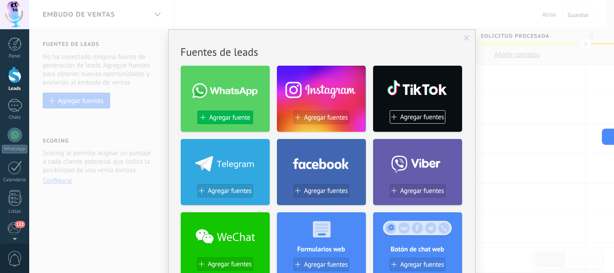
click at [229, 119] on span "Agregar fuente" at bounding box center [229, 118] width 41 height 8
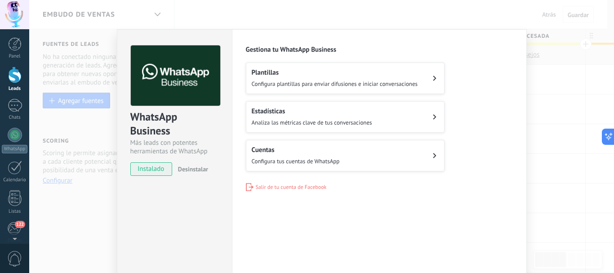
click at [390, 78] on div "Plantillas Configura plantillas para enviar difusiones e iniciar conversaciones" at bounding box center [335, 78] width 166 height 20
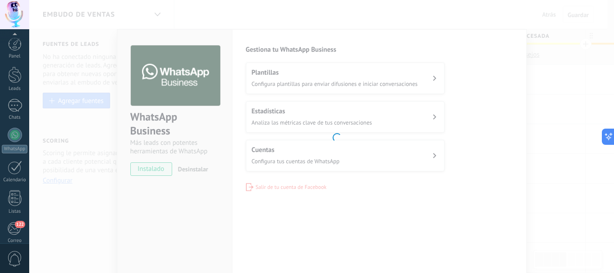
scroll to position [101, 0]
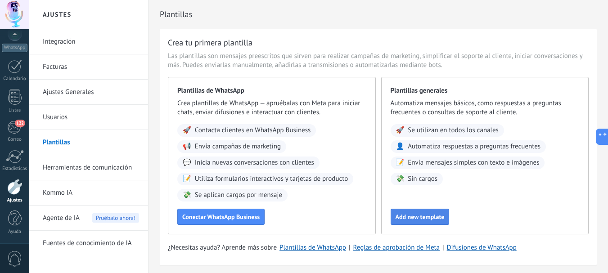
click at [420, 214] on span "Add new template" at bounding box center [419, 217] width 49 height 6
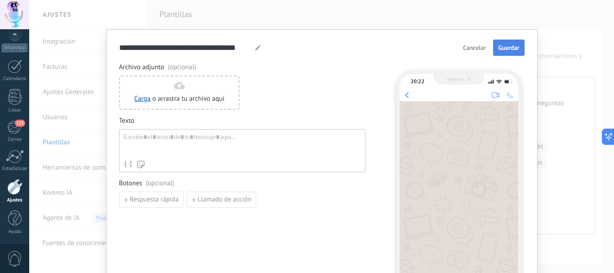
click at [506, 47] on span "Guardar" at bounding box center [508, 48] width 21 height 6
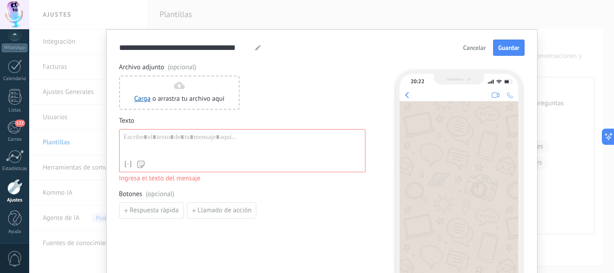
click at [467, 46] on span "Cancelar" at bounding box center [474, 48] width 23 height 6
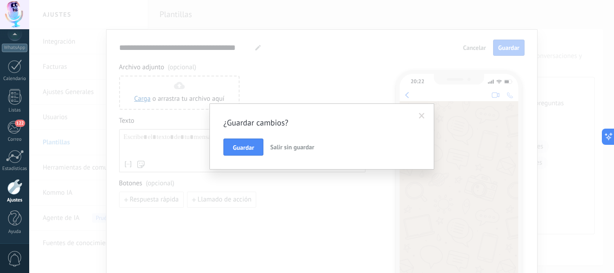
click at [299, 149] on span "Salir sin guardar" at bounding box center [292, 147] width 44 height 8
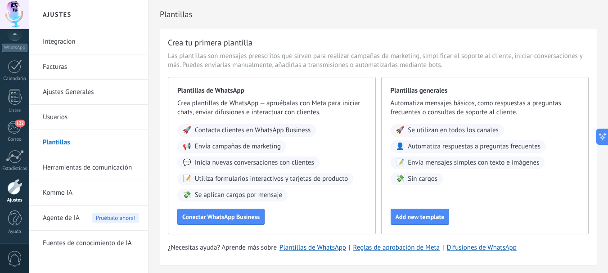
click at [495, 129] on span "Se utilizan en todos los canales" at bounding box center [452, 130] width 91 height 9
click at [228, 214] on span "Conectar WhatsApp Business" at bounding box center [220, 217] width 77 height 6
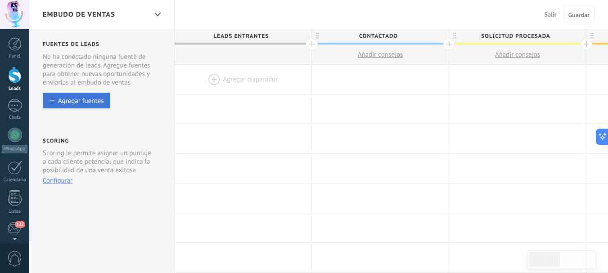
click at [81, 100] on div "Agregar fuentes" at bounding box center [80, 101] width 45 height 8
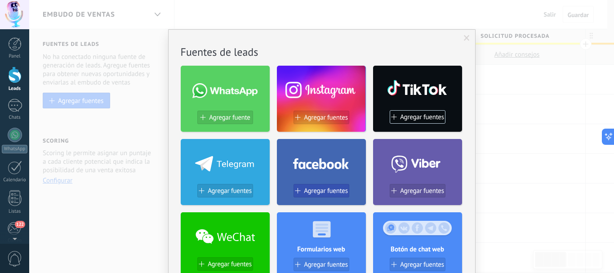
click at [317, 191] on span "Agregar fuentes" at bounding box center [326, 191] width 44 height 8
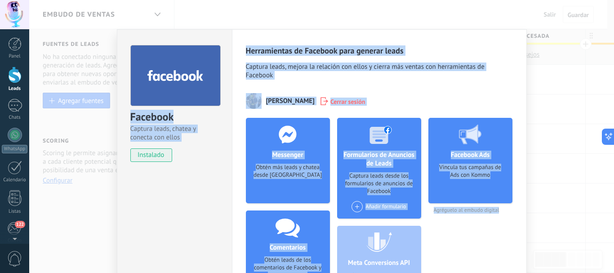
drag, startPoint x: 512, startPoint y: 228, endPoint x: 497, endPoint y: 290, distance: 64.2
click at [497, 273] on html ".abccls-1,.abccls-2{fill-rule:evenodd}.abccls-2{fill:#fff} .abfcls-1{fill:none}…" at bounding box center [307, 136] width 614 height 273
click at [156, 11] on div "Facebook Captura leads, chatea y conecta con ellos instalado Desinstalar Herram…" at bounding box center [321, 136] width 585 height 273
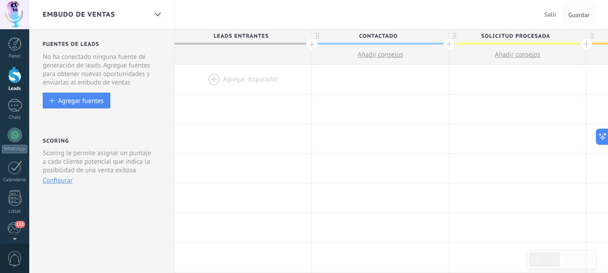
click at [577, 18] on span "Guardar" at bounding box center [578, 15] width 21 height 6
click at [83, 100] on div "Agregar fuentes" at bounding box center [80, 101] width 45 height 8
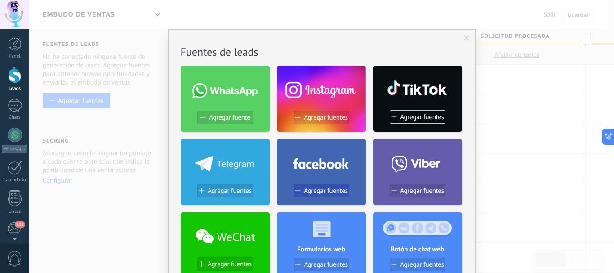
click at [321, 193] on span "Agregar fuentes" at bounding box center [326, 191] width 44 height 8
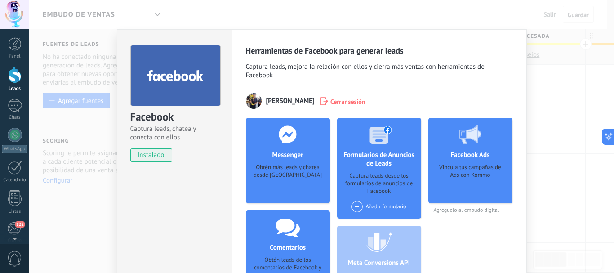
click at [378, 203] on div "Añadir formulario" at bounding box center [379, 206] width 54 height 11
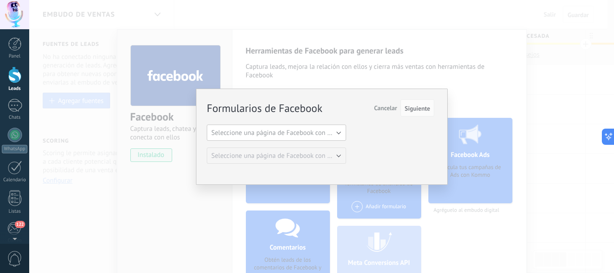
click at [301, 131] on span "Seleccione una página de Facebook con formas" at bounding box center [279, 133] width 136 height 9
click at [301, 131] on span "Seleccione una página de Facebook con formas" at bounding box center [272, 133] width 142 height 9
click at [301, 131] on span "Seleccione una página de Facebook con formas" at bounding box center [279, 133] width 136 height 9
click at [296, 137] on span "Seleccione una página de Facebook con formas" at bounding box center [279, 133] width 136 height 9
click at [296, 137] on span "Seleccione una página de Facebook con formas" at bounding box center [272, 133] width 142 height 9
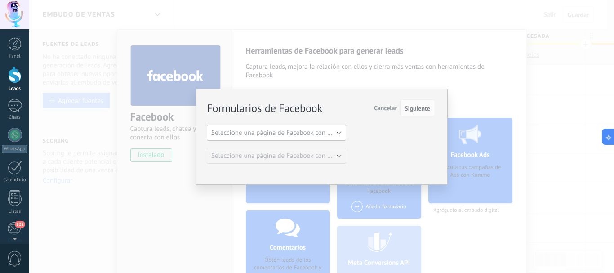
click at [296, 137] on span "Seleccione una página de Facebook con formas" at bounding box center [279, 133] width 136 height 9
click at [422, 110] on span "Siguiente" at bounding box center [418, 108] width 26 height 6
click at [382, 111] on span "Cancelar" at bounding box center [385, 108] width 23 height 8
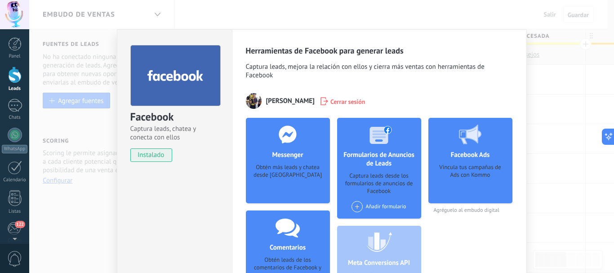
scroll to position [105, 0]
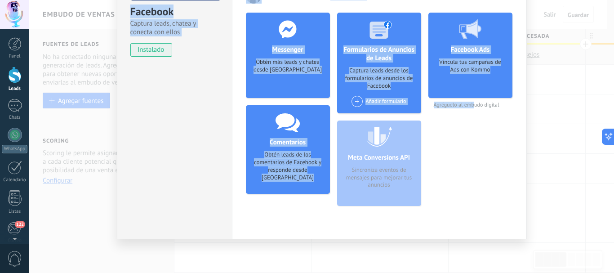
drag, startPoint x: 474, startPoint y: 249, endPoint x: 463, endPoint y: 260, distance: 15.9
click at [463, 272] on div "Facebook Captura leads, chatea y conecta con ellos instalado Desinstalar Herram…" at bounding box center [321, 136] width 585 height 273
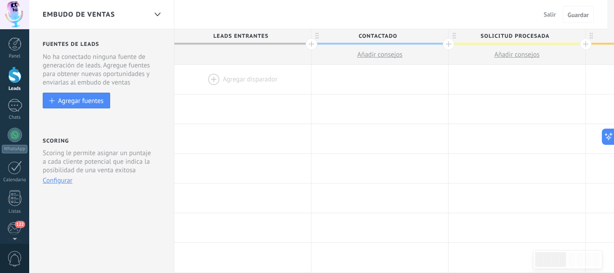
scroll to position [0, 0]
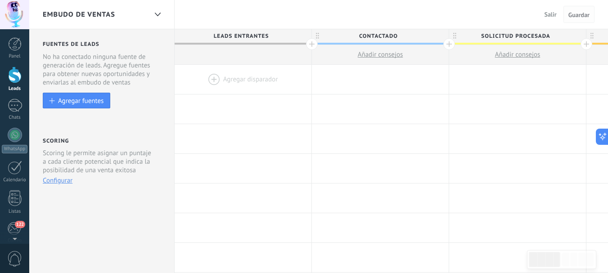
click at [572, 18] on span "Guardar" at bounding box center [578, 15] width 21 height 6
click at [550, 14] on span "Salir" at bounding box center [550, 14] width 12 height 8
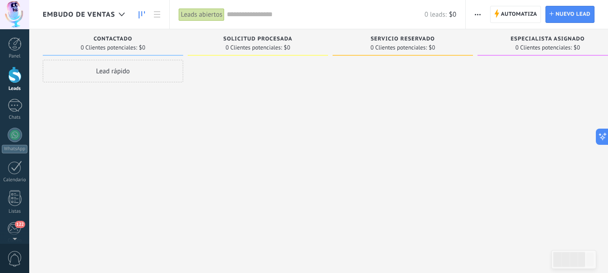
click at [476, 12] on span "button" at bounding box center [477, 14] width 6 height 17
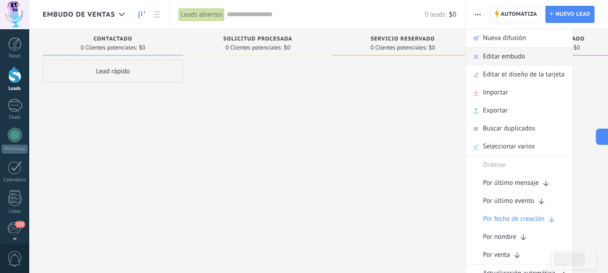
click at [492, 54] on span "Editar embudo" at bounding box center [504, 57] width 42 height 18
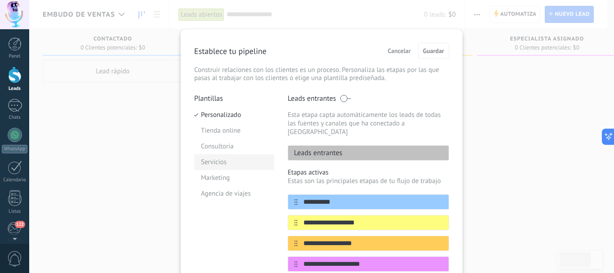
click at [217, 161] on li "Servicios" at bounding box center [234, 162] width 80 height 16
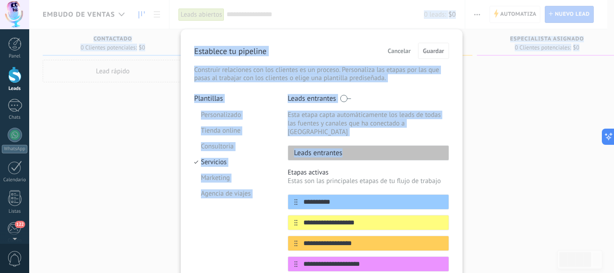
scroll to position [145, 0]
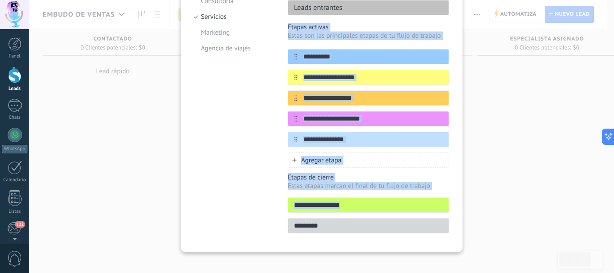
drag, startPoint x: 447, startPoint y: 128, endPoint x: 451, endPoint y: 260, distance: 131.8
click at [451, 260] on div "**********" at bounding box center [321, 136] width 585 height 273
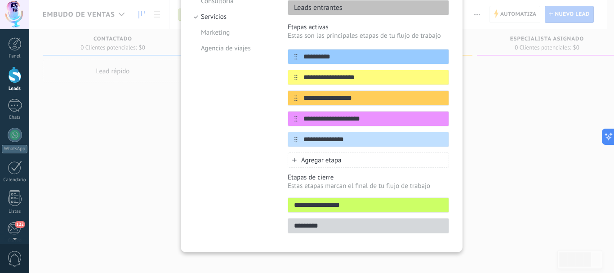
click at [237, 103] on div "Plantillas Personalizado Tienda online Consultoria Servicios Marketing Agencia …" at bounding box center [234, 94] width 80 height 290
click at [207, 14] on li "Servicios" at bounding box center [234, 17] width 80 height 16
click at [330, 31] on p "Estas son las principales etapas de tu flujo de trabajo" at bounding box center [368, 35] width 161 height 9
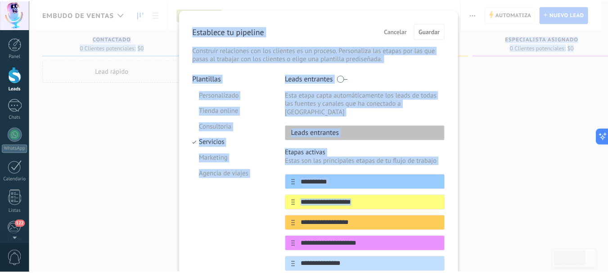
scroll to position [0, 0]
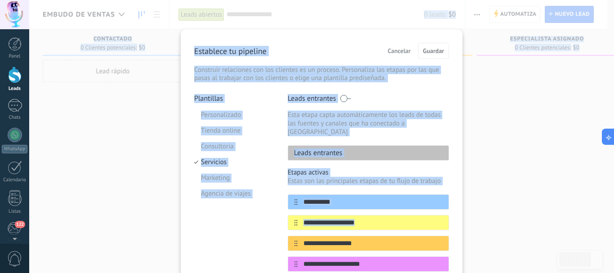
drag, startPoint x: 482, startPoint y: 91, endPoint x: 474, endPoint y: -19, distance: 110.4
click at [474, 0] on html ".abccls-1,.abccls-2{fill-rule:evenodd}.abccls-2{fill:#fff} .abfcls-1{fill:none}…" at bounding box center [307, 136] width 614 height 273
click at [435, 85] on div "**********" at bounding box center [321, 213] width 255 height 341
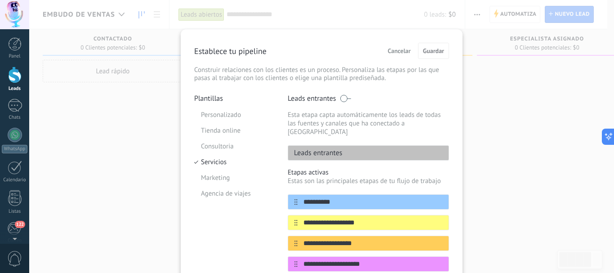
click at [397, 52] on span "Cancelar" at bounding box center [399, 51] width 23 height 6
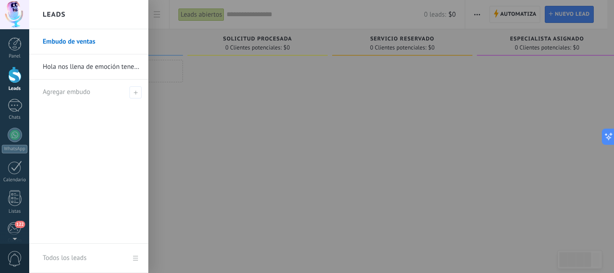
click at [70, 38] on link "Embudo de ventas" at bounding box center [91, 41] width 97 height 25
